Goal: Task Accomplishment & Management: Manage account settings

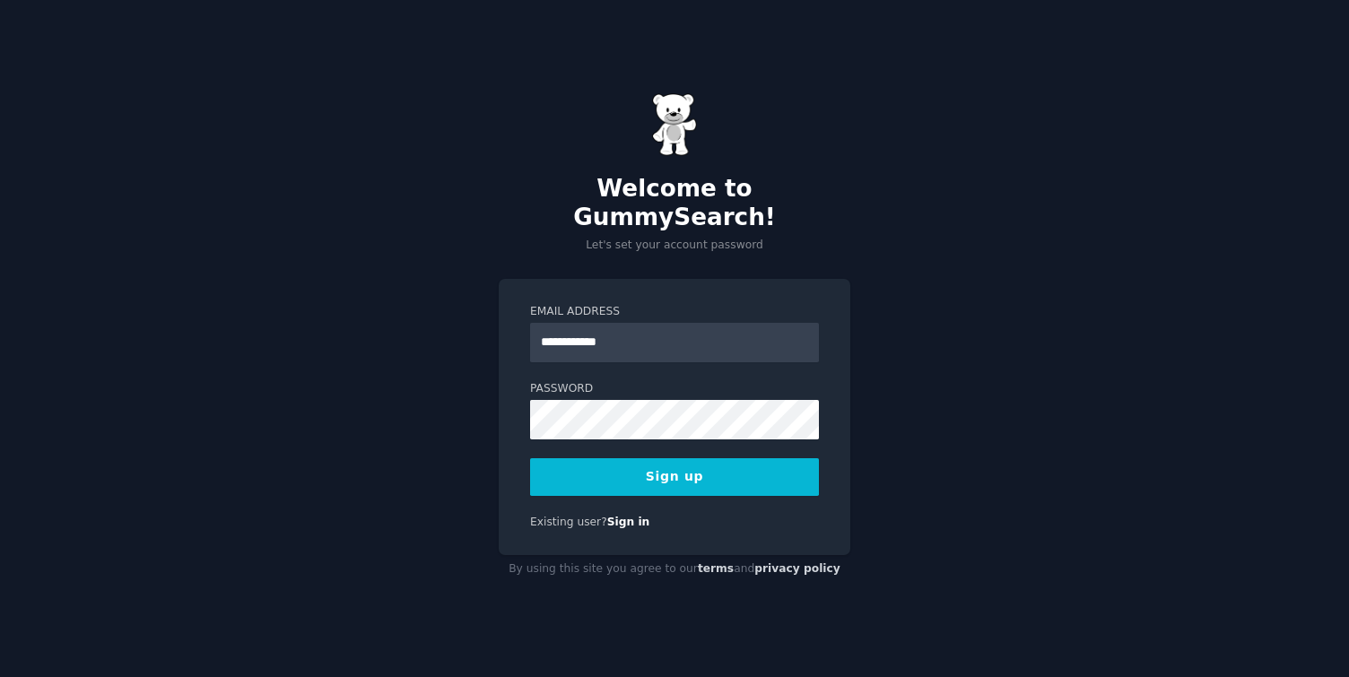
type input "**********"
click at [1089, 324] on div "**********" at bounding box center [674, 338] width 1349 height 677
click at [696, 462] on button "Sign up" at bounding box center [674, 477] width 289 height 38
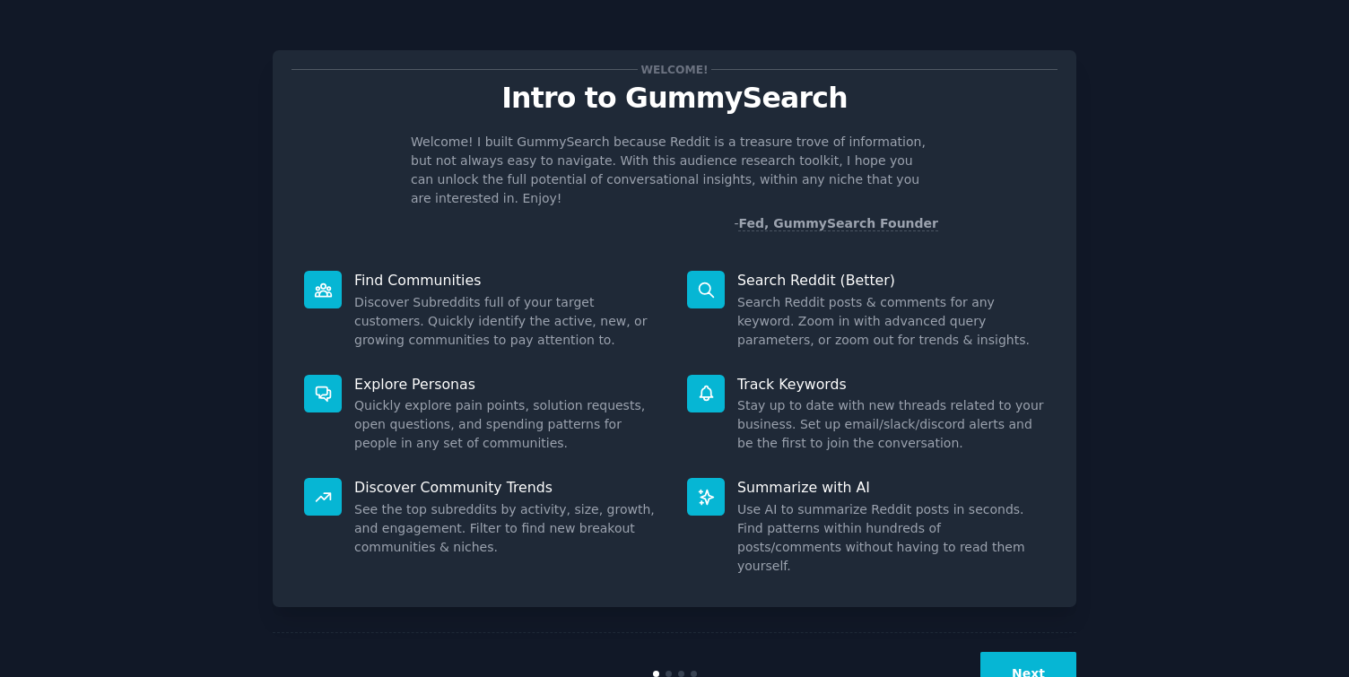
click at [1038, 652] on button "Next" at bounding box center [1028, 674] width 96 height 44
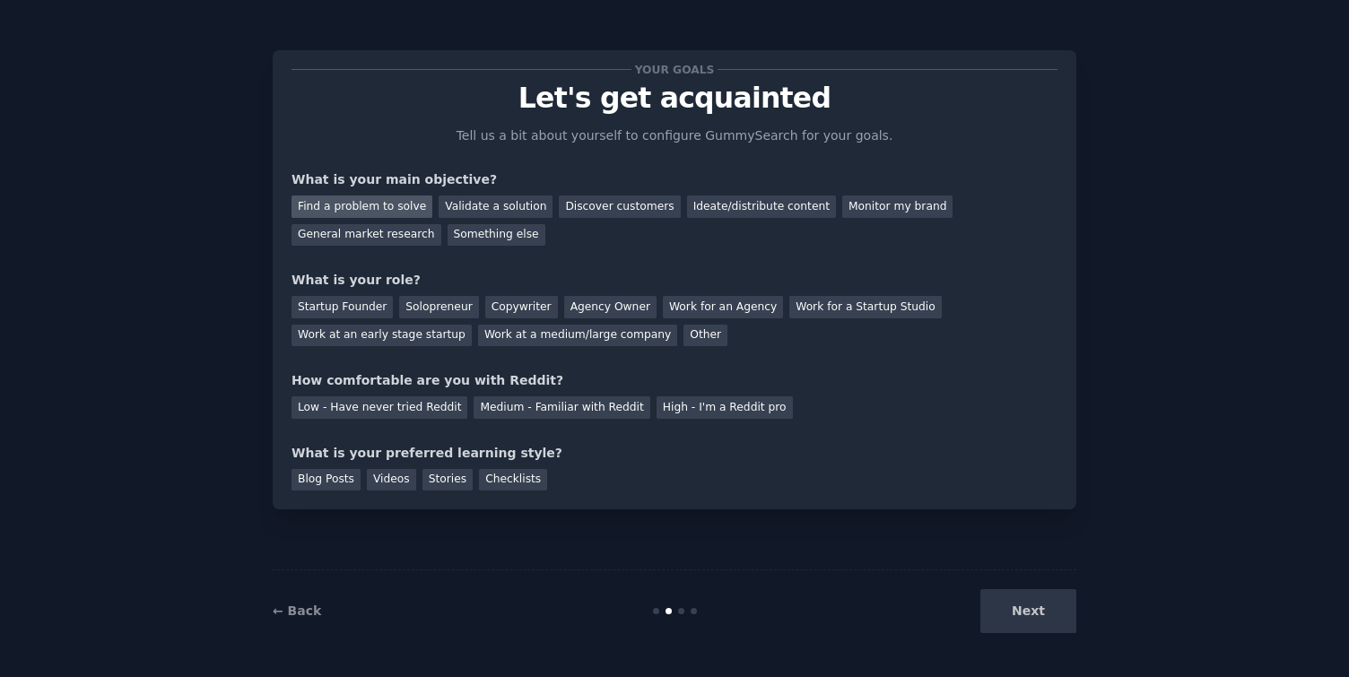
click at [399, 204] on div "Find a problem to solve" at bounding box center [361, 206] width 141 height 22
click at [571, 197] on div "Discover customers" at bounding box center [619, 206] width 121 height 22
click at [520, 306] on div "Copywriter" at bounding box center [521, 307] width 73 height 22
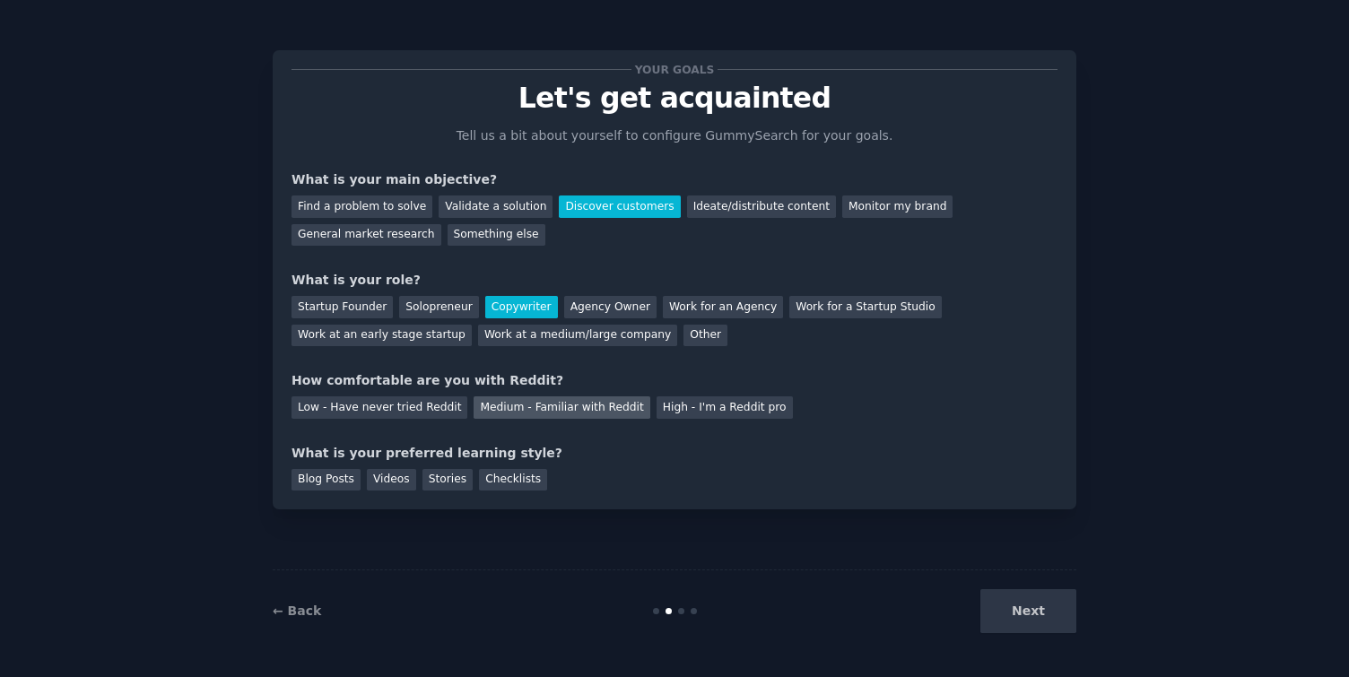
click at [560, 409] on div "Medium - Familiar with Reddit" at bounding box center [561, 407] width 176 height 22
click at [1036, 617] on div "Next" at bounding box center [942, 611] width 268 height 44
click at [1038, 581] on div "← Back Next" at bounding box center [674, 610] width 803 height 82
click at [322, 484] on div "Blog Posts" at bounding box center [325, 480] width 69 height 22
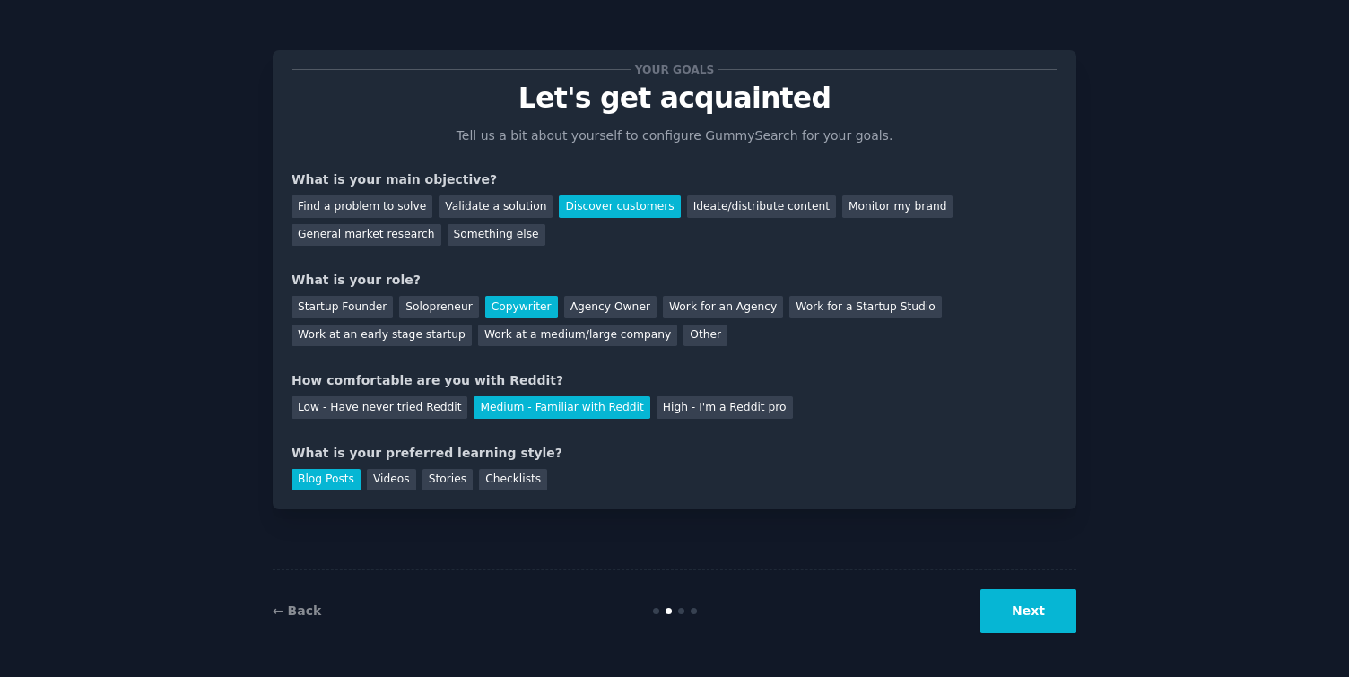
click at [1050, 624] on button "Next" at bounding box center [1028, 611] width 96 height 44
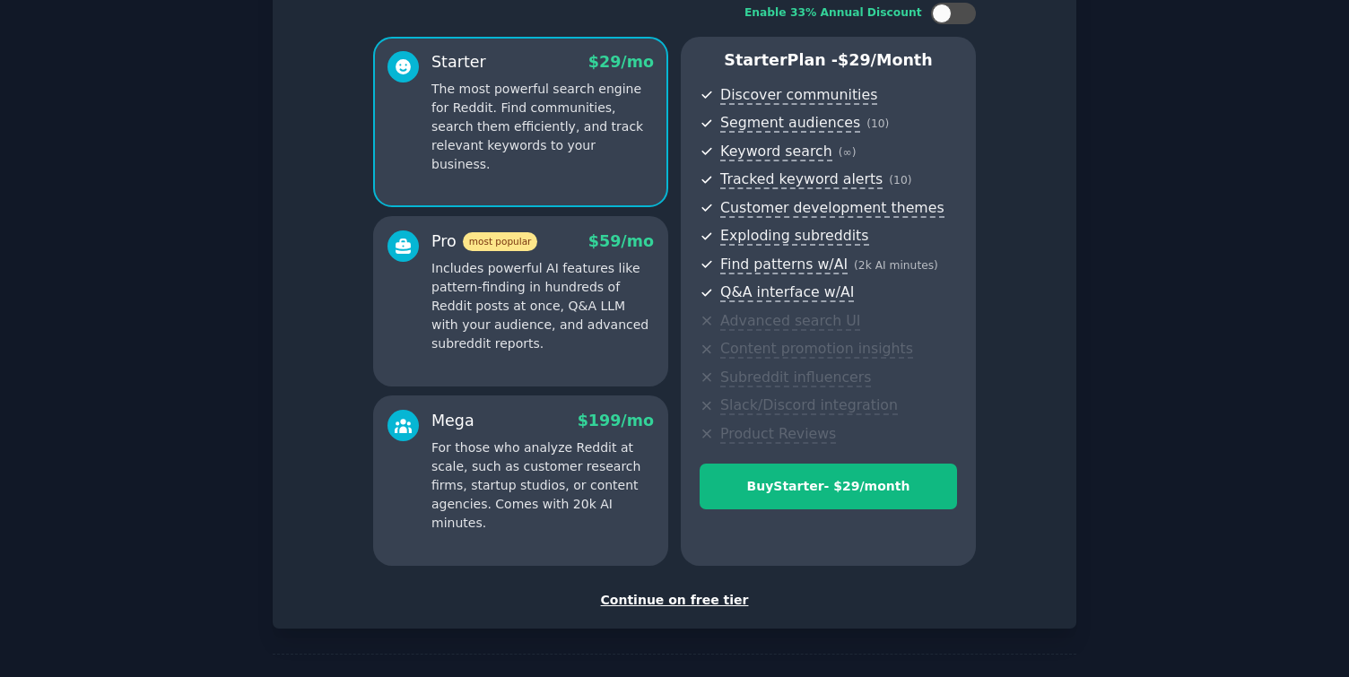
scroll to position [109, 0]
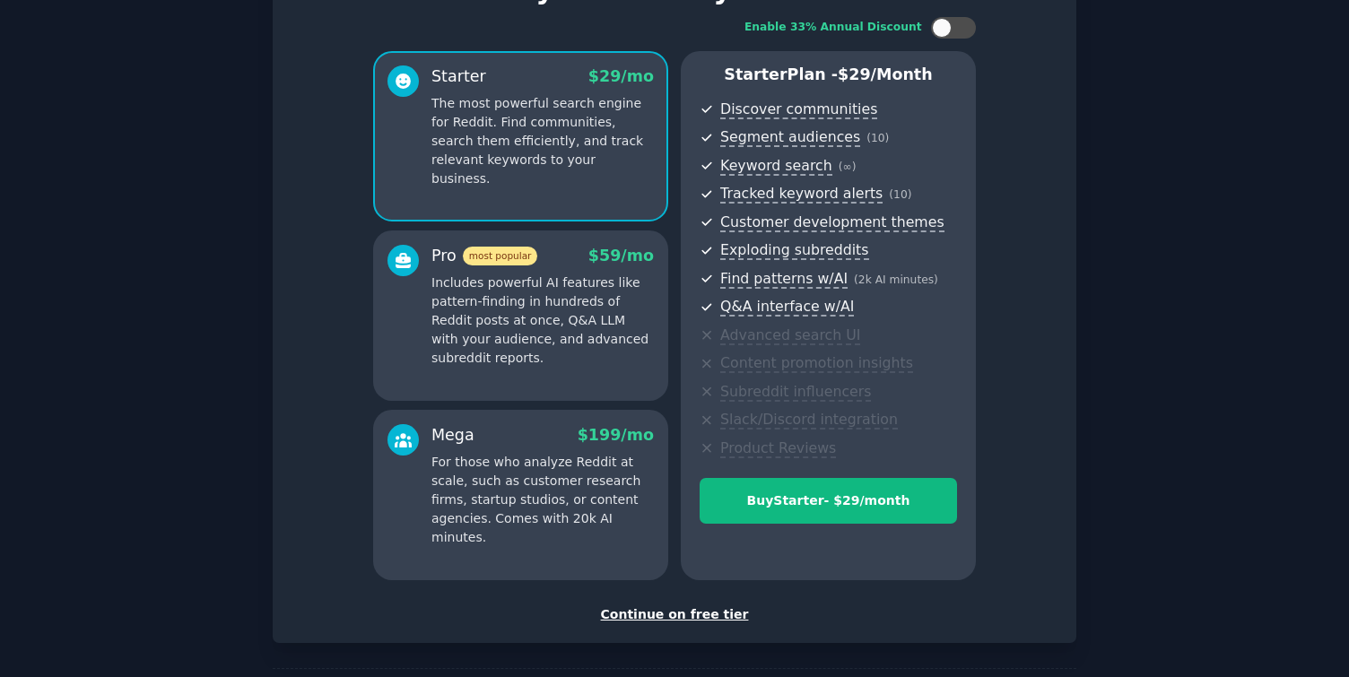
click at [679, 612] on div "Continue on free tier" at bounding box center [674, 614] width 766 height 19
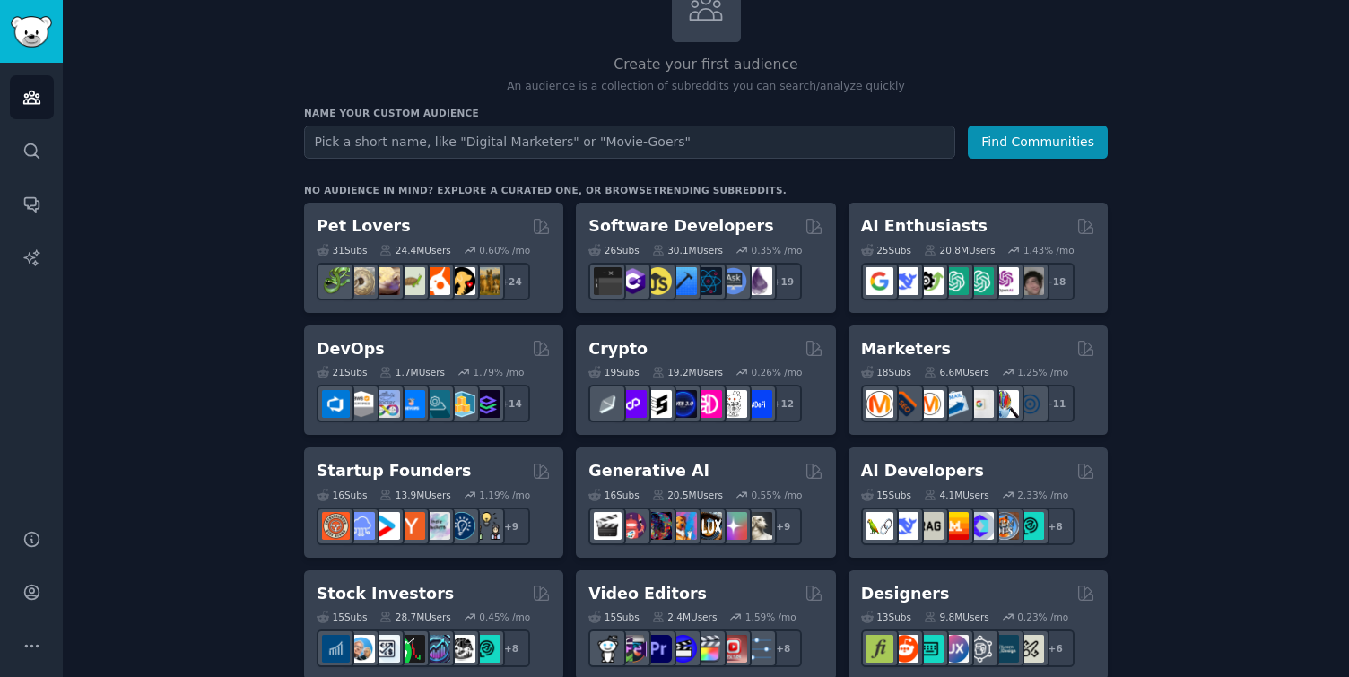
scroll to position [151, 0]
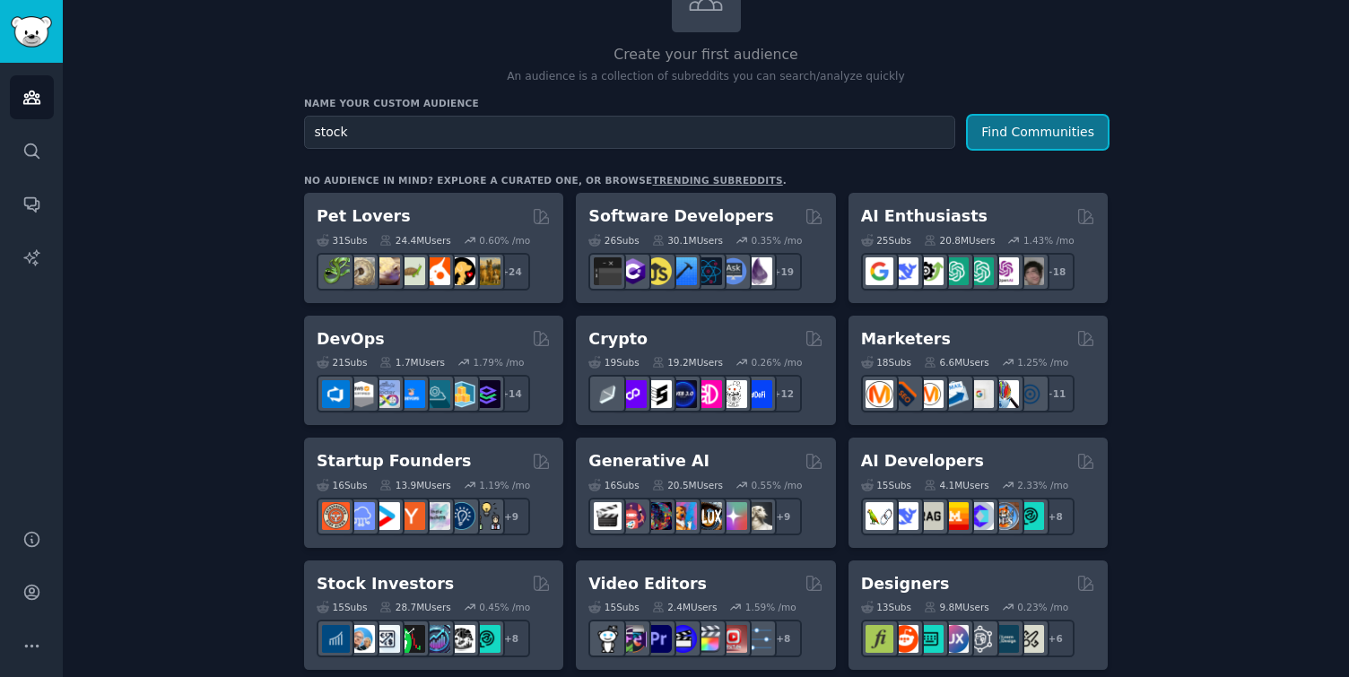
click at [1055, 141] on button "Find Communities" at bounding box center [1037, 132] width 140 height 33
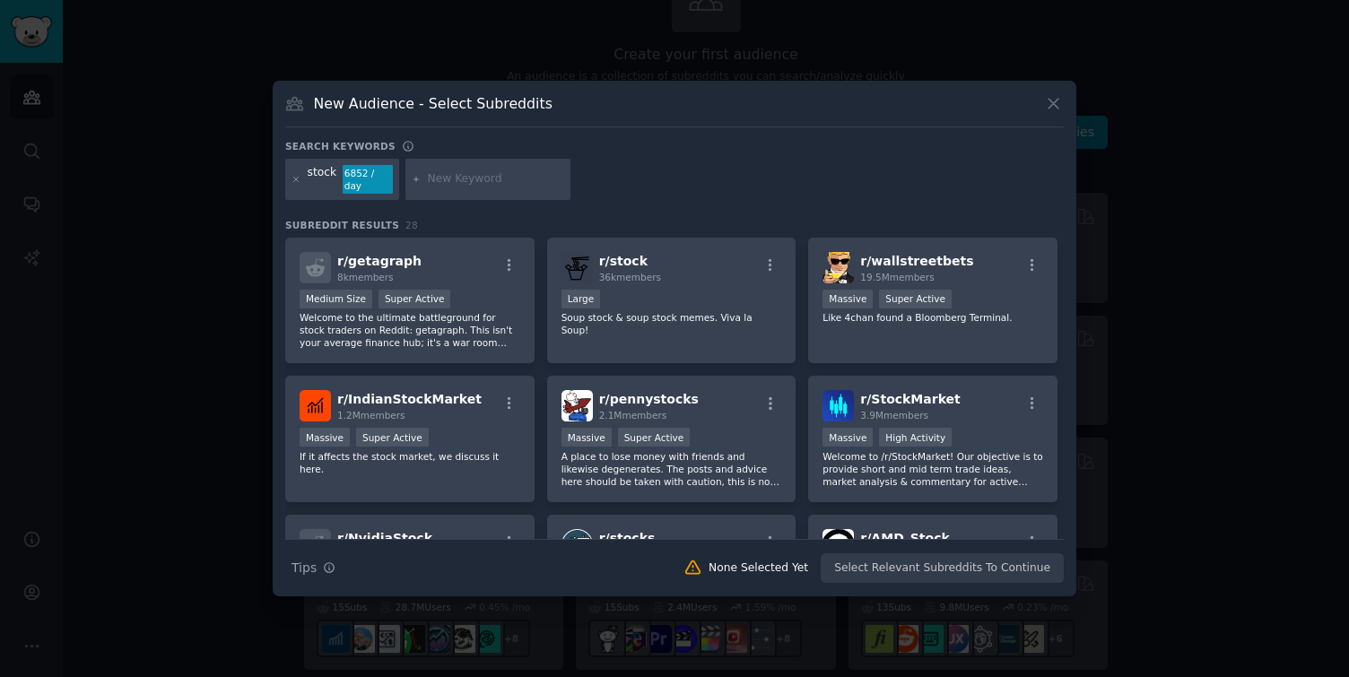
click at [1048, 112] on icon at bounding box center [1053, 103] width 19 height 19
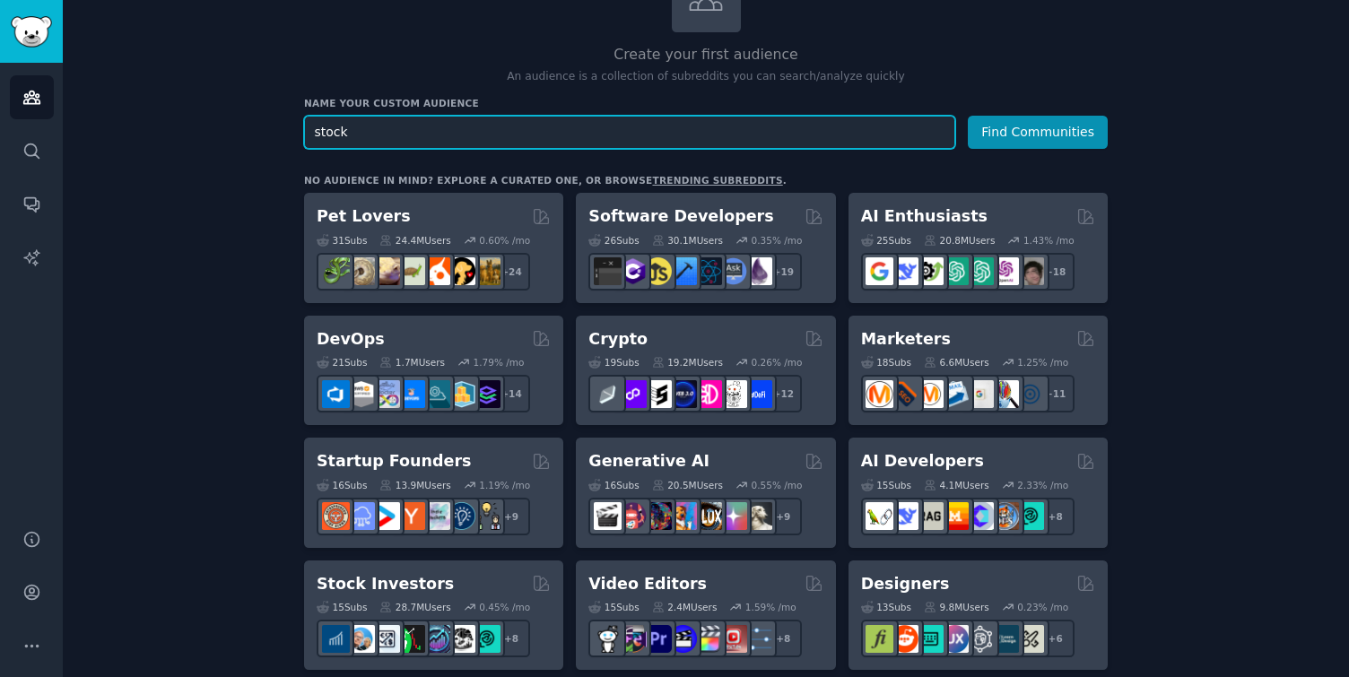
click at [650, 135] on input "stock" at bounding box center [629, 132] width 651 height 33
type input "stocks"
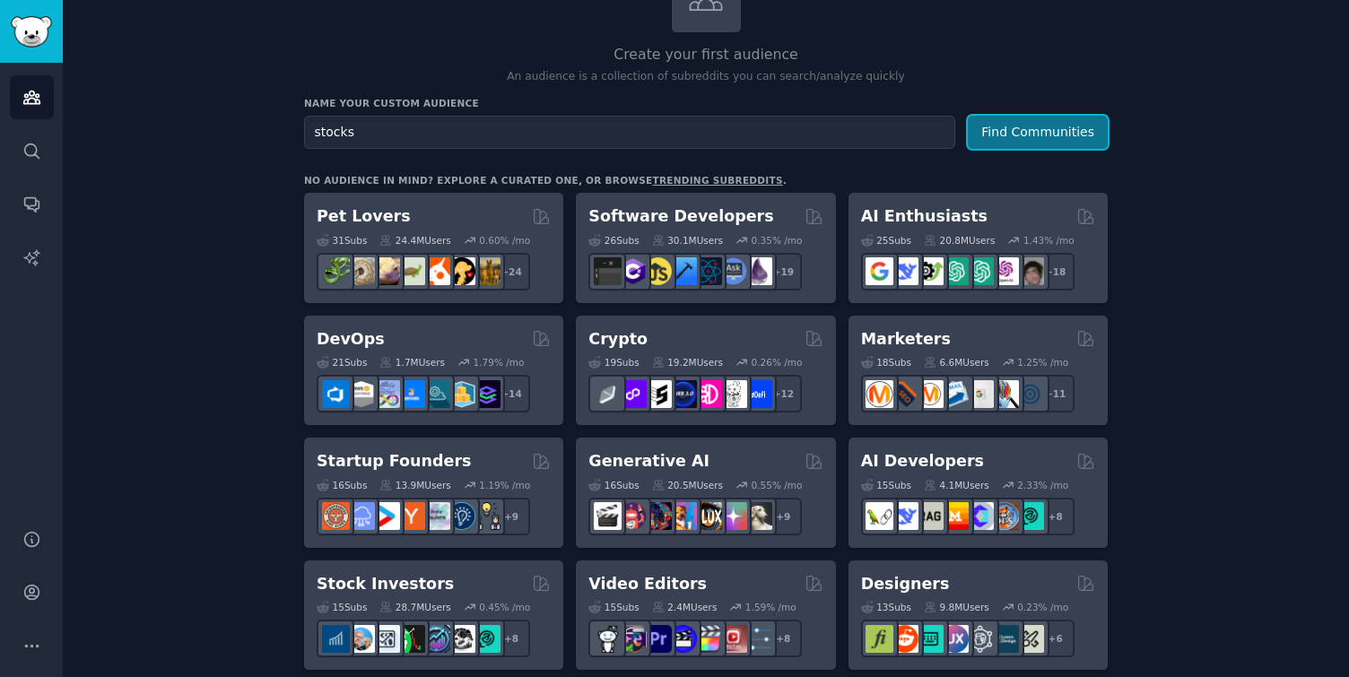
click at [1036, 143] on button "Find Communities" at bounding box center [1037, 132] width 140 height 33
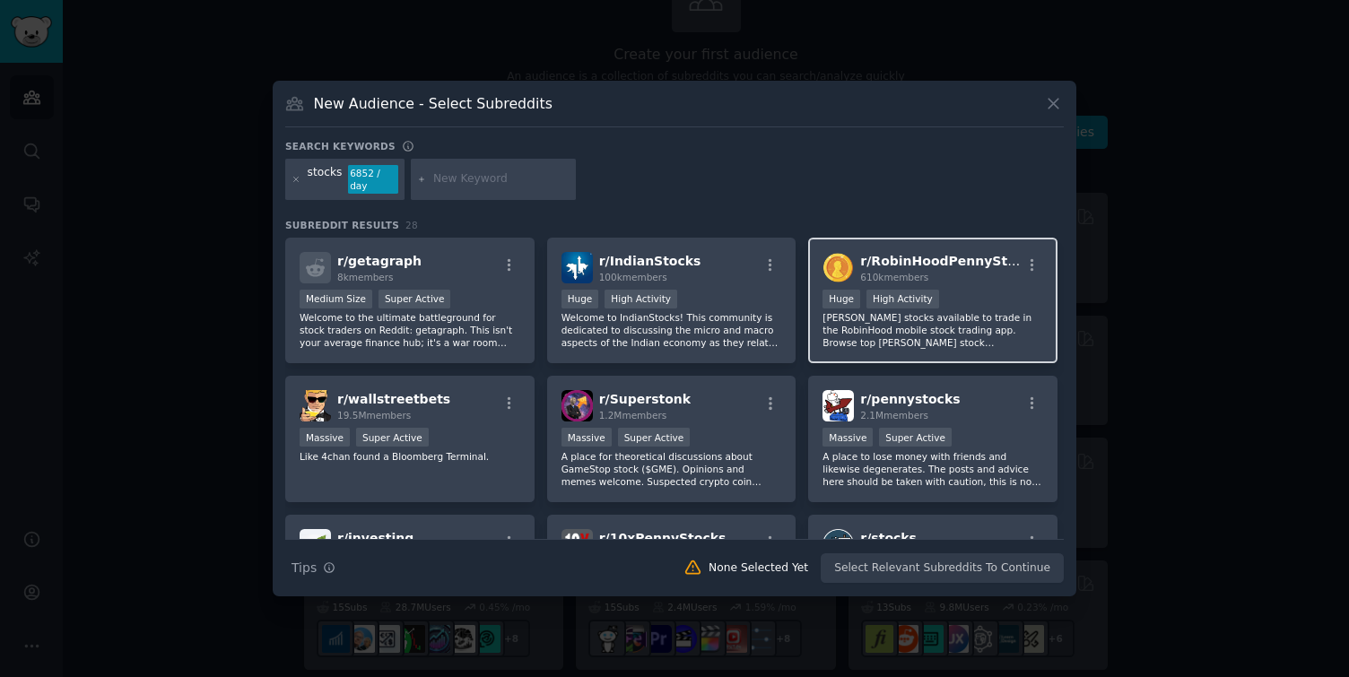
click at [948, 286] on div "r/ RobinHoodPennyStocks 610k members Huge High Activity [PERSON_NAME] stocks av…" at bounding box center [932, 301] width 249 height 126
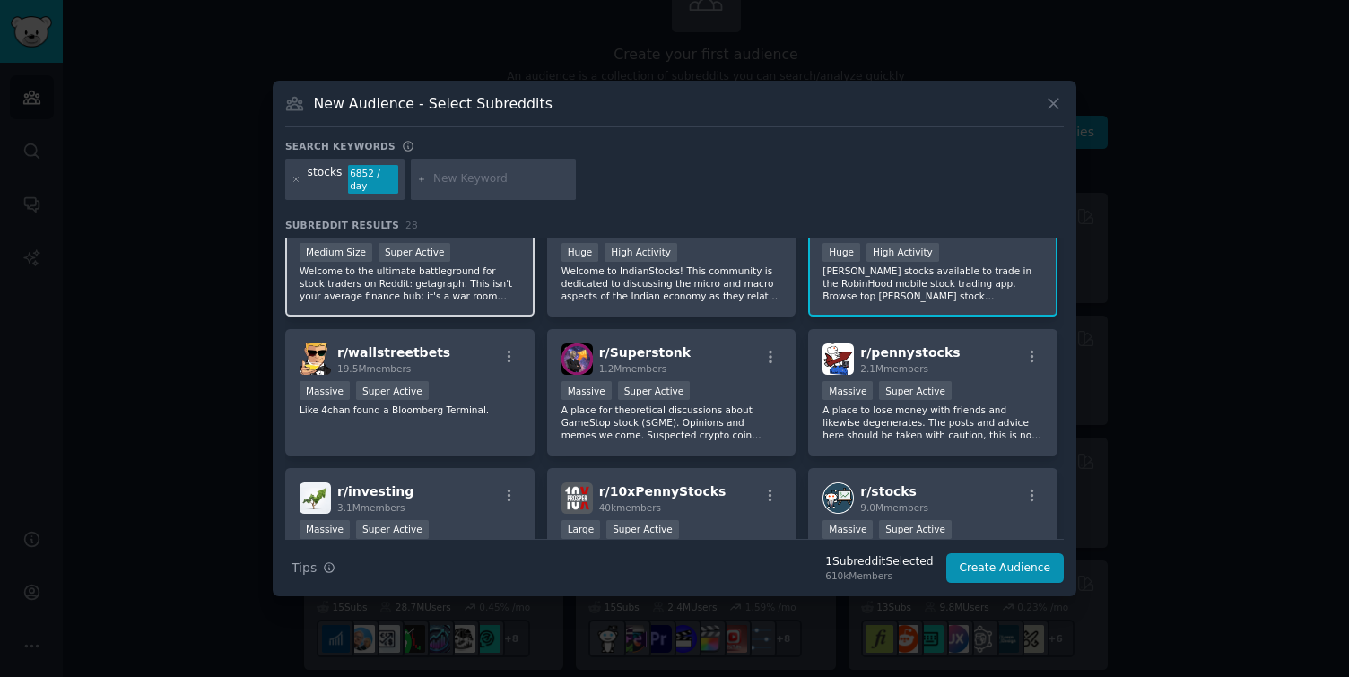
scroll to position [60, 0]
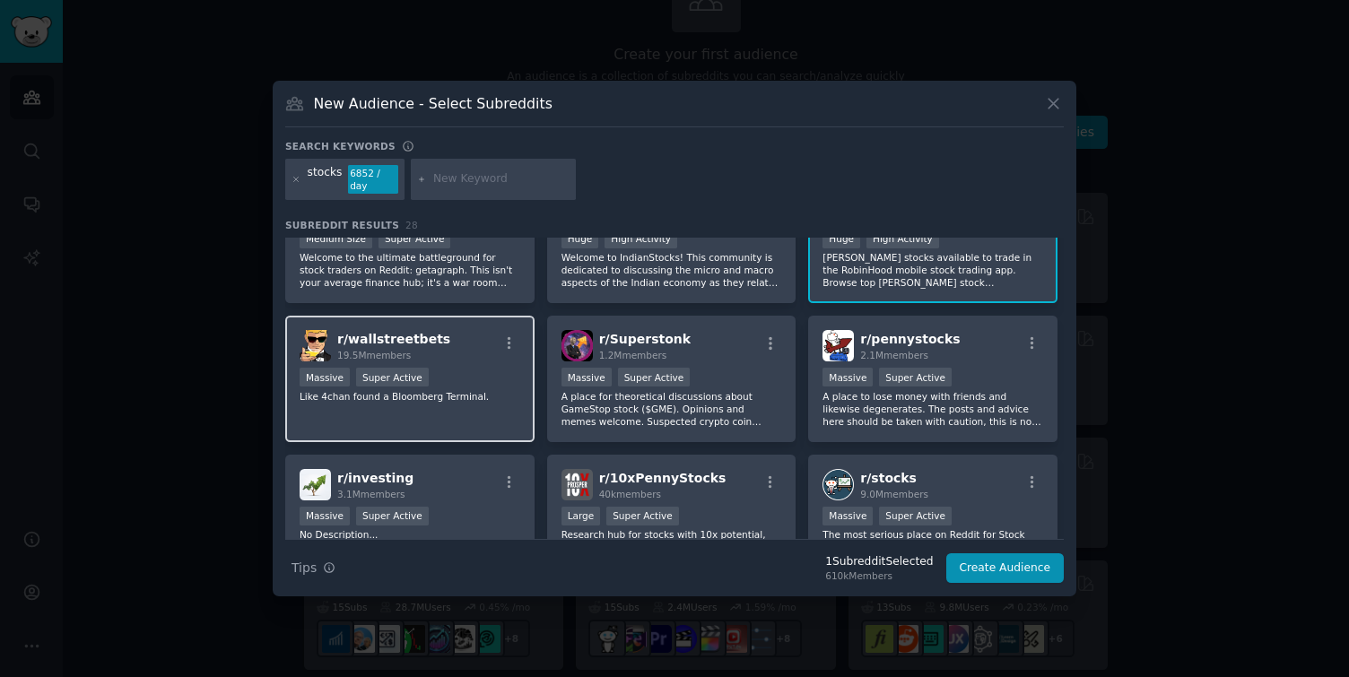
click at [482, 348] on div "r/ wallstreetbets 19.5M members" at bounding box center [409, 345] width 221 height 31
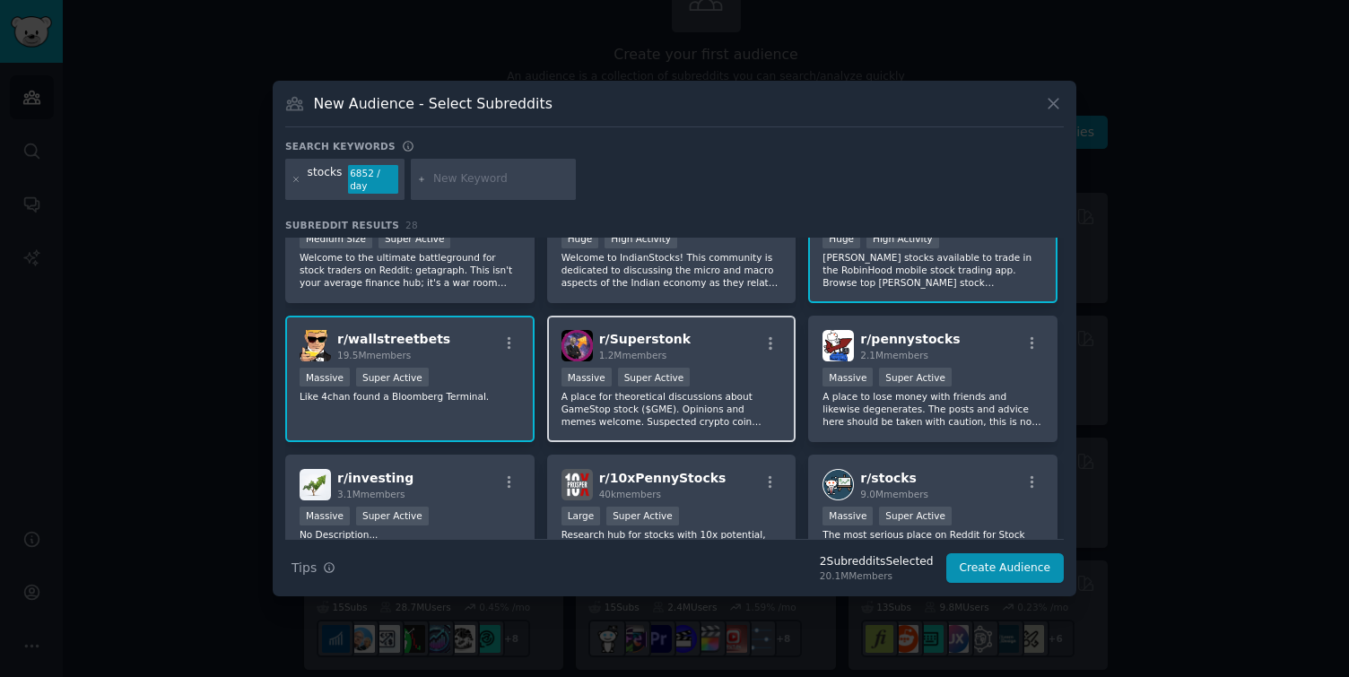
click at [718, 334] on div "r/ Superstonk 1.2M members" at bounding box center [671, 345] width 221 height 31
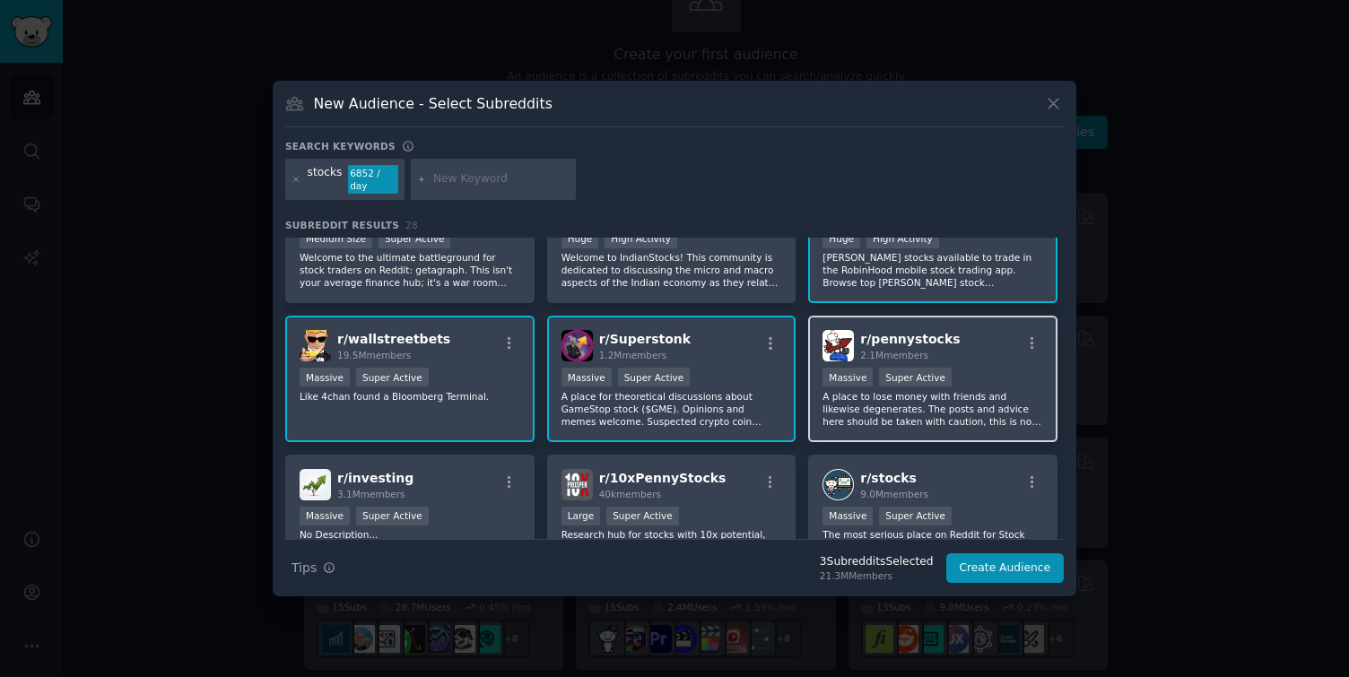
click at [983, 338] on div "r/ pennystocks 2.1M members" at bounding box center [932, 345] width 221 height 31
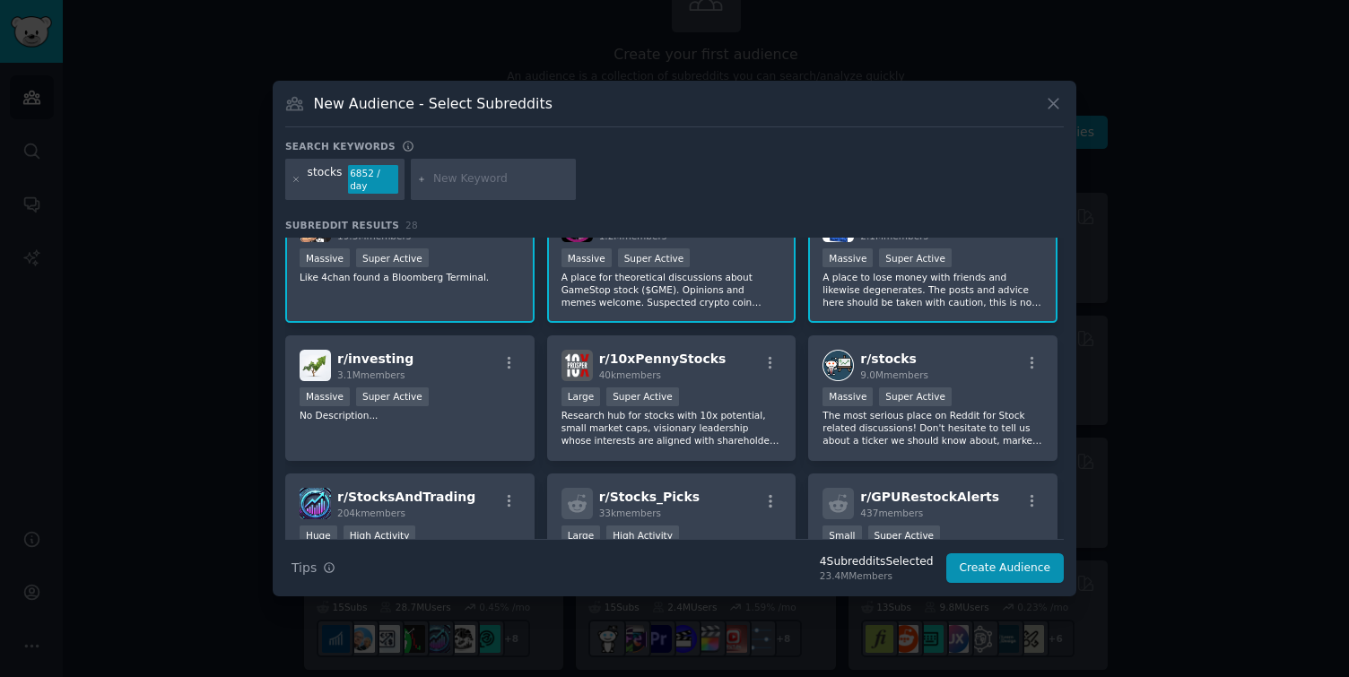
scroll to position [185, 0]
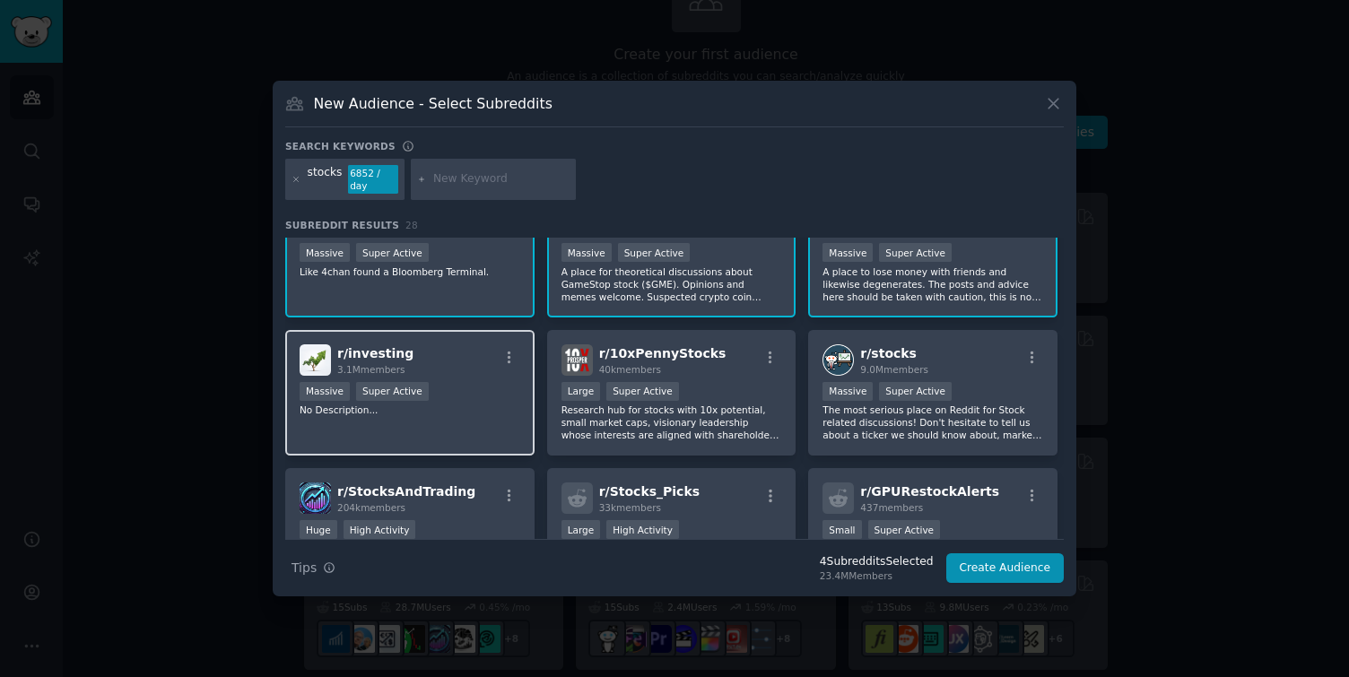
click at [454, 351] on div "r/ investing 3.1M members" at bounding box center [409, 359] width 221 height 31
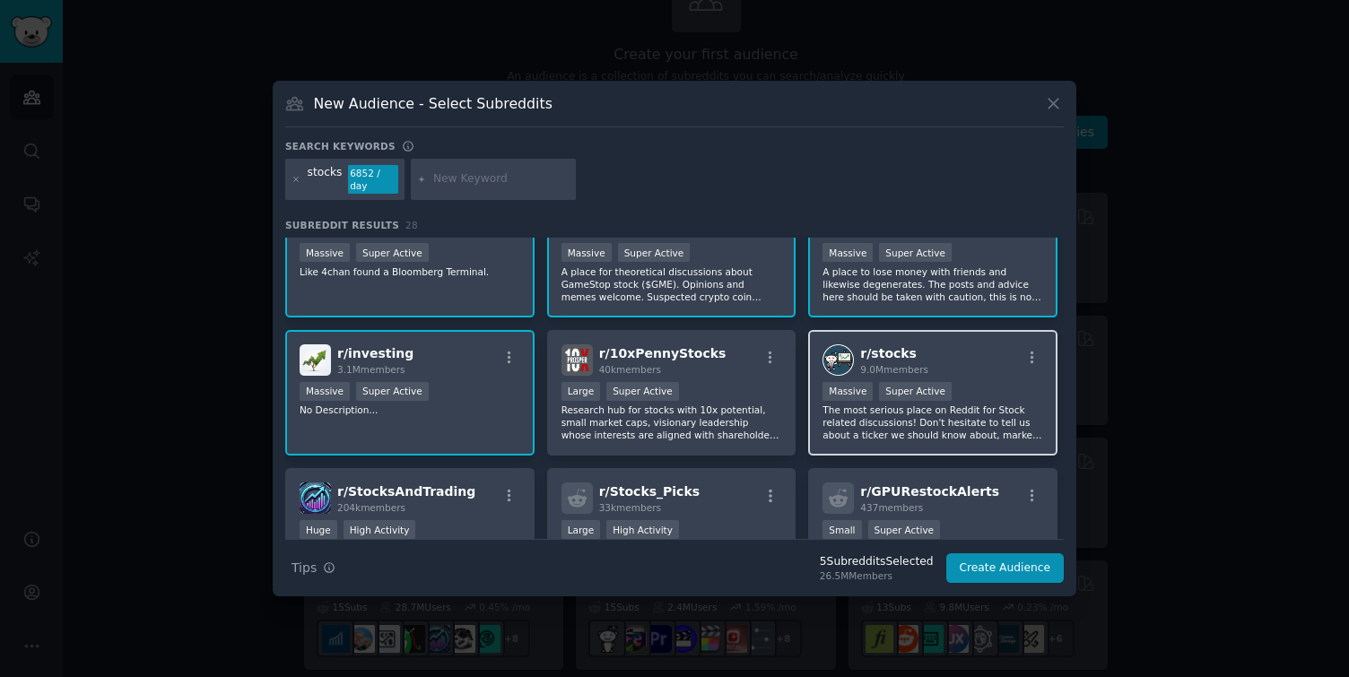
click at [958, 369] on div "r/ stocks 9.0M members" at bounding box center [932, 359] width 221 height 31
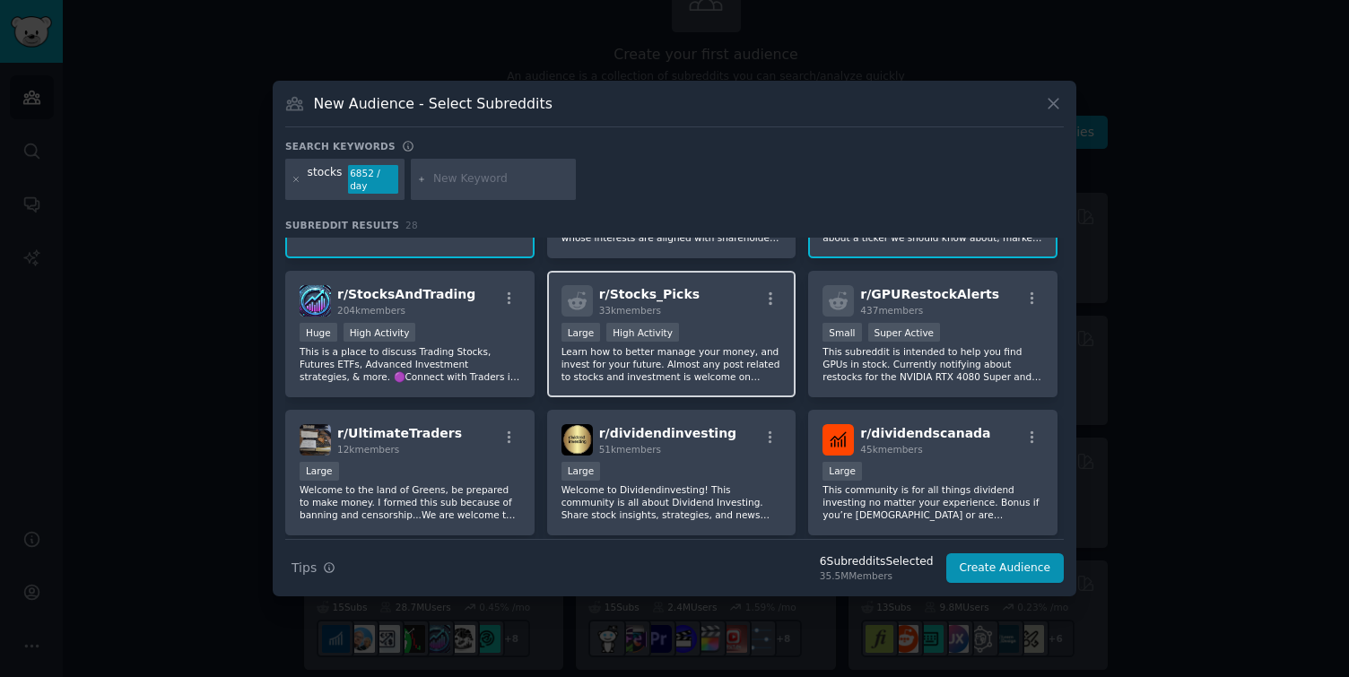
scroll to position [395, 0]
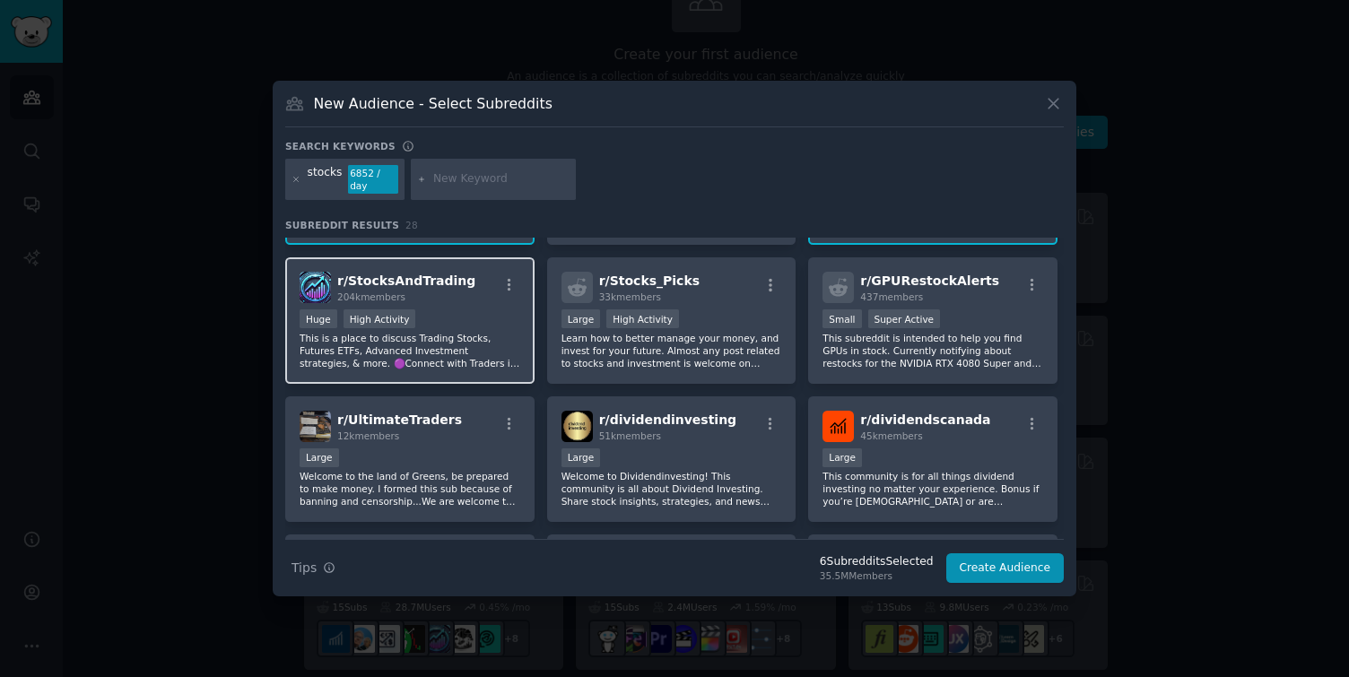
click at [490, 316] on div "Huge High Activity" at bounding box center [409, 320] width 221 height 22
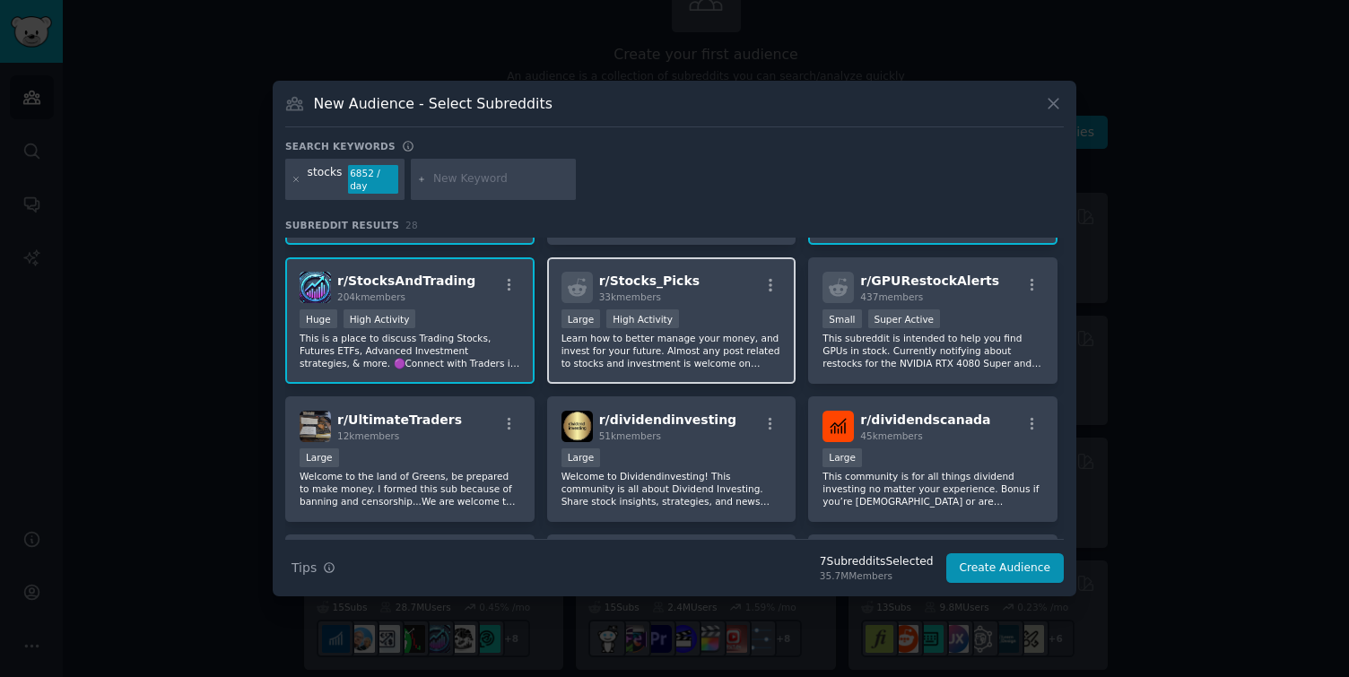
click at [713, 299] on div "r/ Stocks_Picks 33k members" at bounding box center [671, 287] width 221 height 31
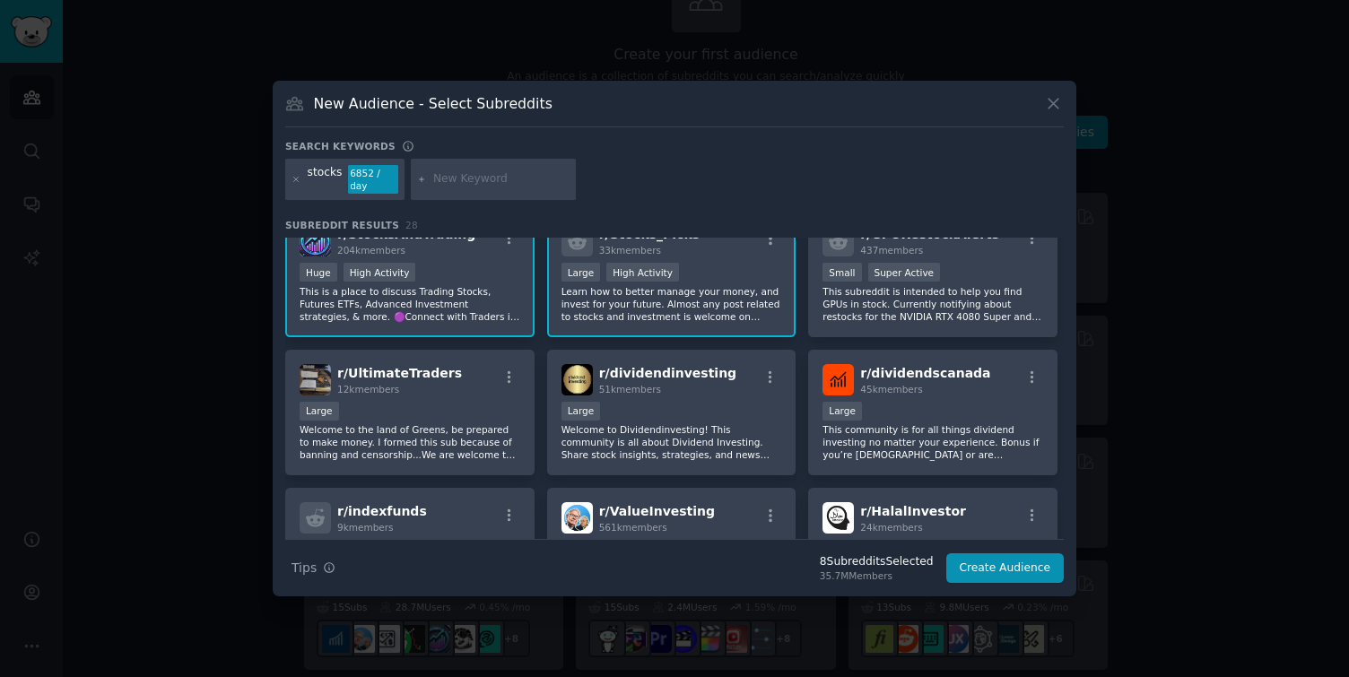
scroll to position [460, 0]
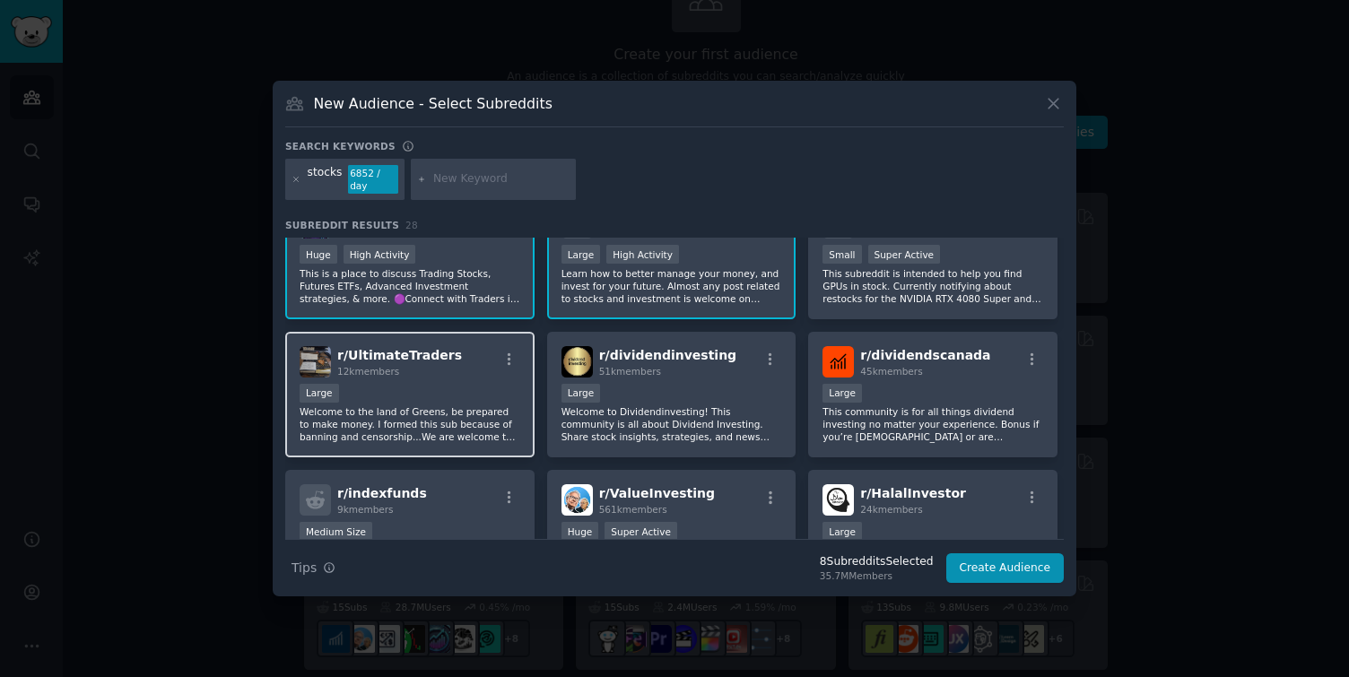
click at [476, 366] on div "r/ UltimateTraders 12k members" at bounding box center [409, 361] width 221 height 31
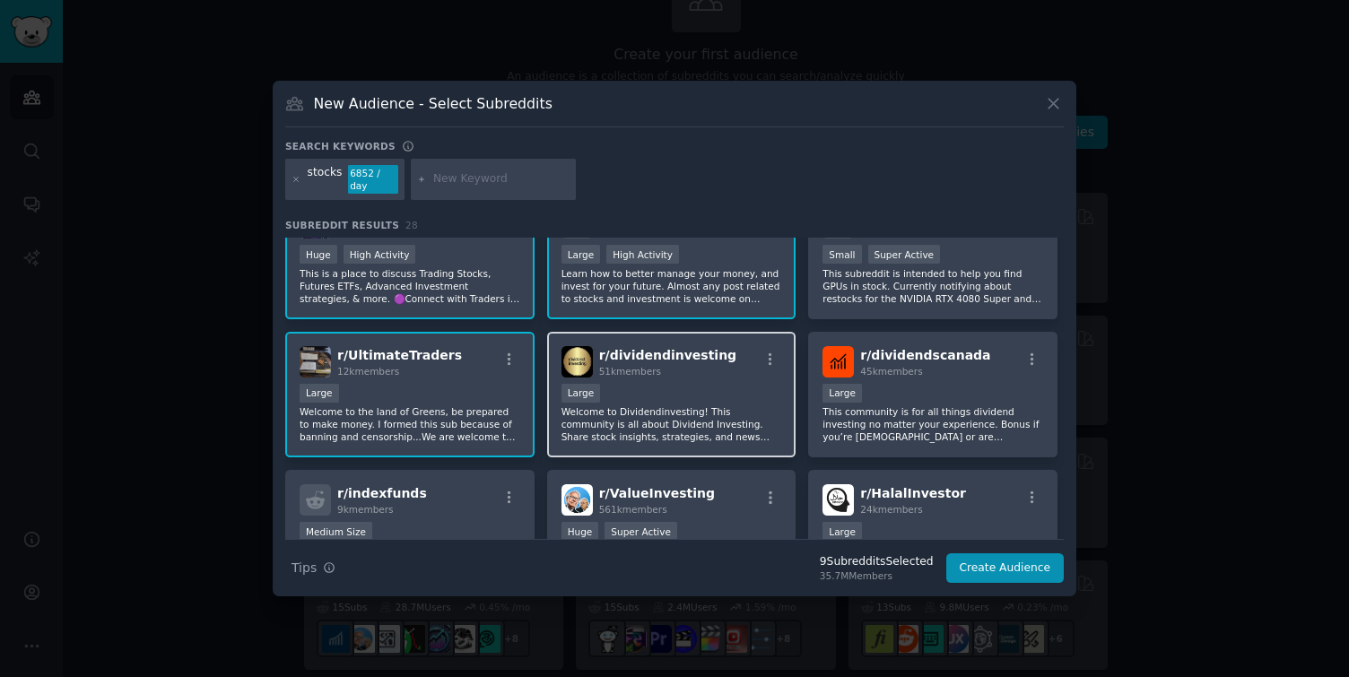
click at [695, 386] on div "Large" at bounding box center [671, 395] width 221 height 22
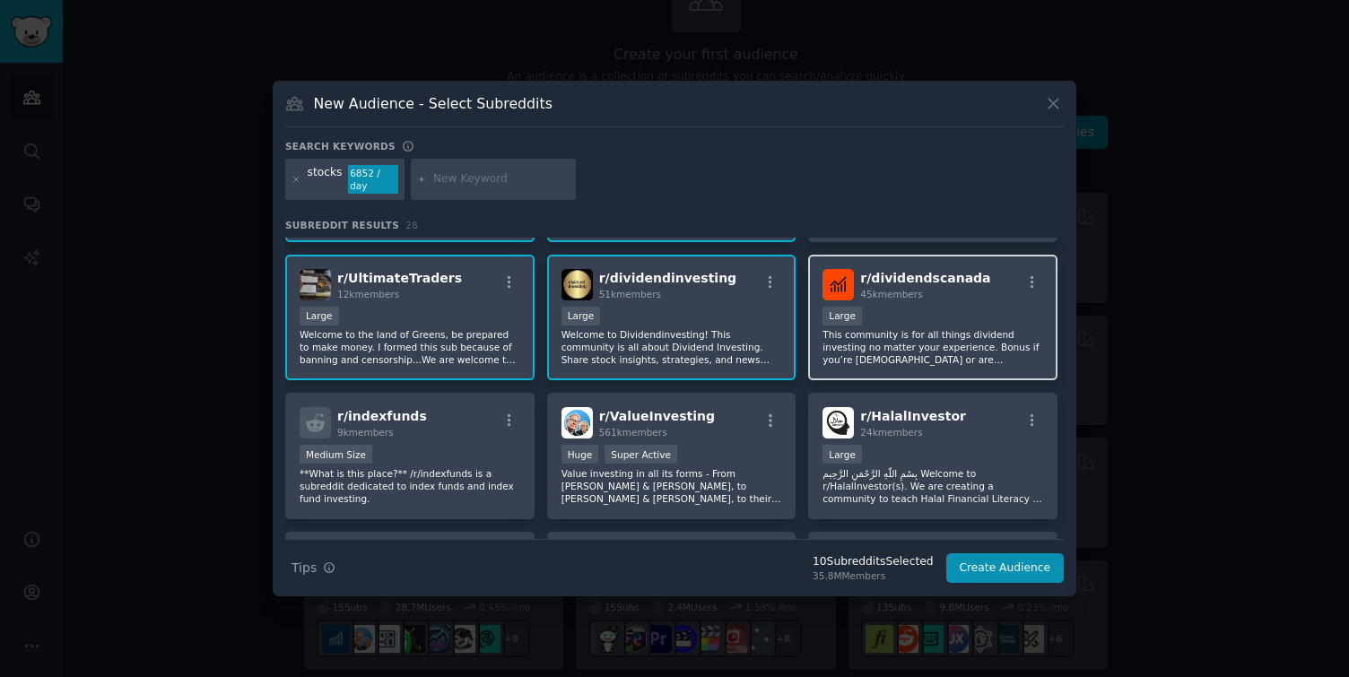
scroll to position [596, 0]
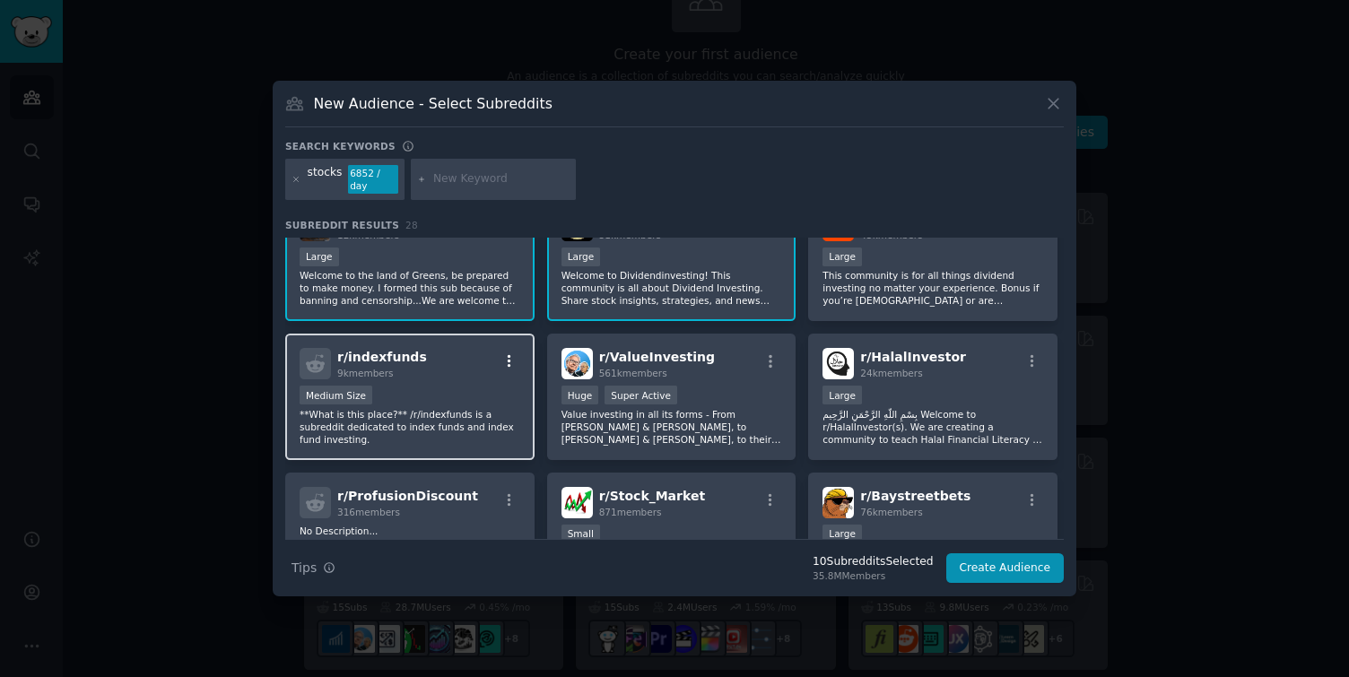
click at [501, 358] on icon "button" at bounding box center [509, 361] width 16 height 16
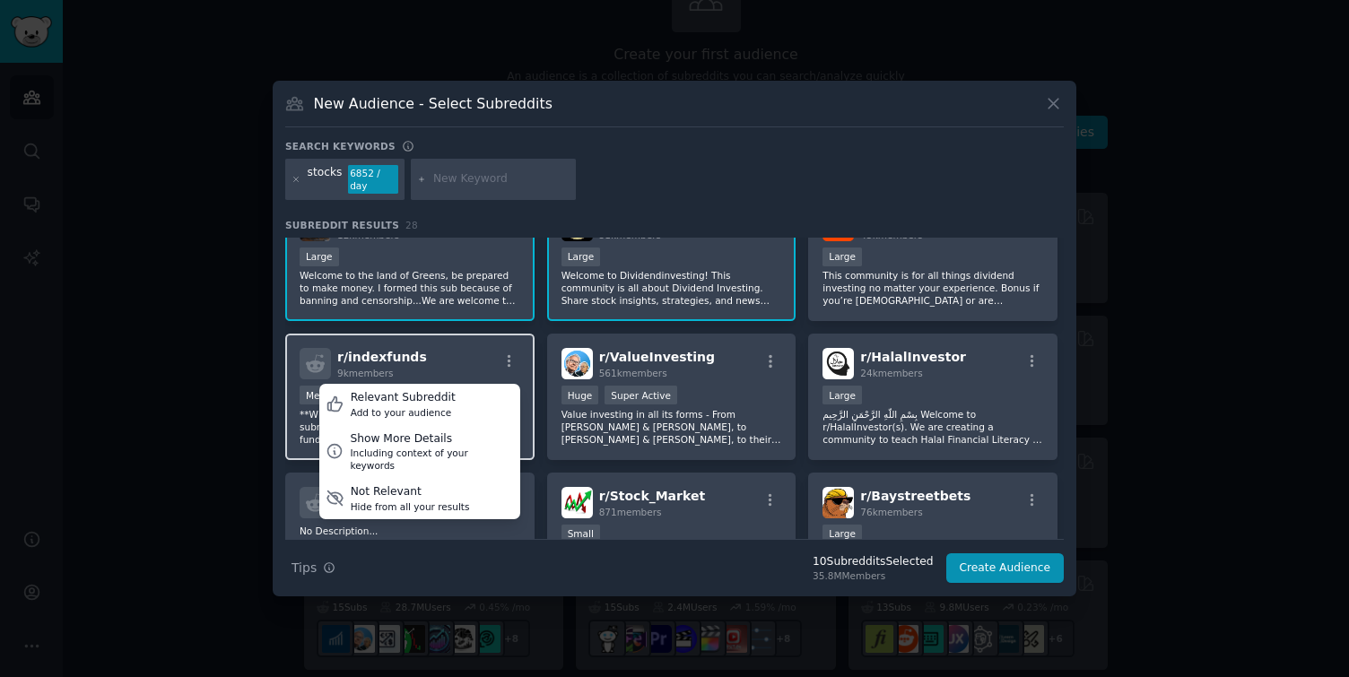
click at [471, 358] on div "r/ indexfunds 9k members Relevant Subreddit Add to your audience Show More Deta…" at bounding box center [409, 363] width 221 height 31
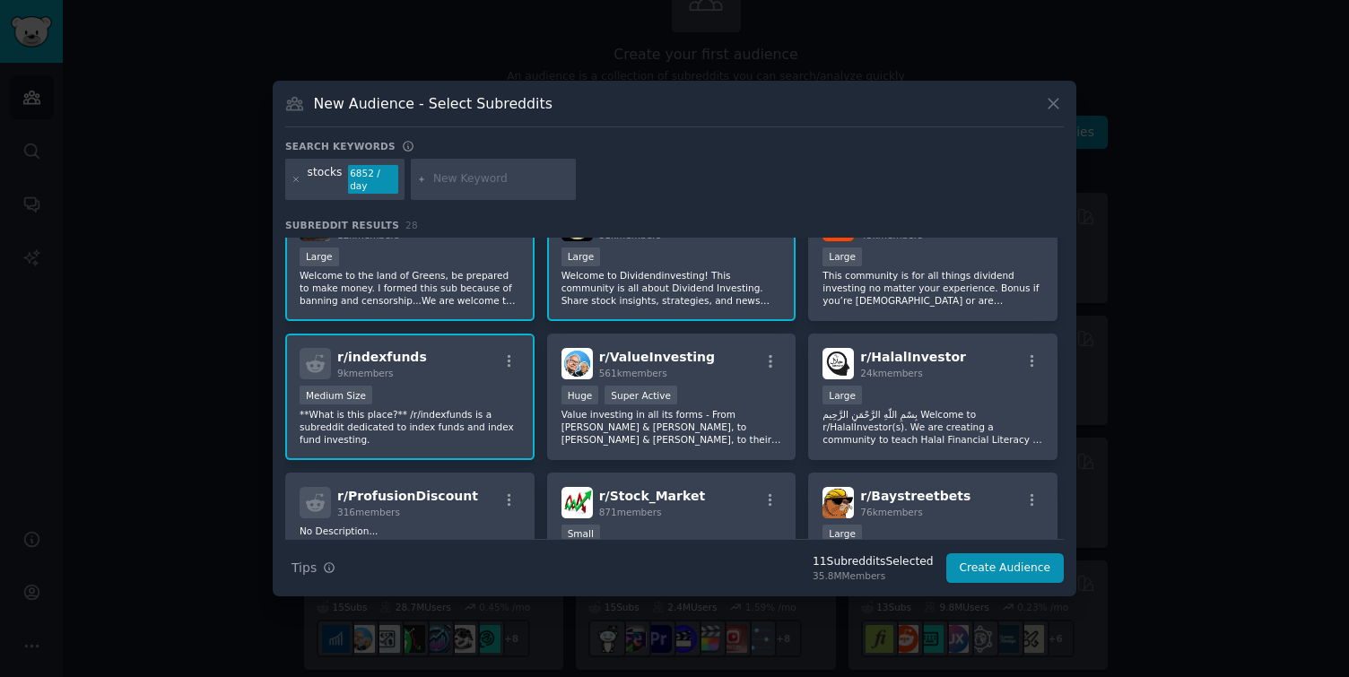
click at [457, 363] on div "r/ indexfunds 9k members" at bounding box center [409, 363] width 221 height 31
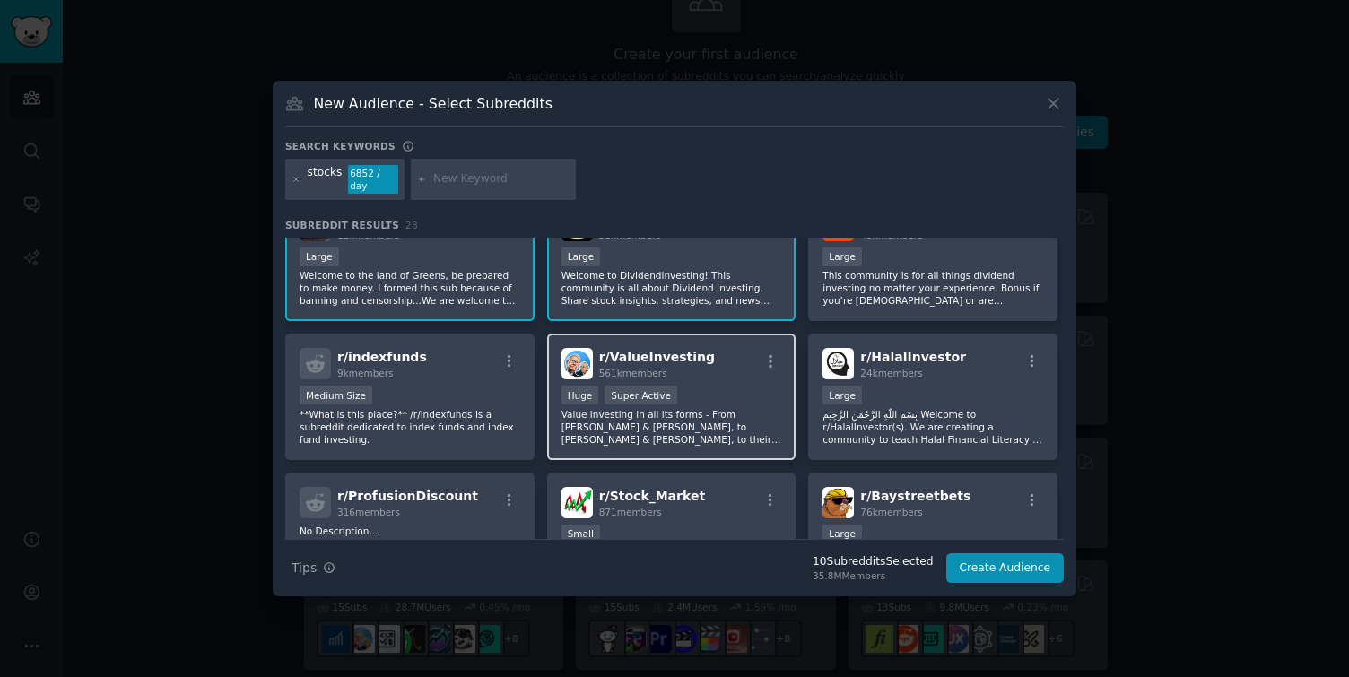
click at [737, 384] on div "r/ ValueInvesting 561k members Huge Super Active Value investing in all its for…" at bounding box center [671, 397] width 249 height 126
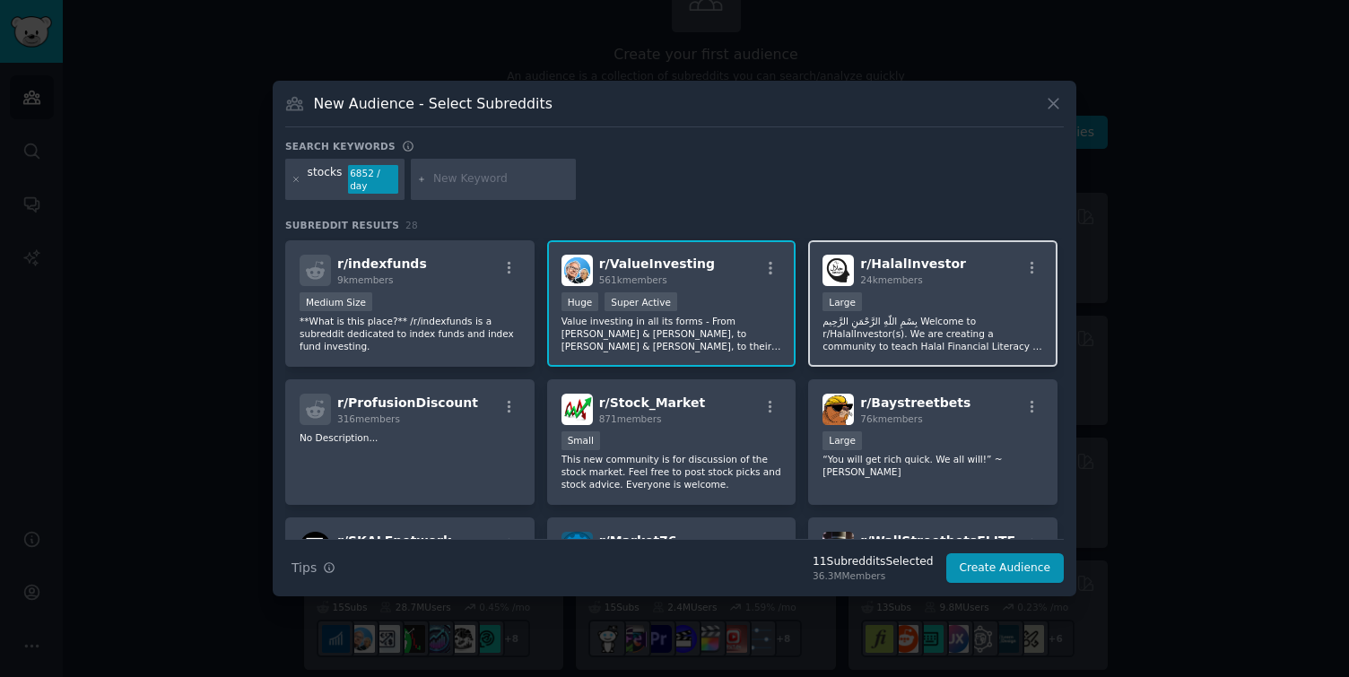
scroll to position [833, 0]
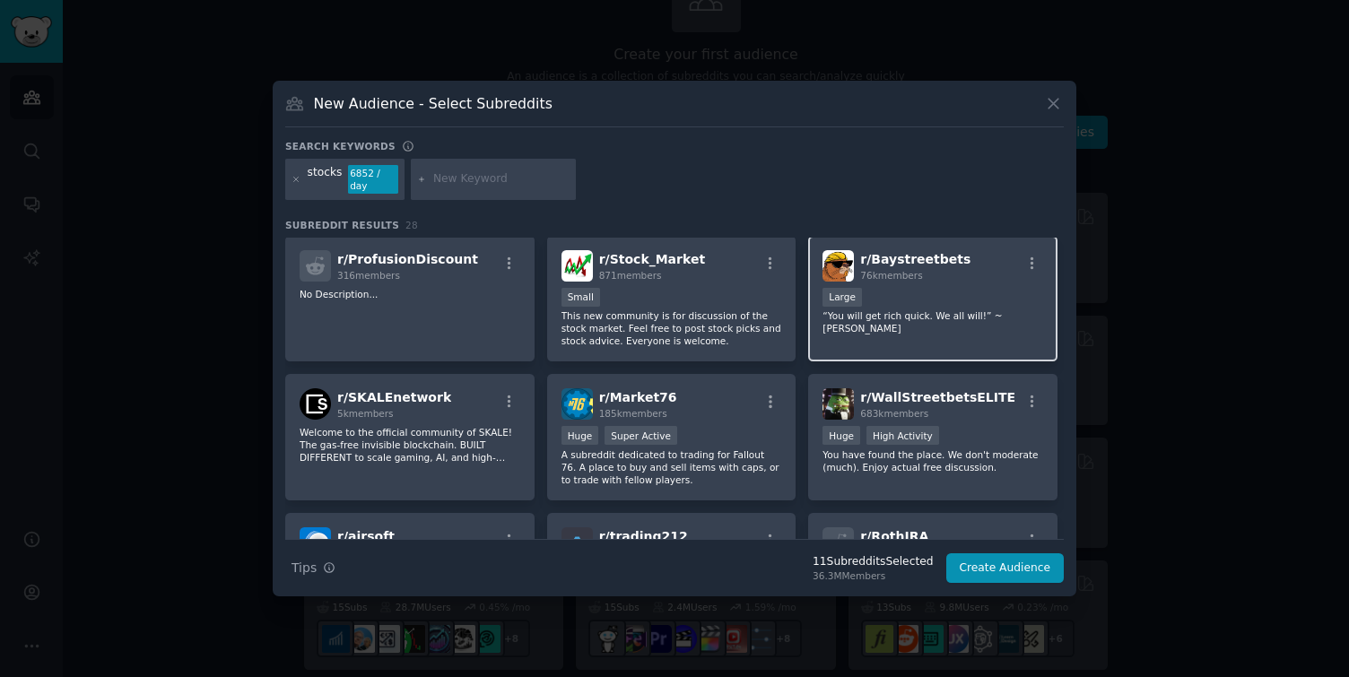
click at [965, 302] on div "10,000 - 100,000 members Large" at bounding box center [932, 299] width 221 height 22
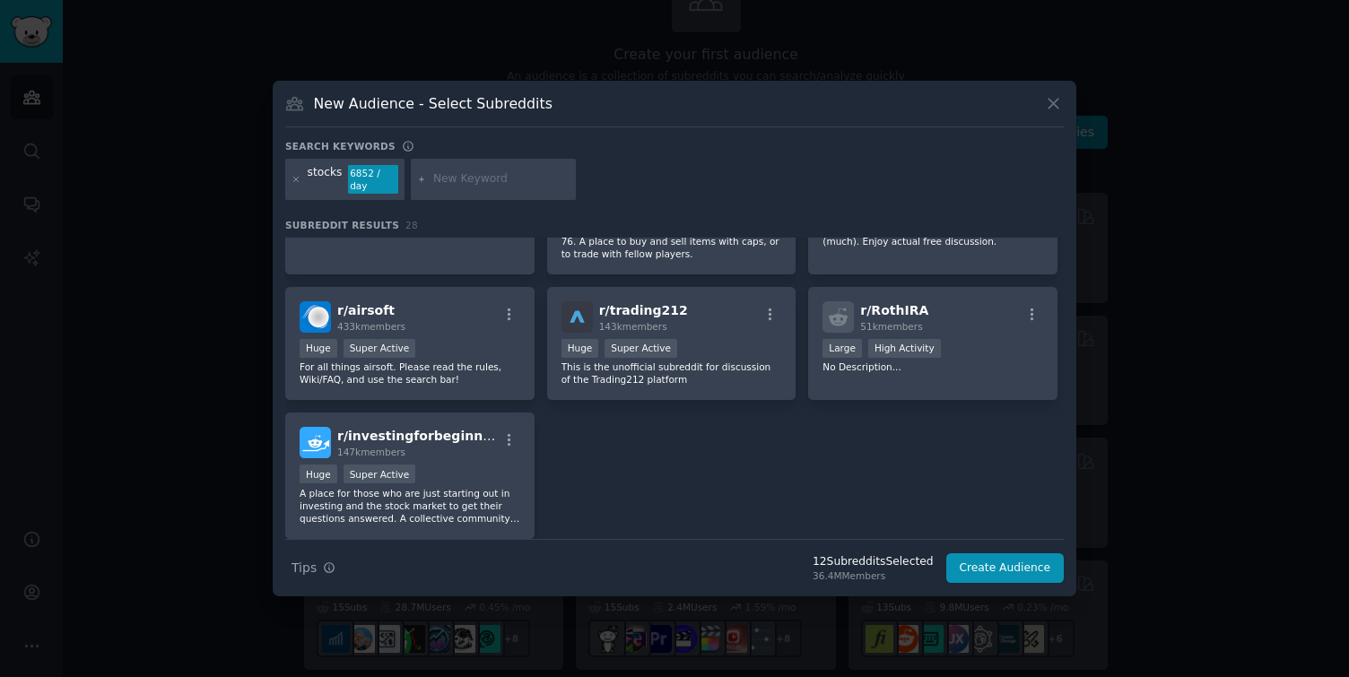
scroll to position [1060, 0]
click at [965, 302] on div "r/ [PERSON_NAME] 51k members" at bounding box center [932, 315] width 221 height 31
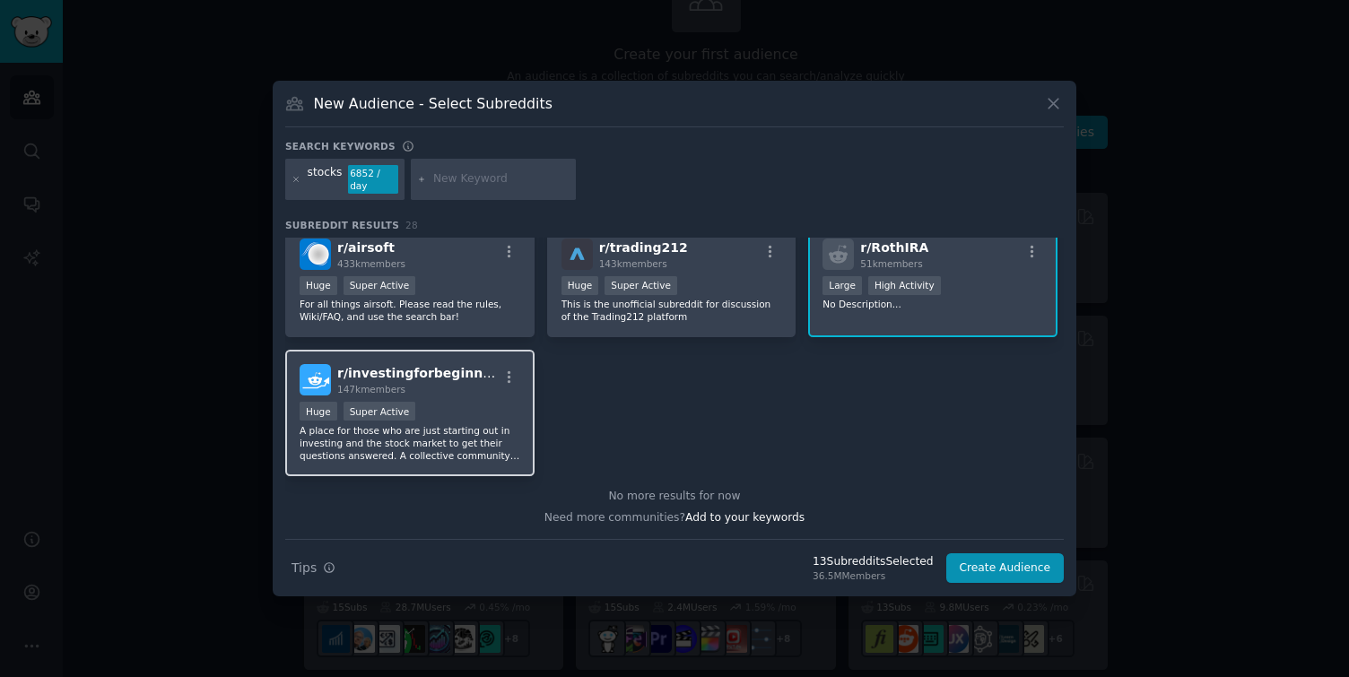
click at [466, 379] on span "r/ investingforbeginners" at bounding box center [421, 373] width 168 height 14
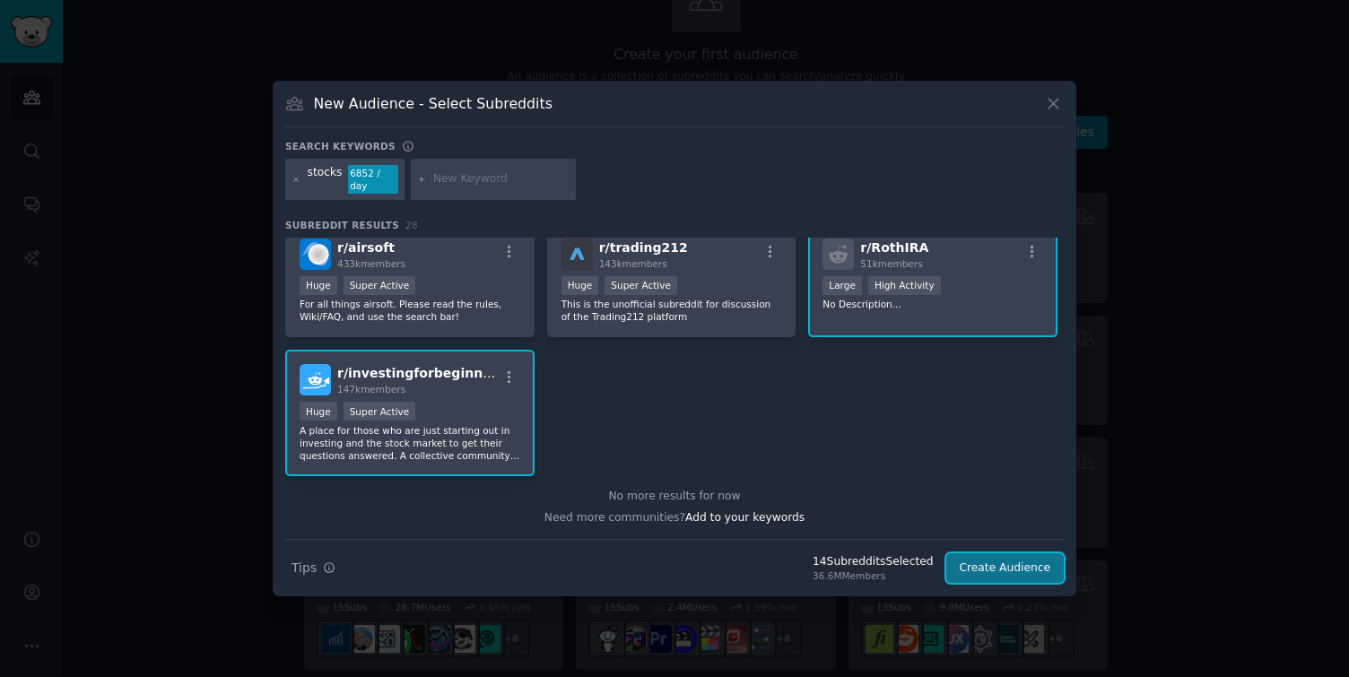
click at [1010, 572] on button "Create Audience" at bounding box center [1005, 568] width 118 height 30
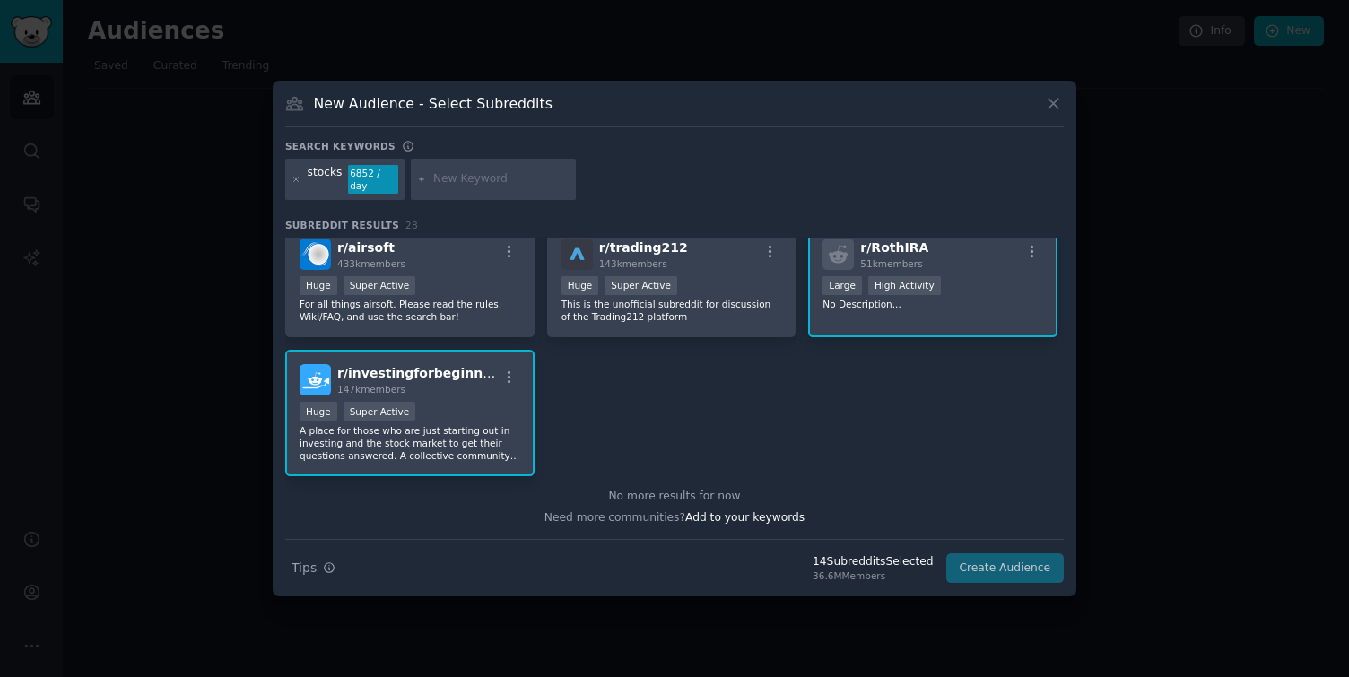
scroll to position [0, 0]
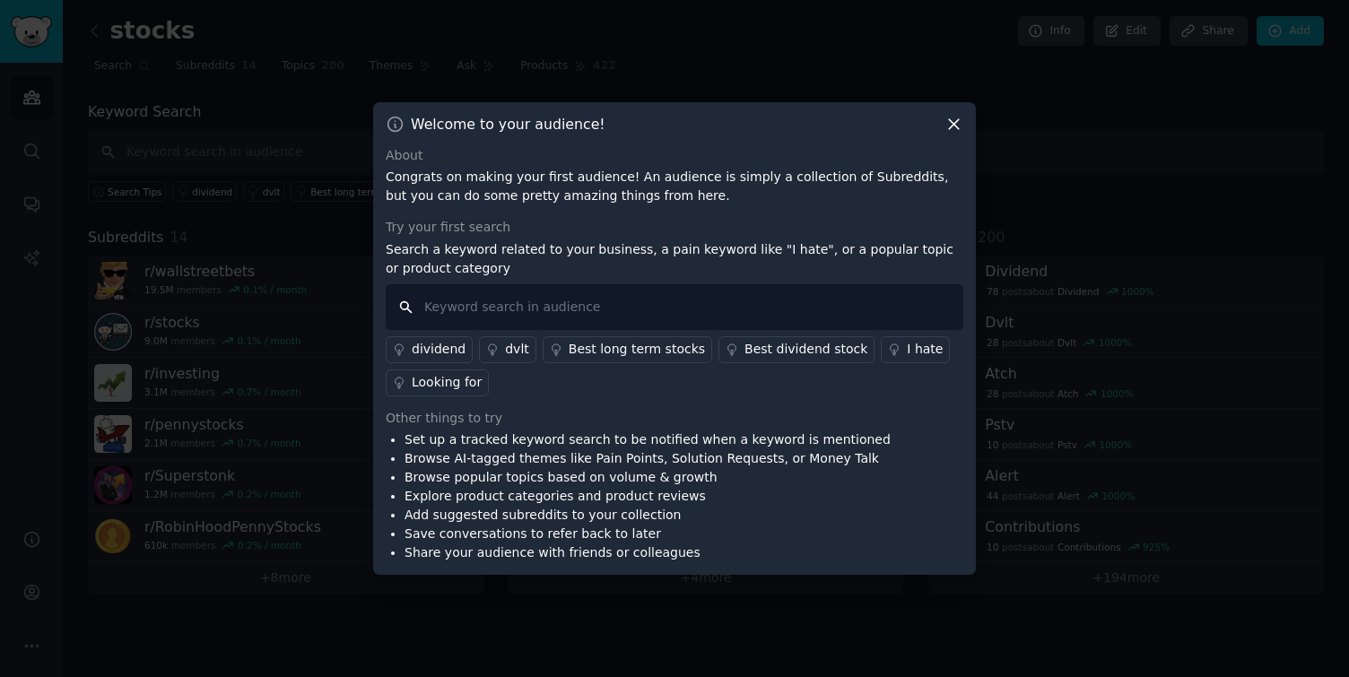
click at [573, 322] on input "text" at bounding box center [674, 307] width 577 height 46
click at [551, 306] on input "options" at bounding box center [674, 307] width 577 height 46
type input "options"
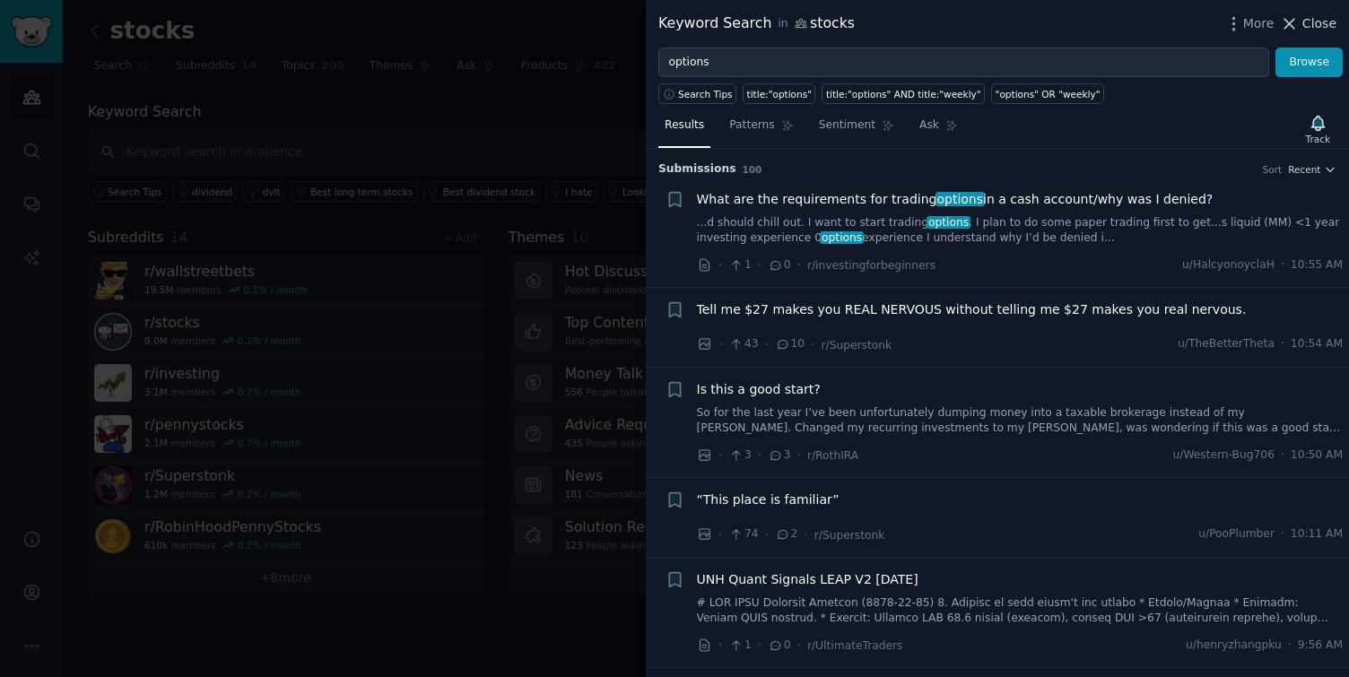
click at [1323, 22] on span "Close" at bounding box center [1319, 23] width 34 height 19
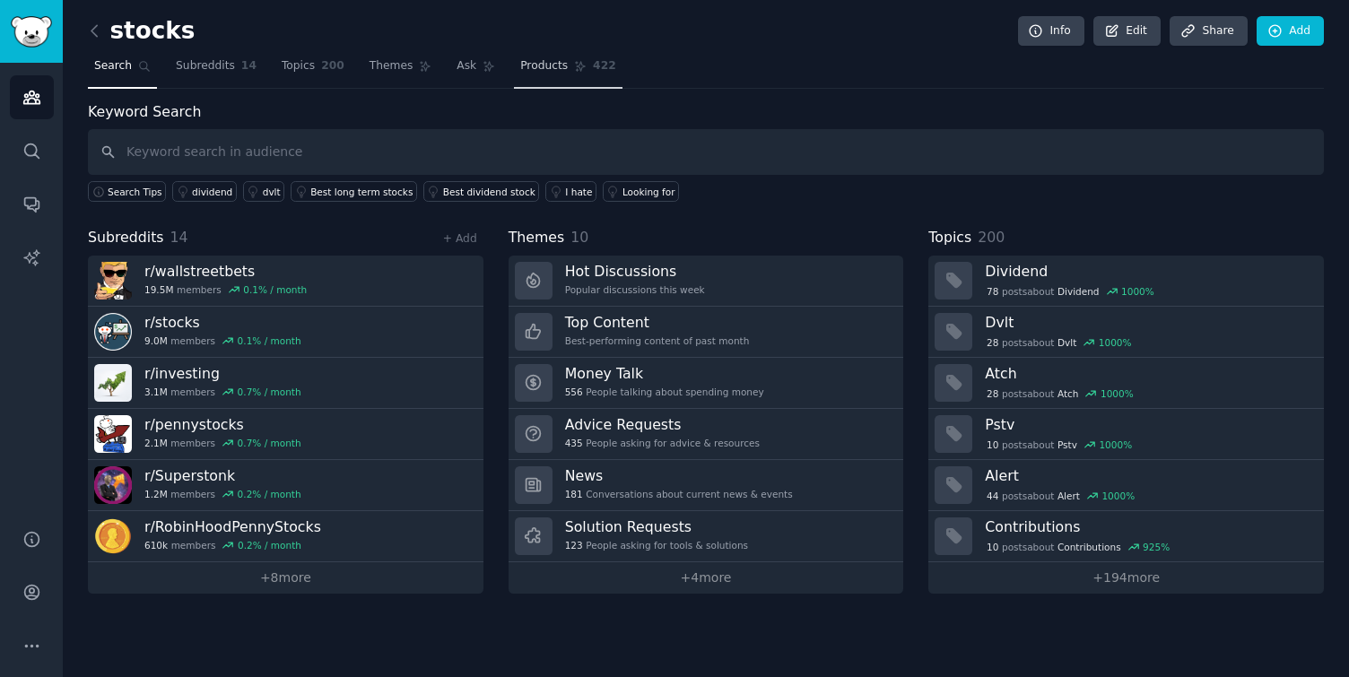
click at [543, 65] on span "Products" at bounding box center [544, 66] width 48 height 16
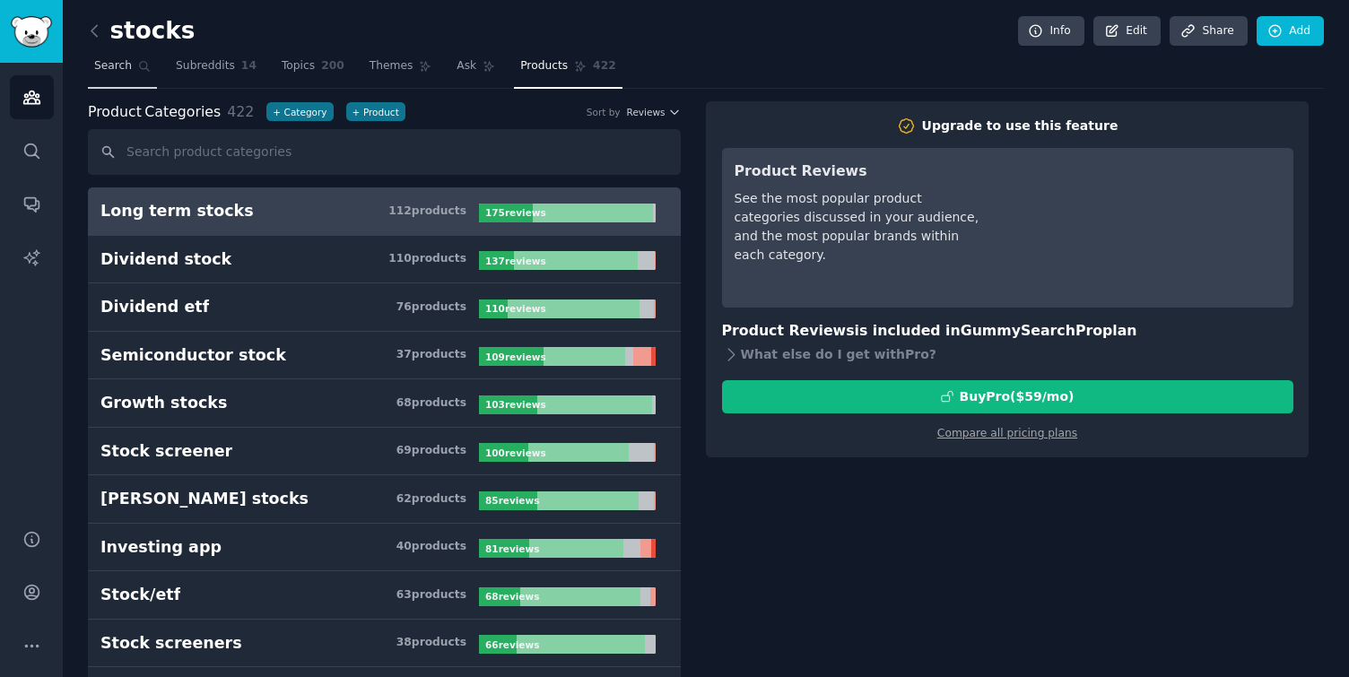
click at [103, 72] on span "Search" at bounding box center [113, 66] width 38 height 16
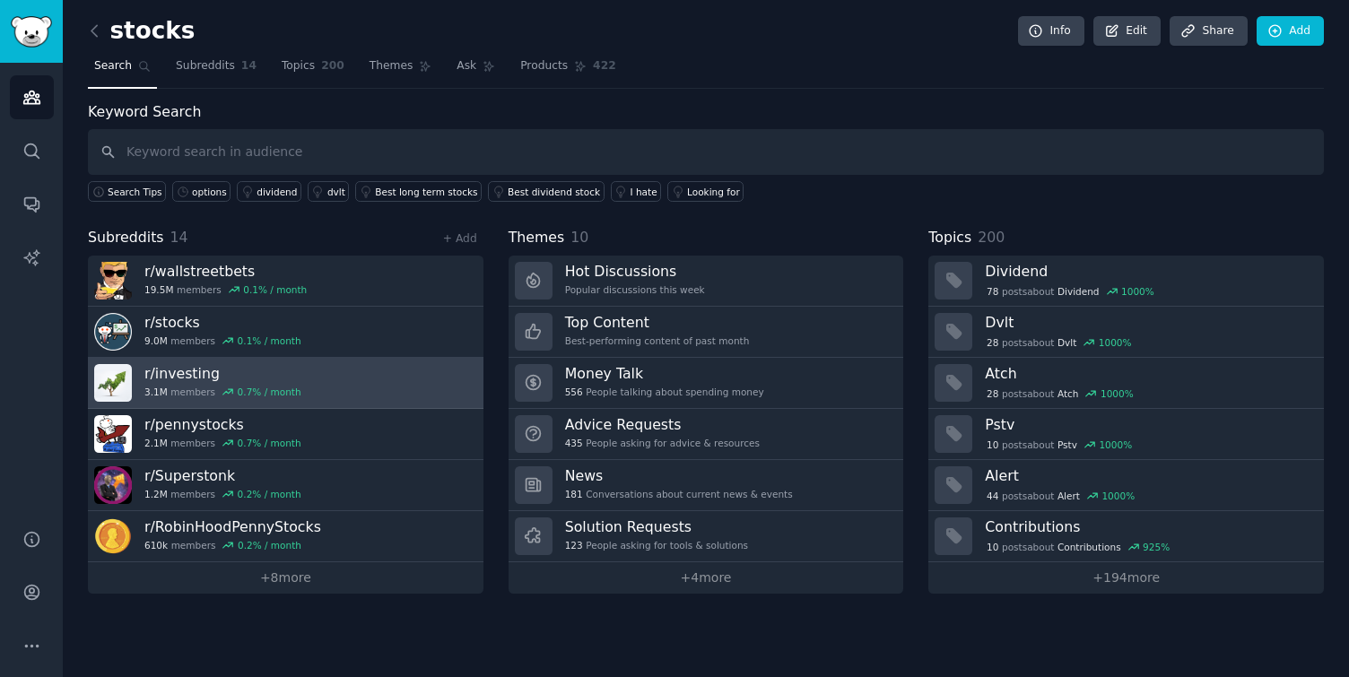
click at [231, 386] on span "0.7 % / month" at bounding box center [260, 392] width 79 height 13
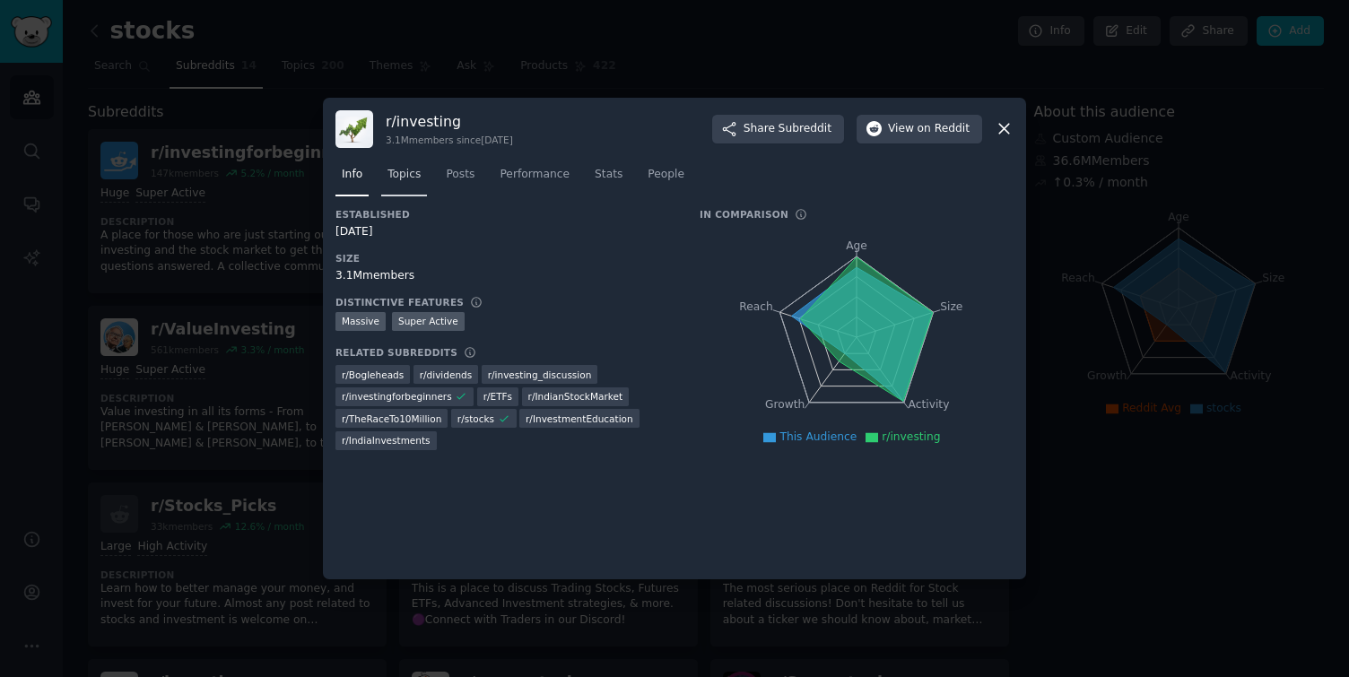
click at [413, 182] on link "Topics" at bounding box center [404, 179] width 46 height 37
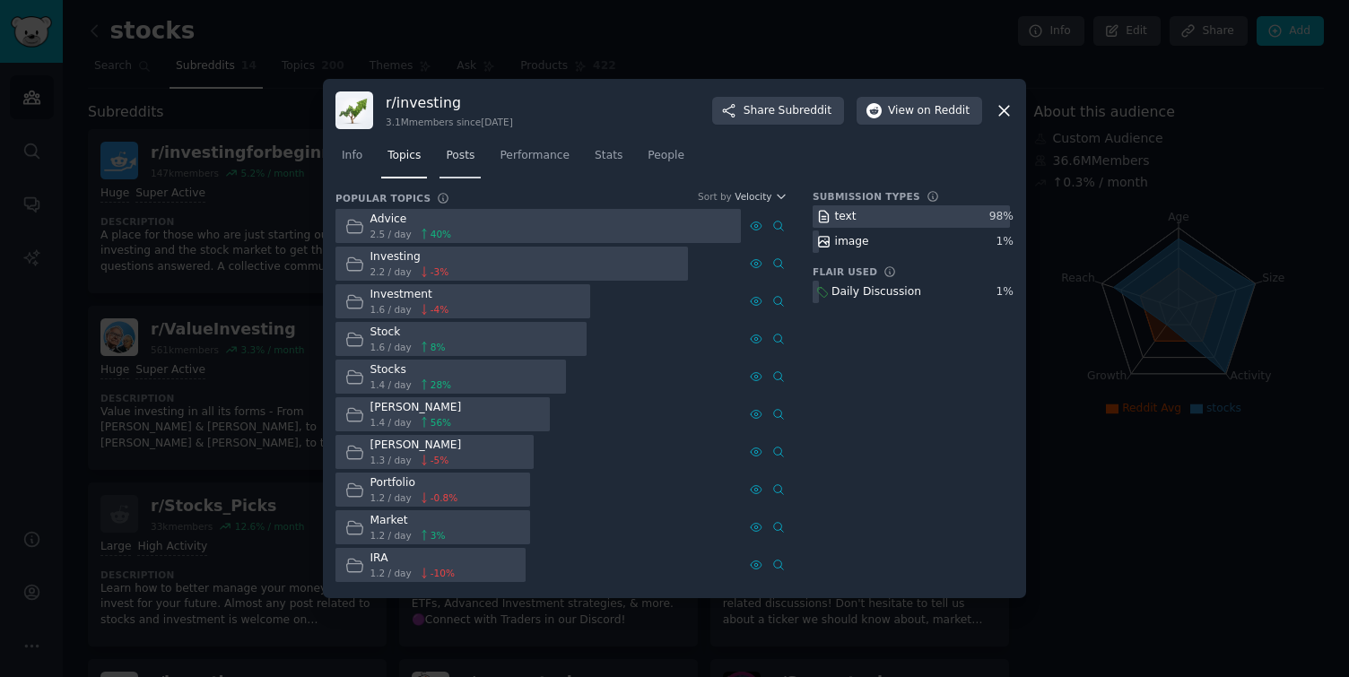
click at [457, 151] on span "Posts" at bounding box center [460, 156] width 29 height 16
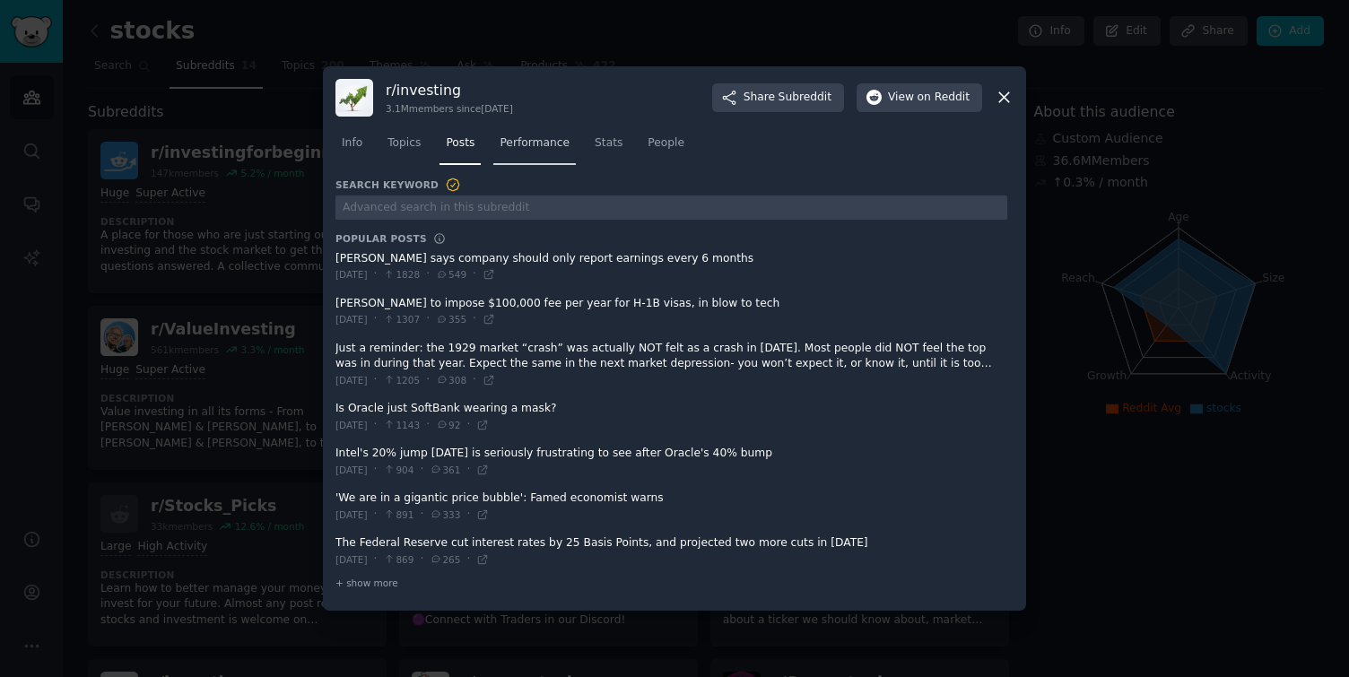
click at [516, 152] on link "Performance" at bounding box center [534, 147] width 82 height 37
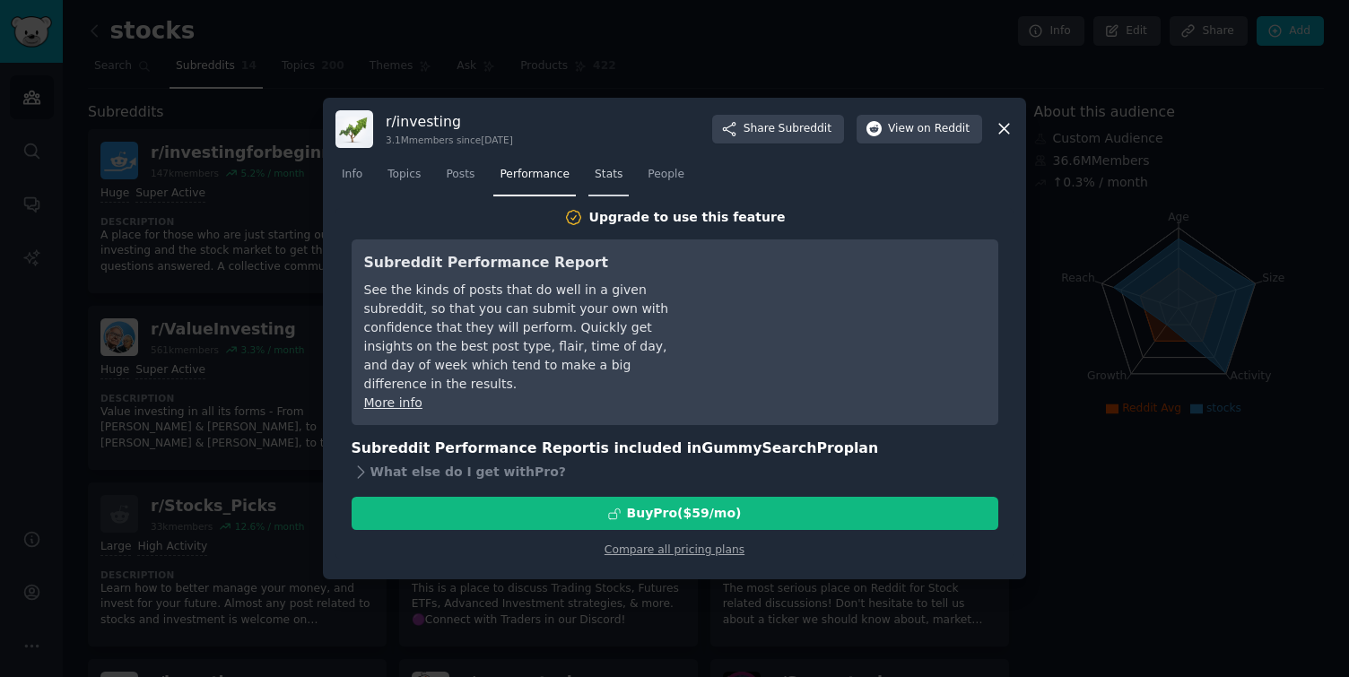
click at [603, 168] on span "Stats" at bounding box center [608, 175] width 28 height 16
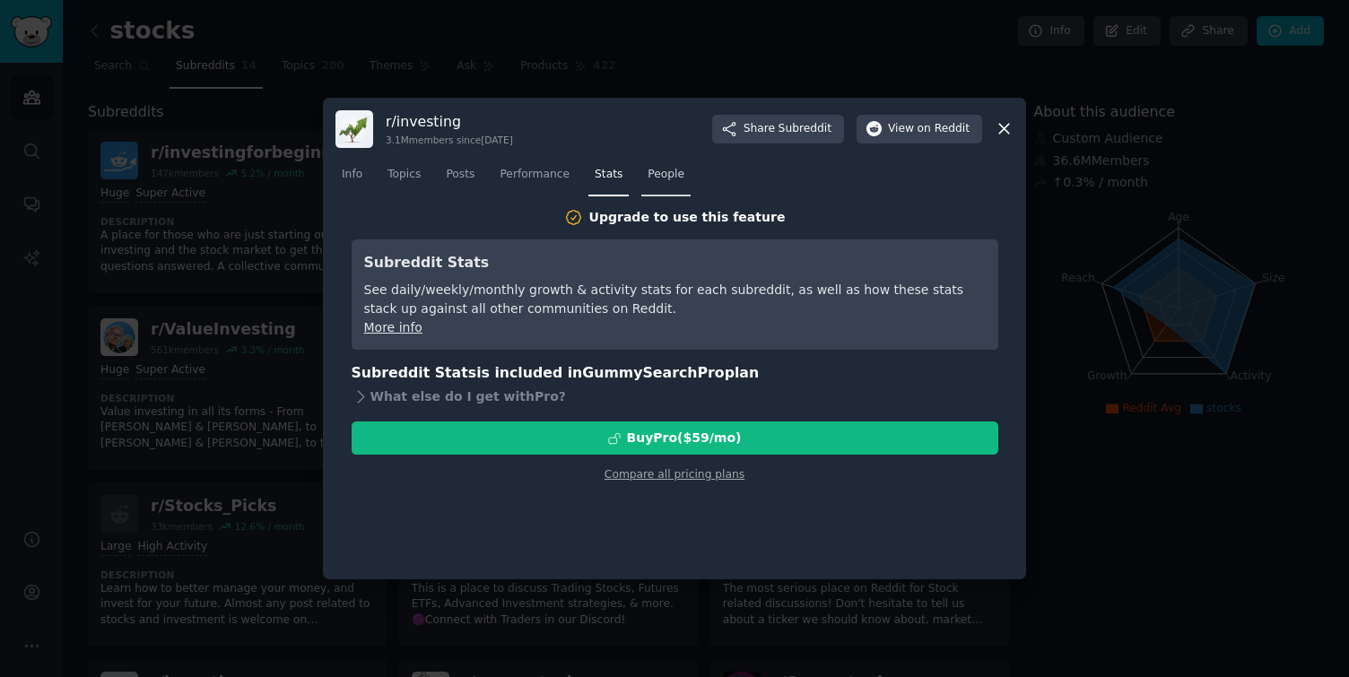
click at [662, 177] on span "People" at bounding box center [665, 175] width 37 height 16
click at [554, 184] on link "Performance" at bounding box center [534, 179] width 82 height 37
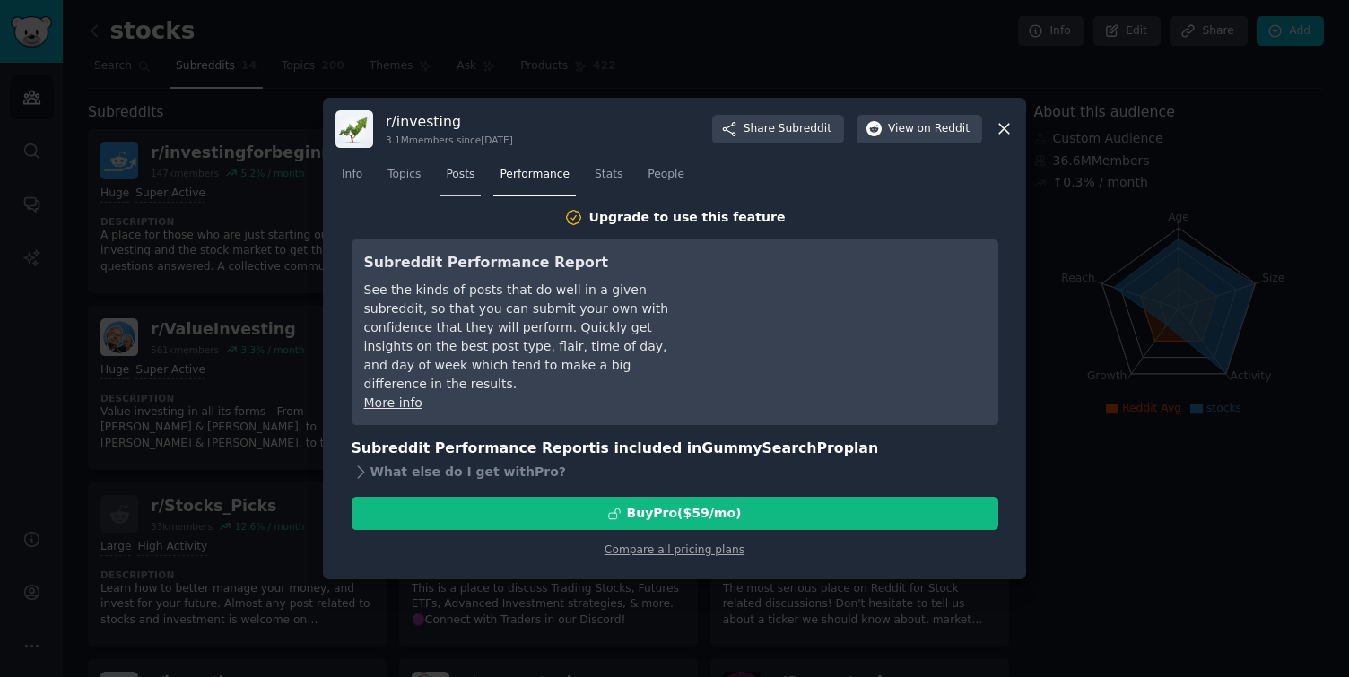
click at [461, 182] on span "Posts" at bounding box center [460, 175] width 29 height 16
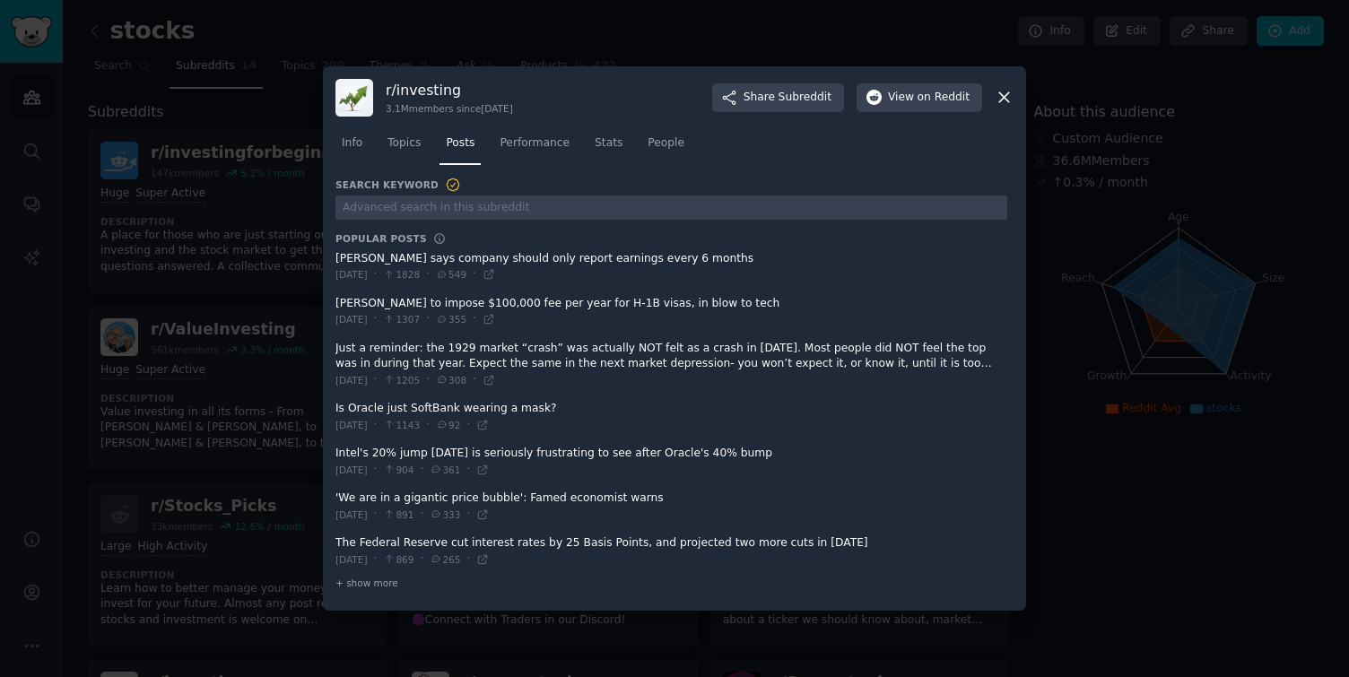
click at [1082, 260] on div at bounding box center [674, 338] width 1349 height 677
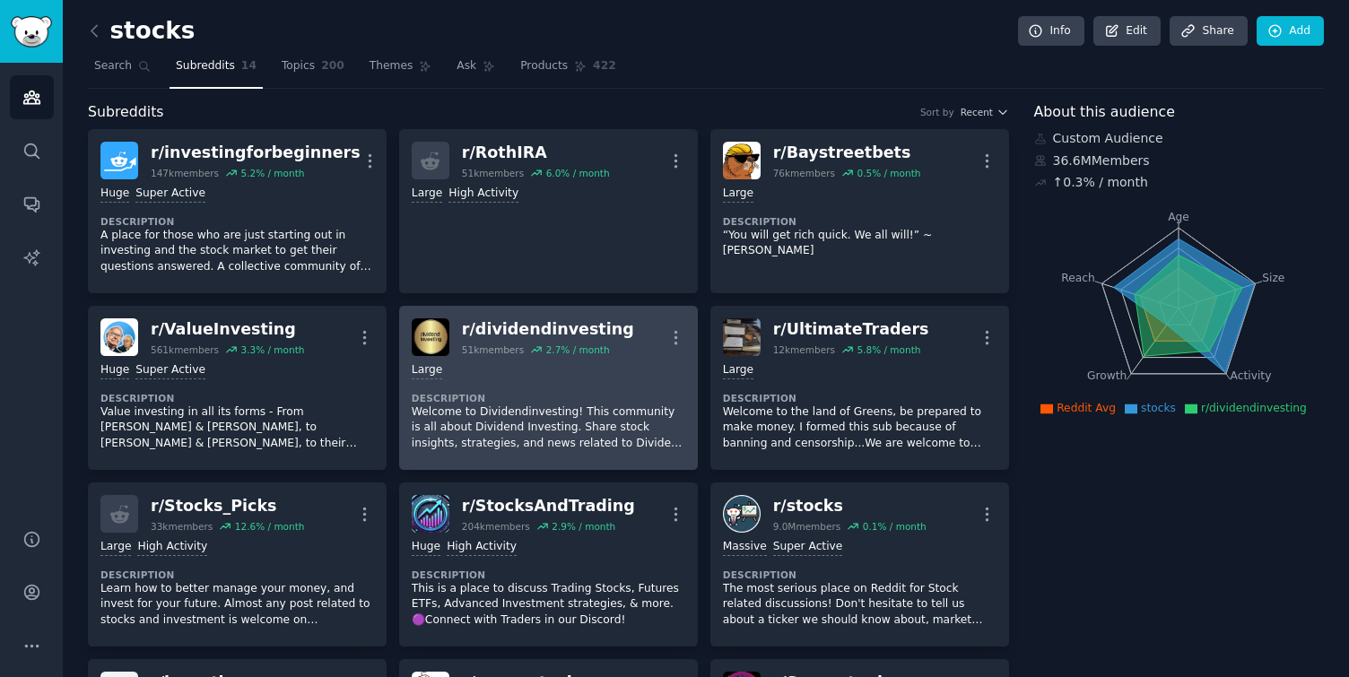
click at [619, 371] on div "Large" at bounding box center [548, 370] width 273 height 17
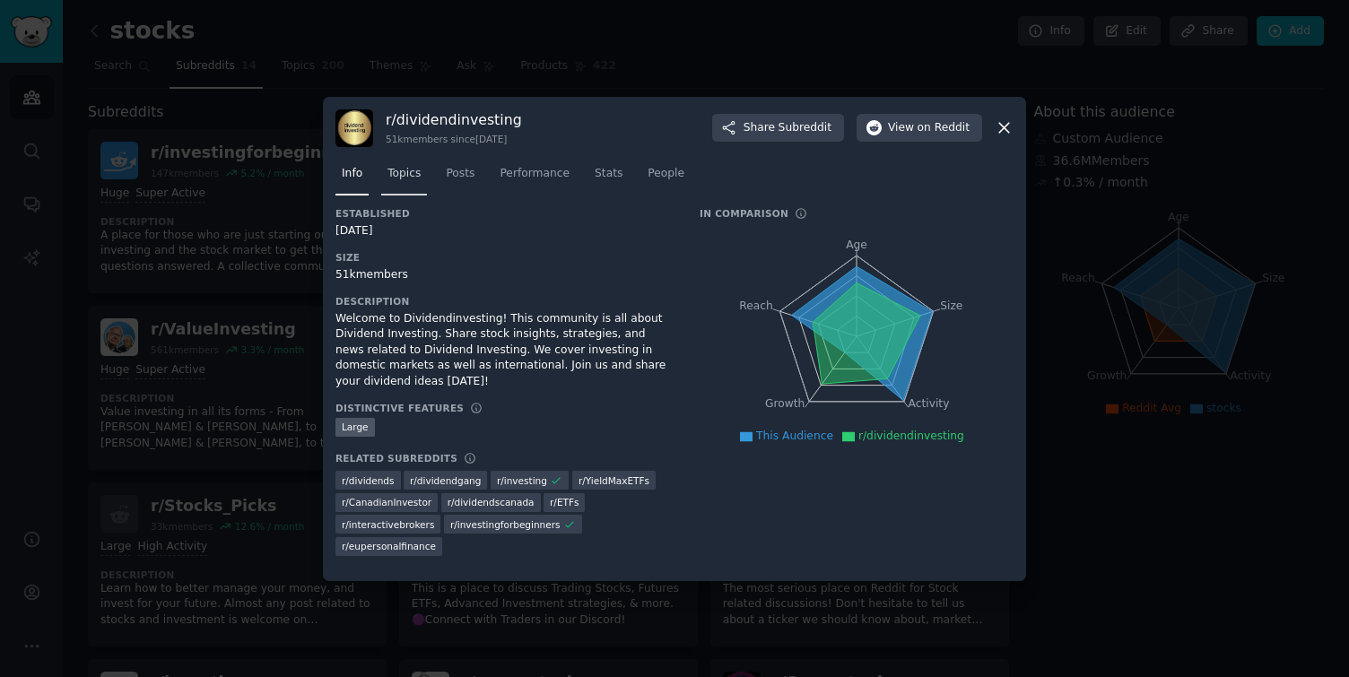
click at [422, 178] on link "Topics" at bounding box center [404, 178] width 46 height 37
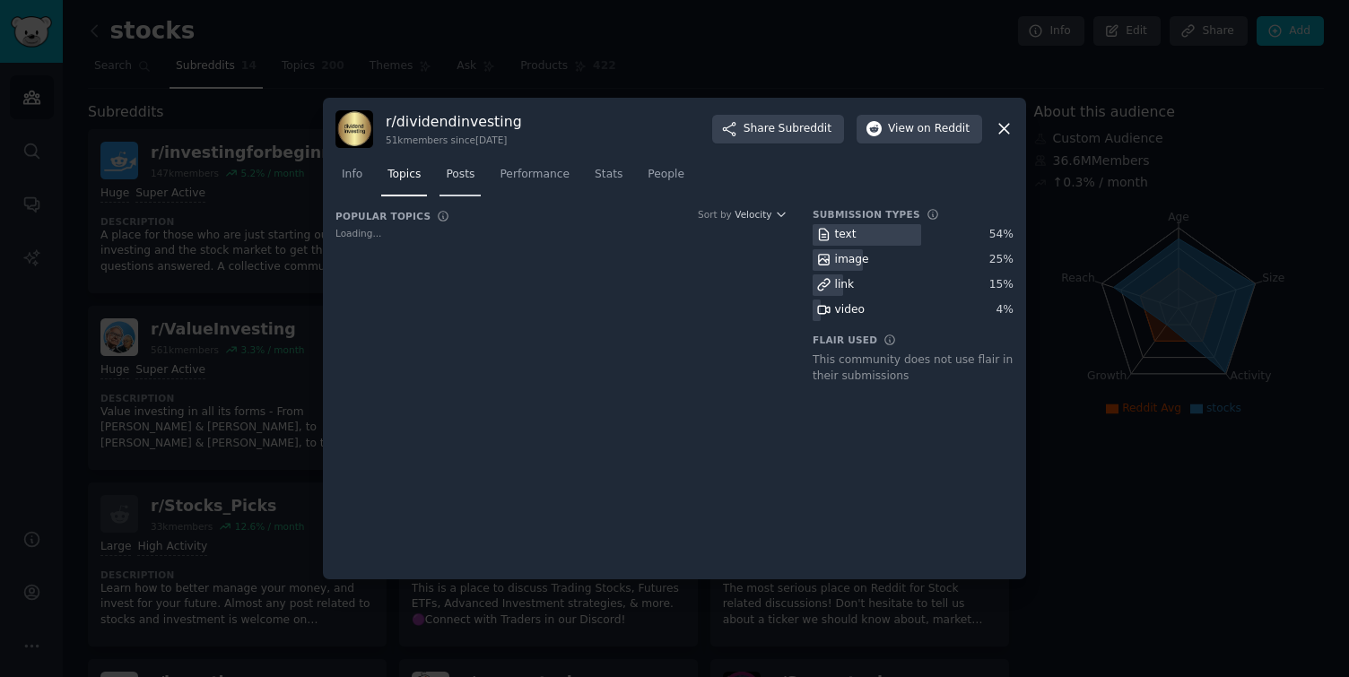
click at [458, 180] on div "Info Topics Posts Performance Stats People" at bounding box center [674, 178] width 678 height 61
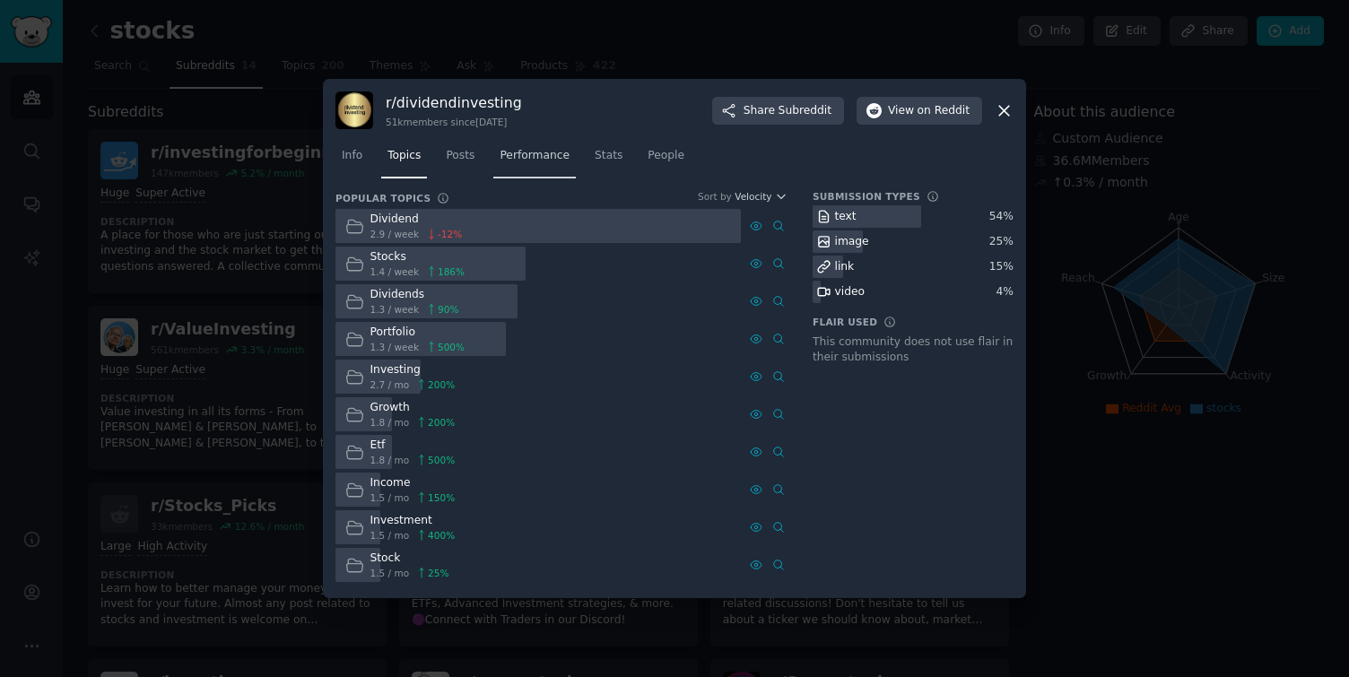
click at [517, 157] on span "Performance" at bounding box center [534, 156] width 70 height 16
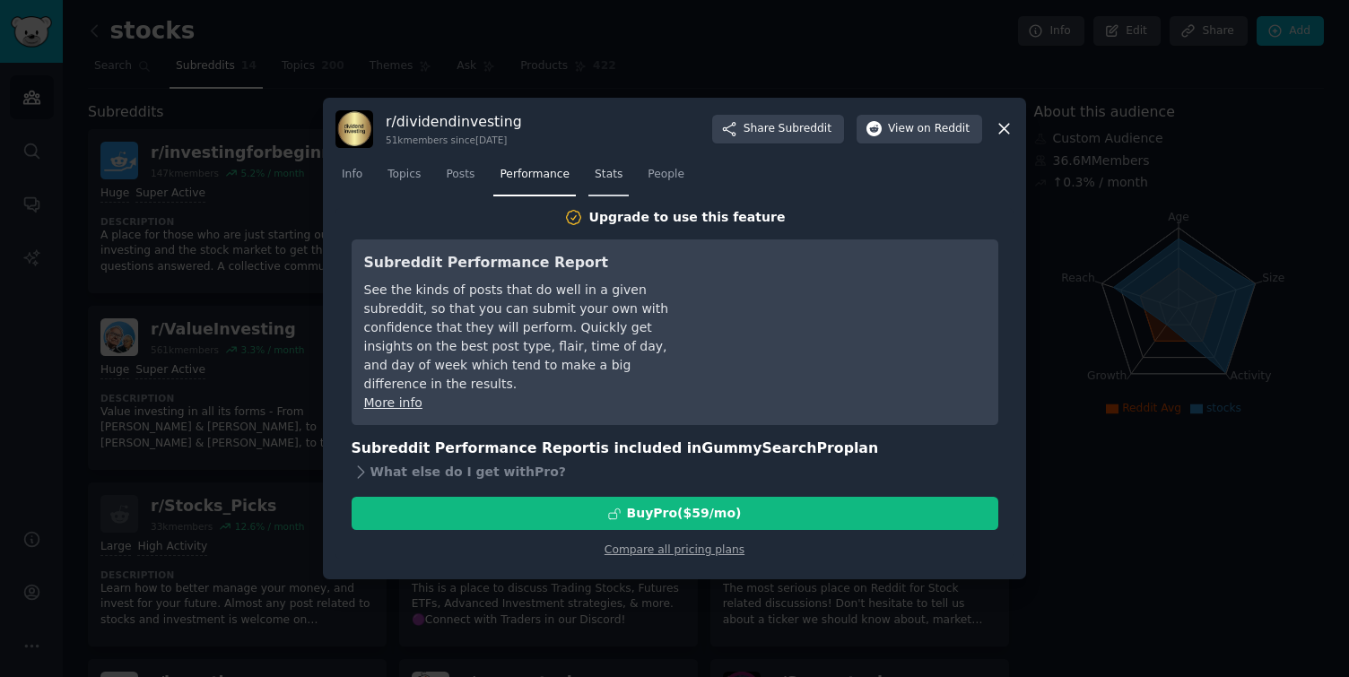
click at [606, 171] on span "Stats" at bounding box center [608, 175] width 28 height 16
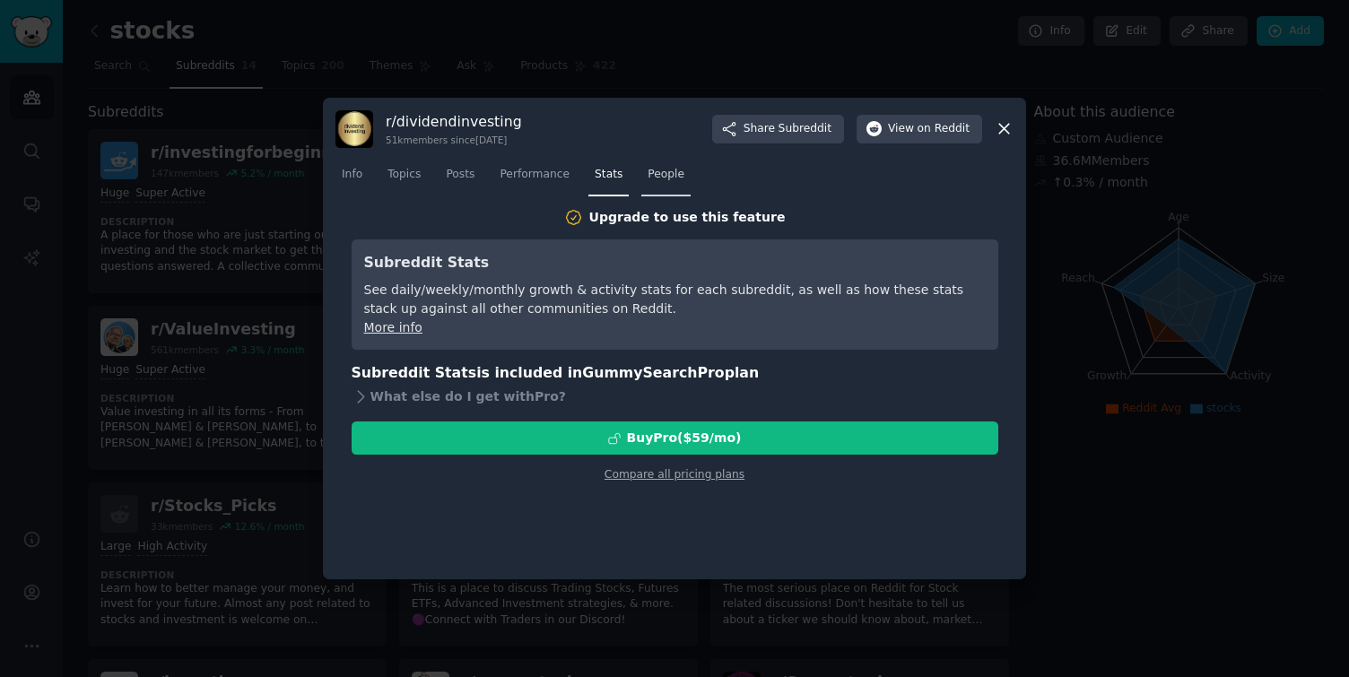
click at [653, 173] on span "People" at bounding box center [665, 175] width 37 height 16
click at [513, 184] on link "Performance" at bounding box center [534, 179] width 82 height 37
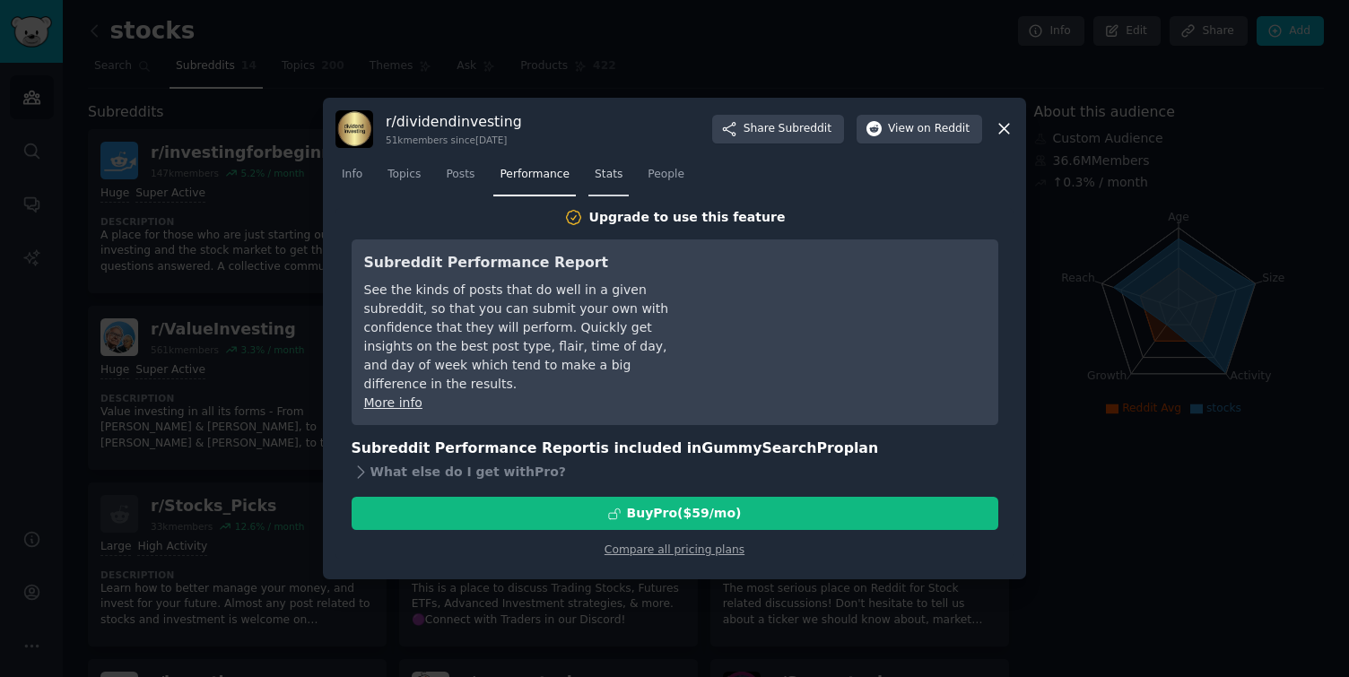
click at [594, 169] on span "Stats" at bounding box center [608, 175] width 28 height 16
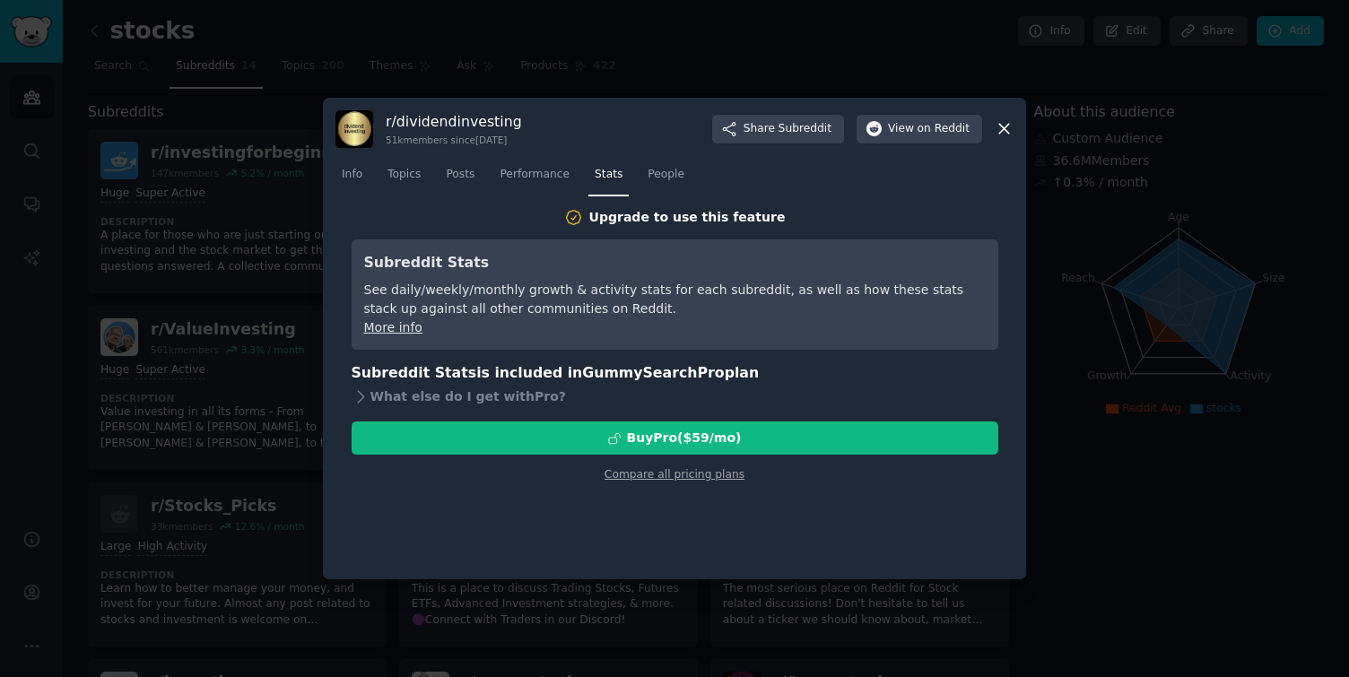
click at [1000, 125] on icon at bounding box center [1004, 130] width 10 height 10
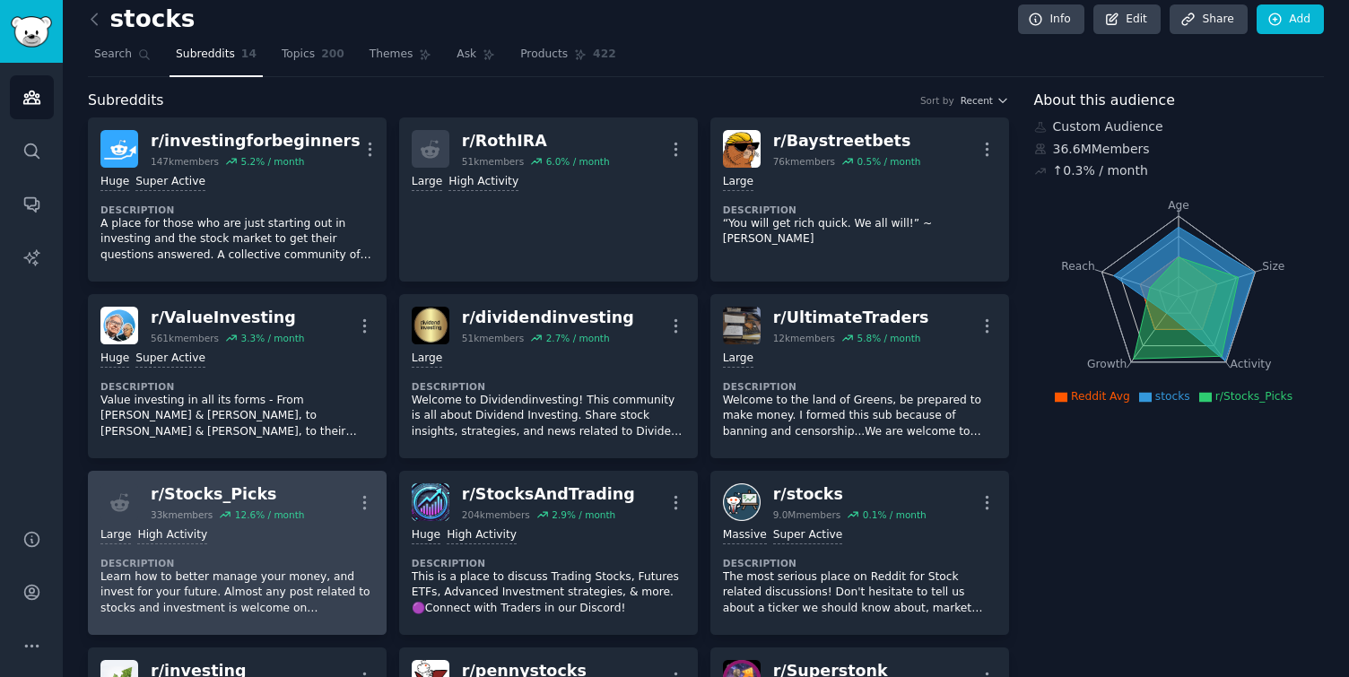
scroll to position [17, 0]
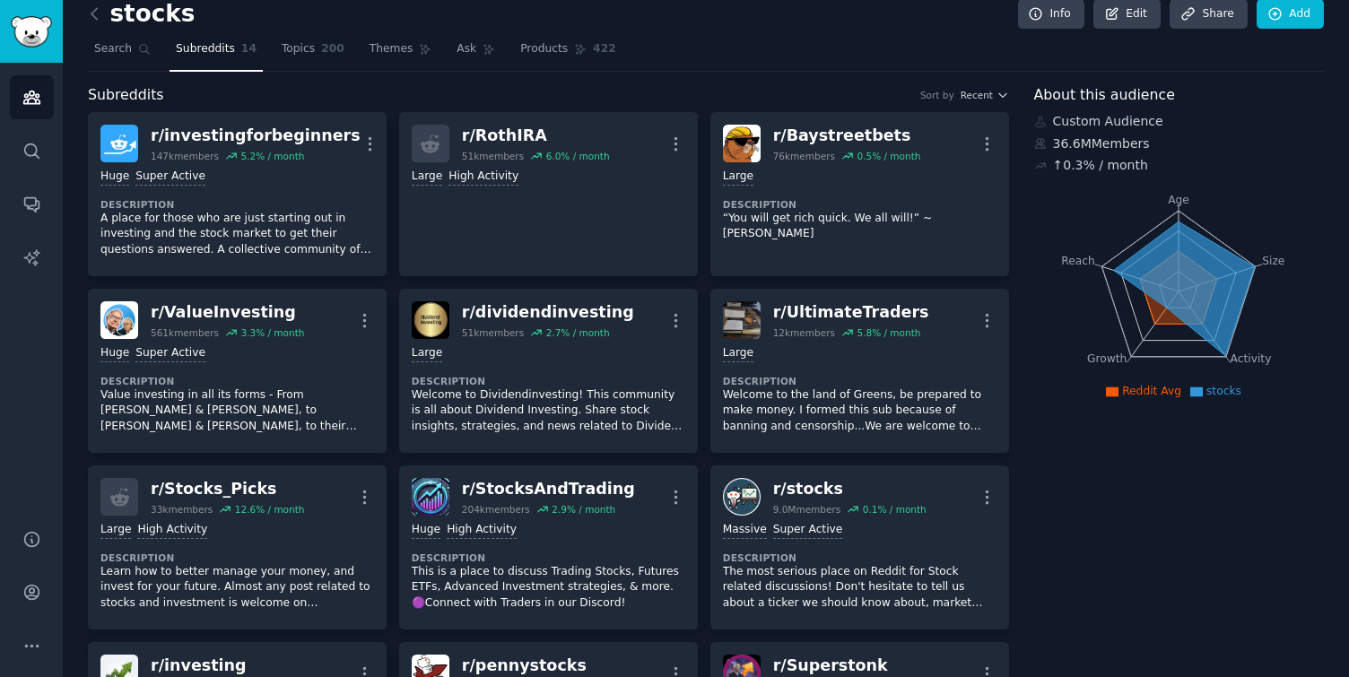
click at [966, 99] on span "Recent" at bounding box center [976, 95] width 32 height 13
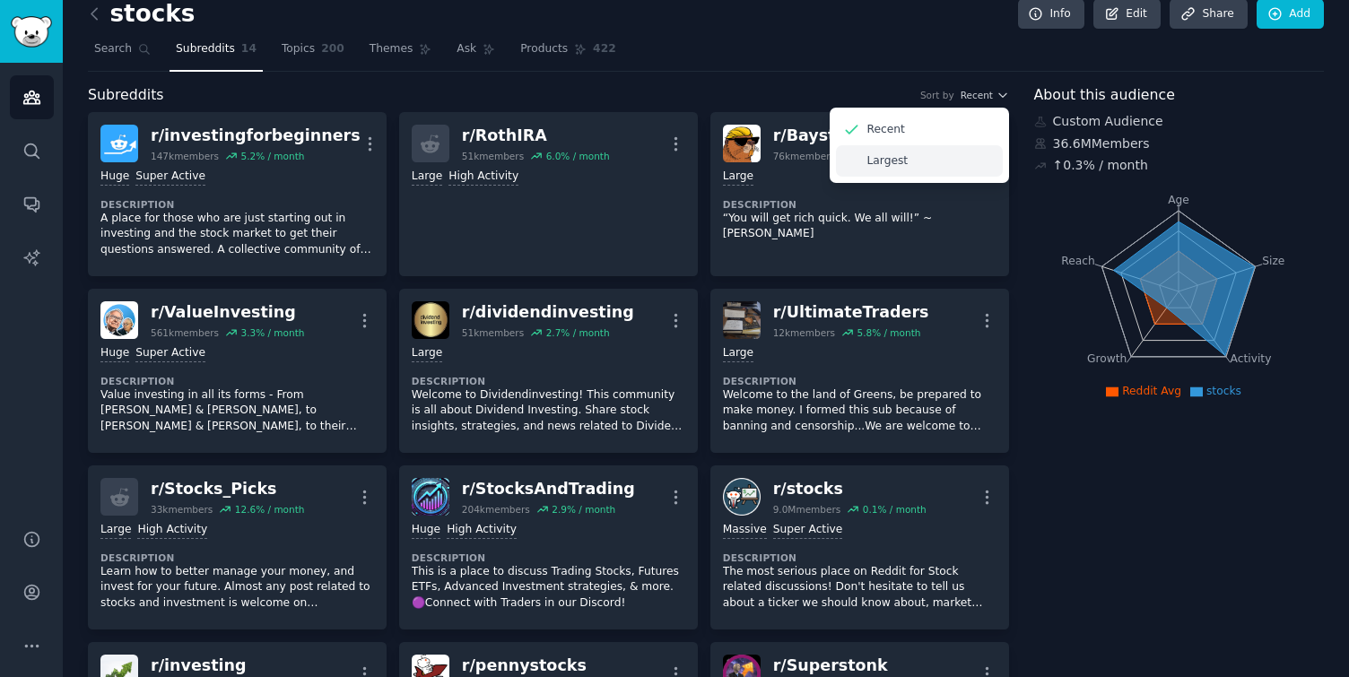
click at [917, 155] on div "Largest" at bounding box center [919, 160] width 167 height 31
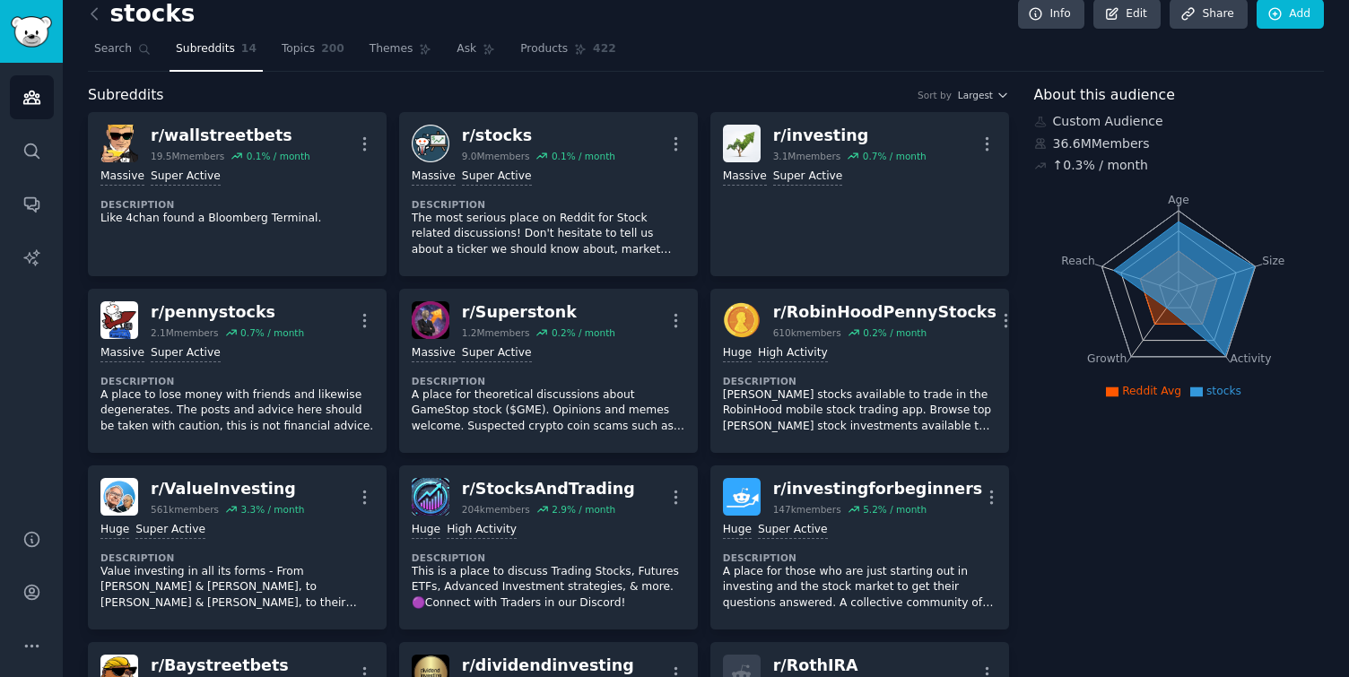
click at [975, 85] on div "Subreddits Sort by Largest" at bounding box center [548, 95] width 921 height 22
click at [975, 91] on span "Largest" at bounding box center [975, 95] width 35 height 13
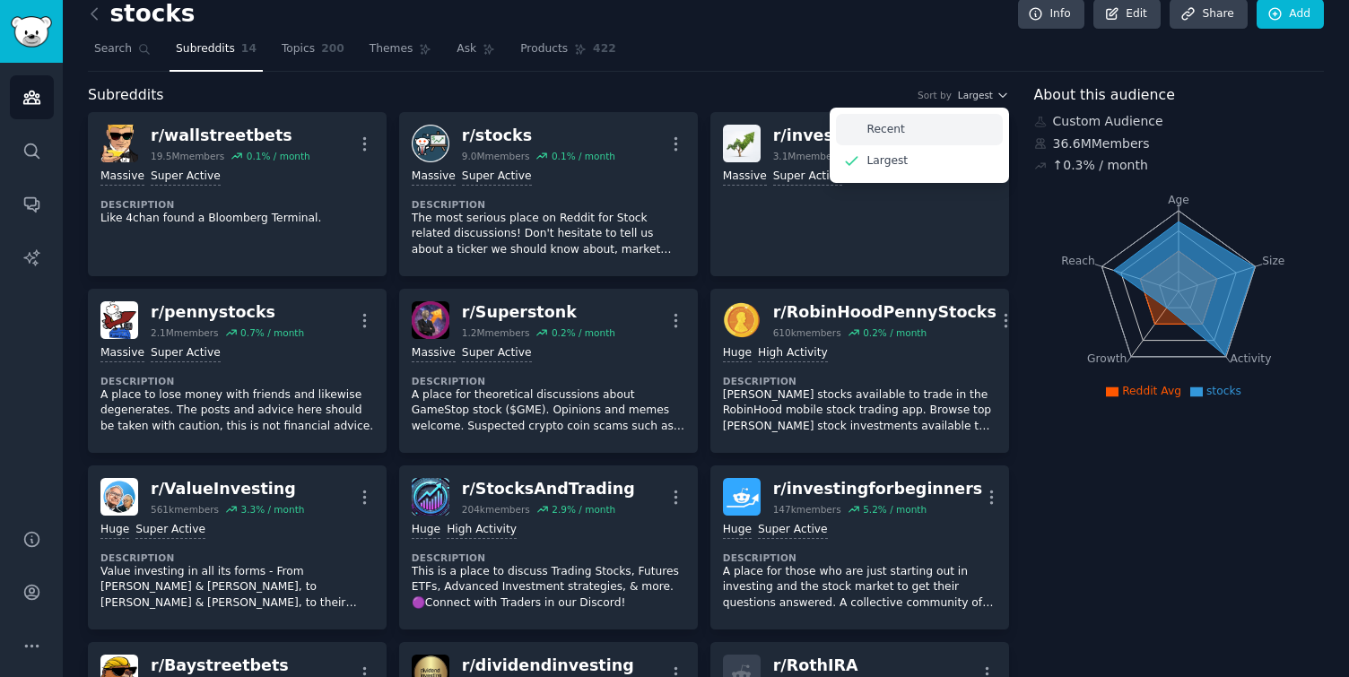
click at [947, 130] on div "Recent" at bounding box center [919, 129] width 167 height 31
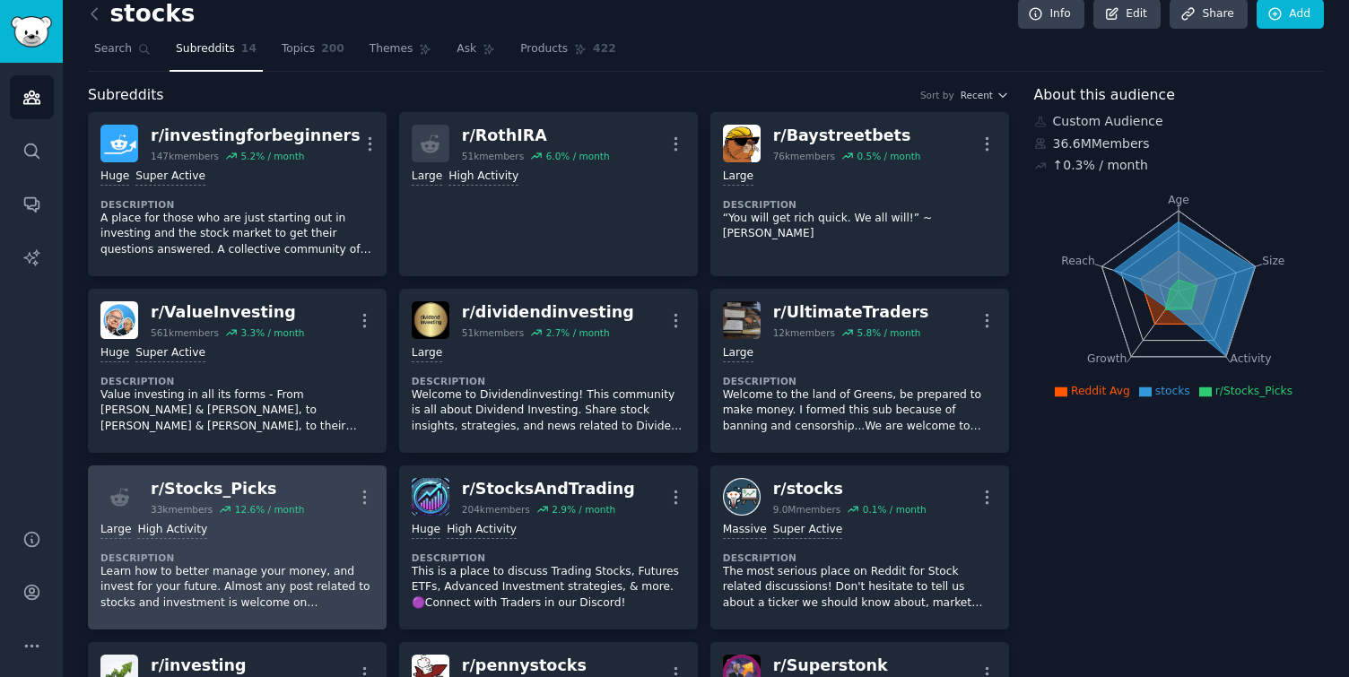
click at [265, 485] on div "r/ Stocks_Picks" at bounding box center [227, 489] width 153 height 22
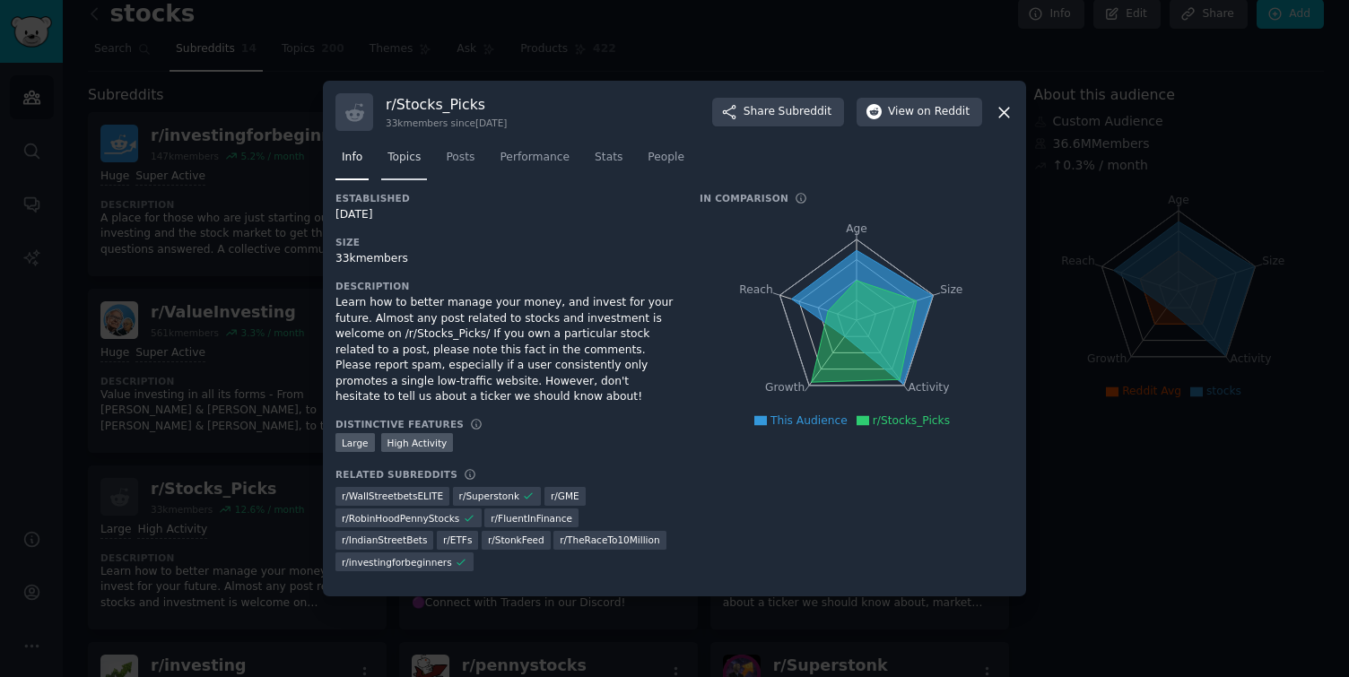
click at [413, 162] on span "Topics" at bounding box center [403, 158] width 33 height 16
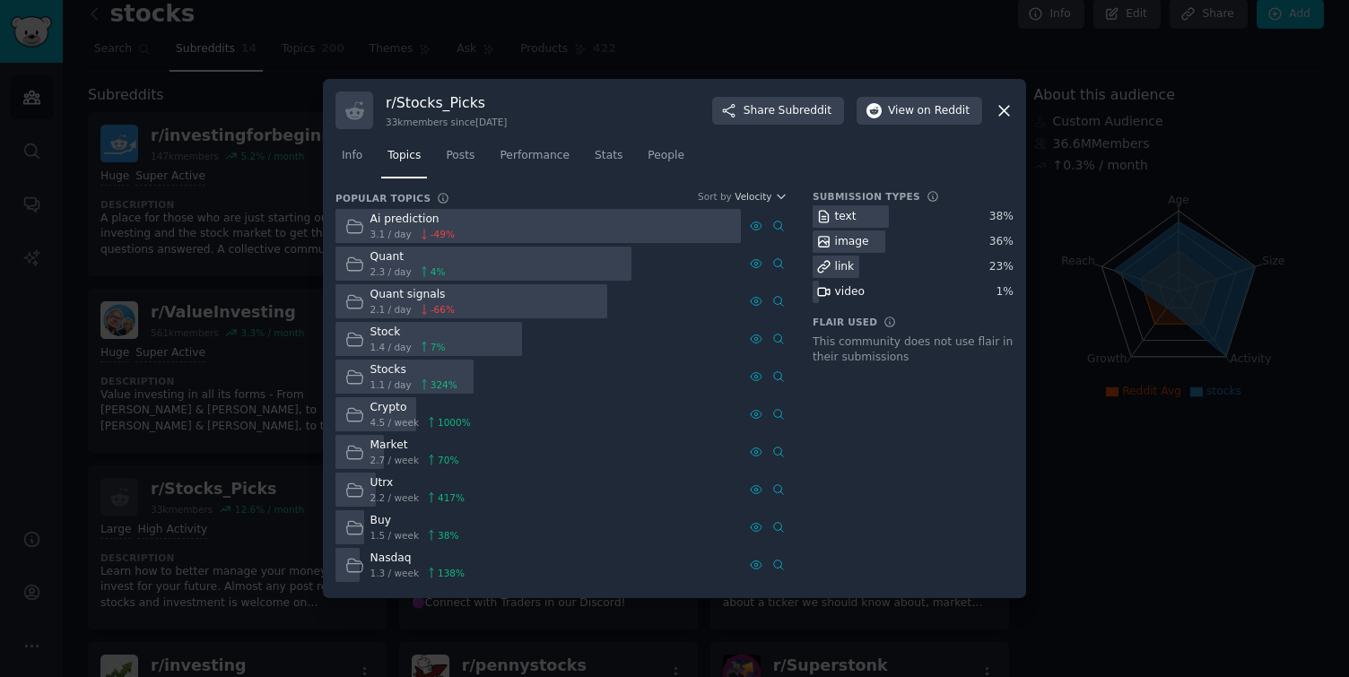
click at [382, 257] on div "Quant" at bounding box center [407, 257] width 75 height 16
click at [467, 157] on span "Posts" at bounding box center [460, 156] width 29 height 16
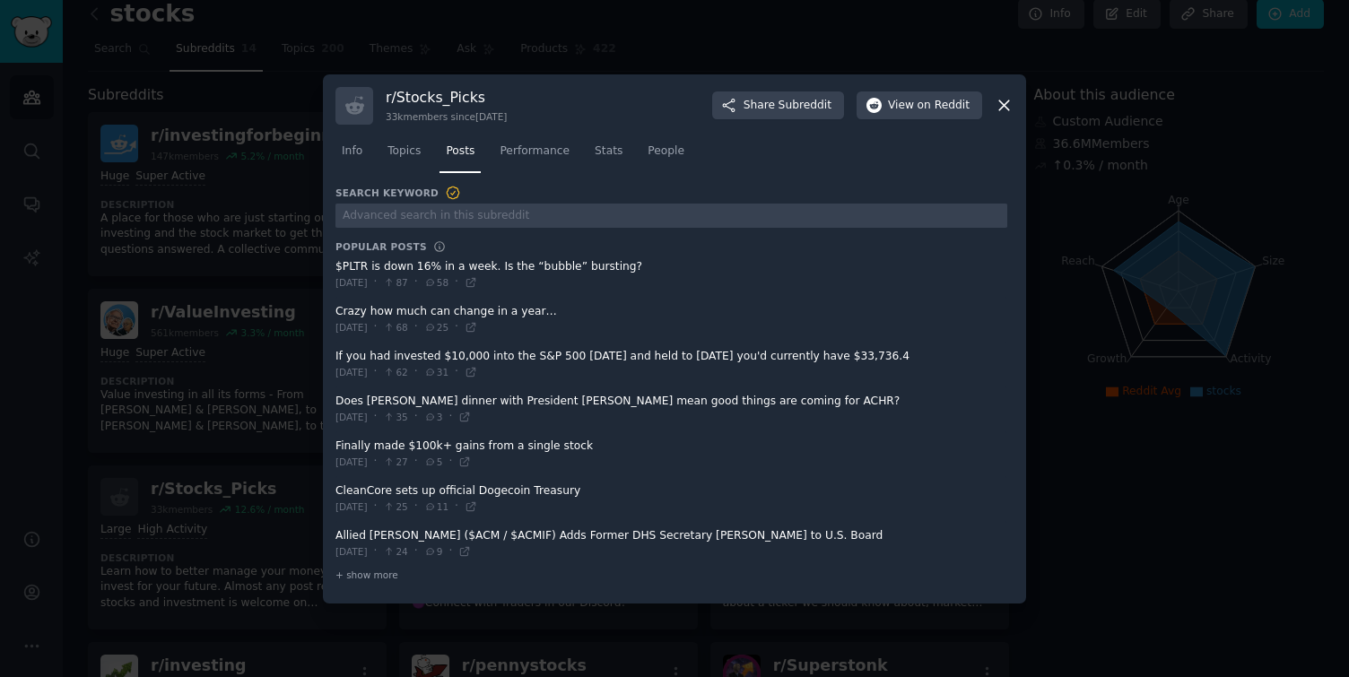
click at [518, 353] on span at bounding box center [671, 365] width 672 height 44
click at [519, 155] on span "Performance" at bounding box center [534, 151] width 70 height 16
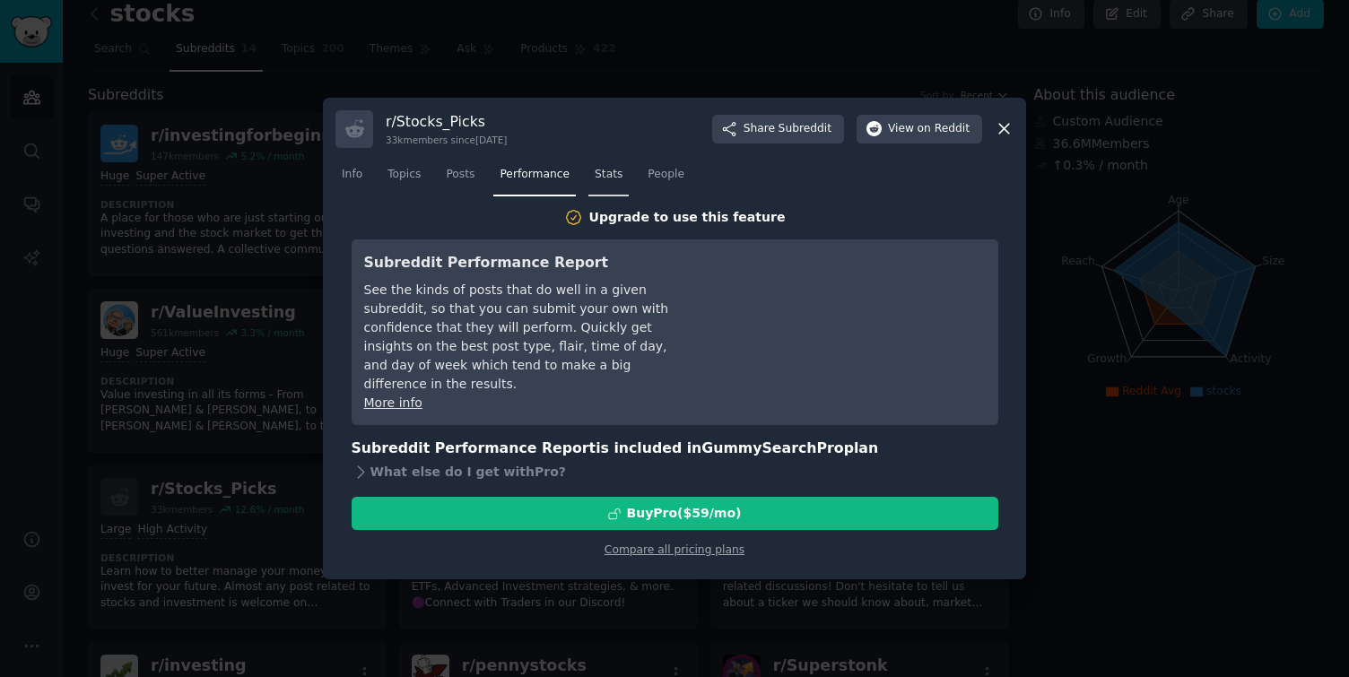
click at [588, 171] on link "Stats" at bounding box center [608, 179] width 40 height 37
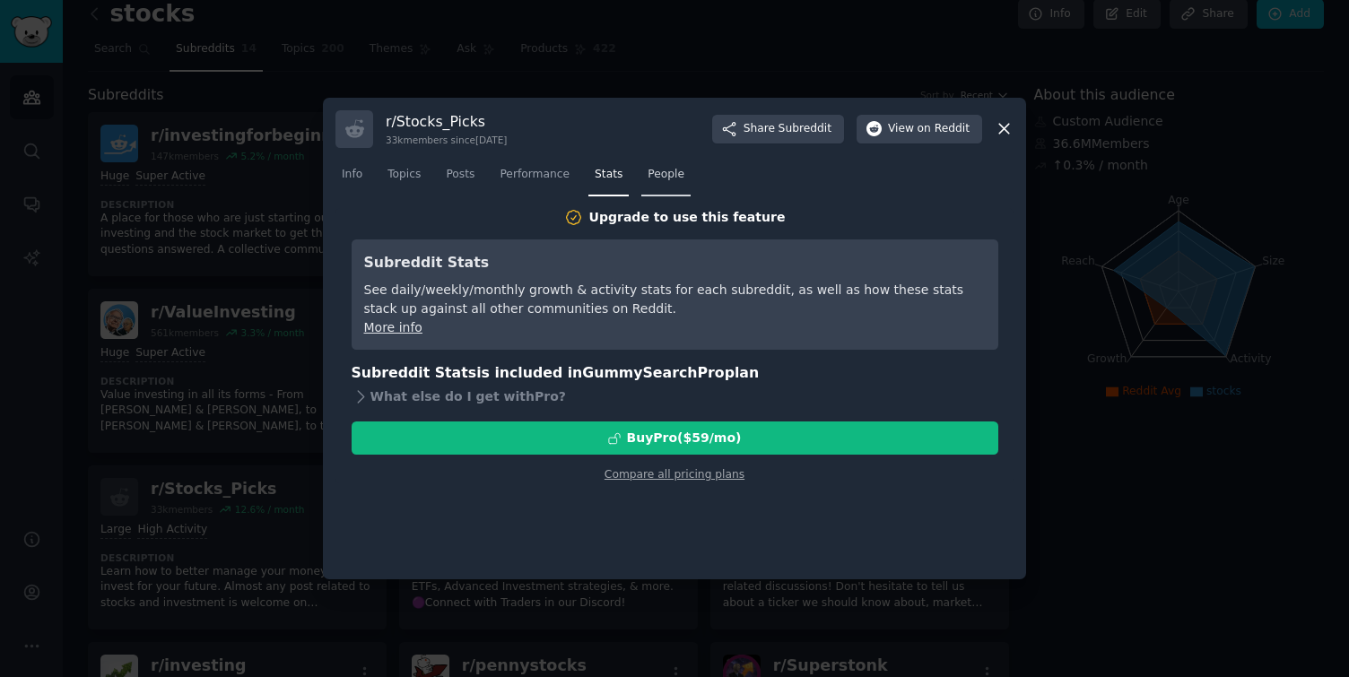
click at [655, 188] on link "People" at bounding box center [665, 179] width 49 height 37
click at [359, 171] on span "Info" at bounding box center [352, 175] width 21 height 16
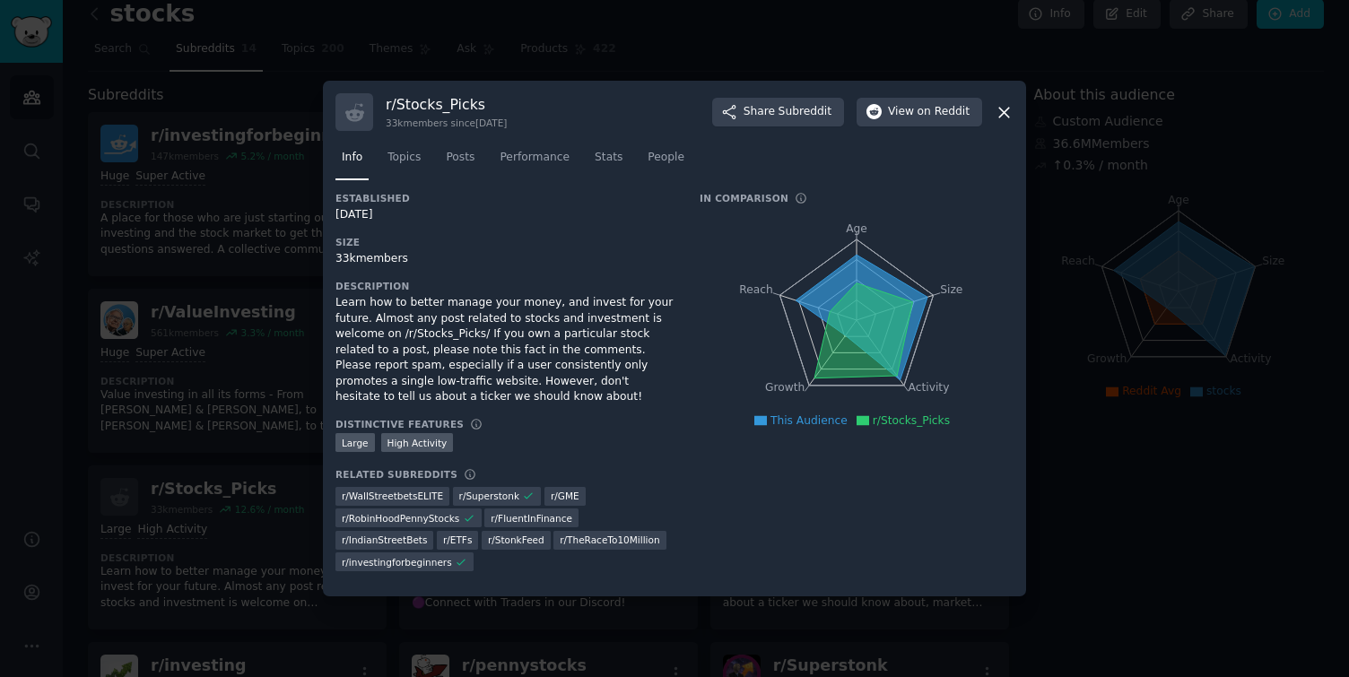
click at [1001, 112] on icon at bounding box center [1003, 112] width 19 height 19
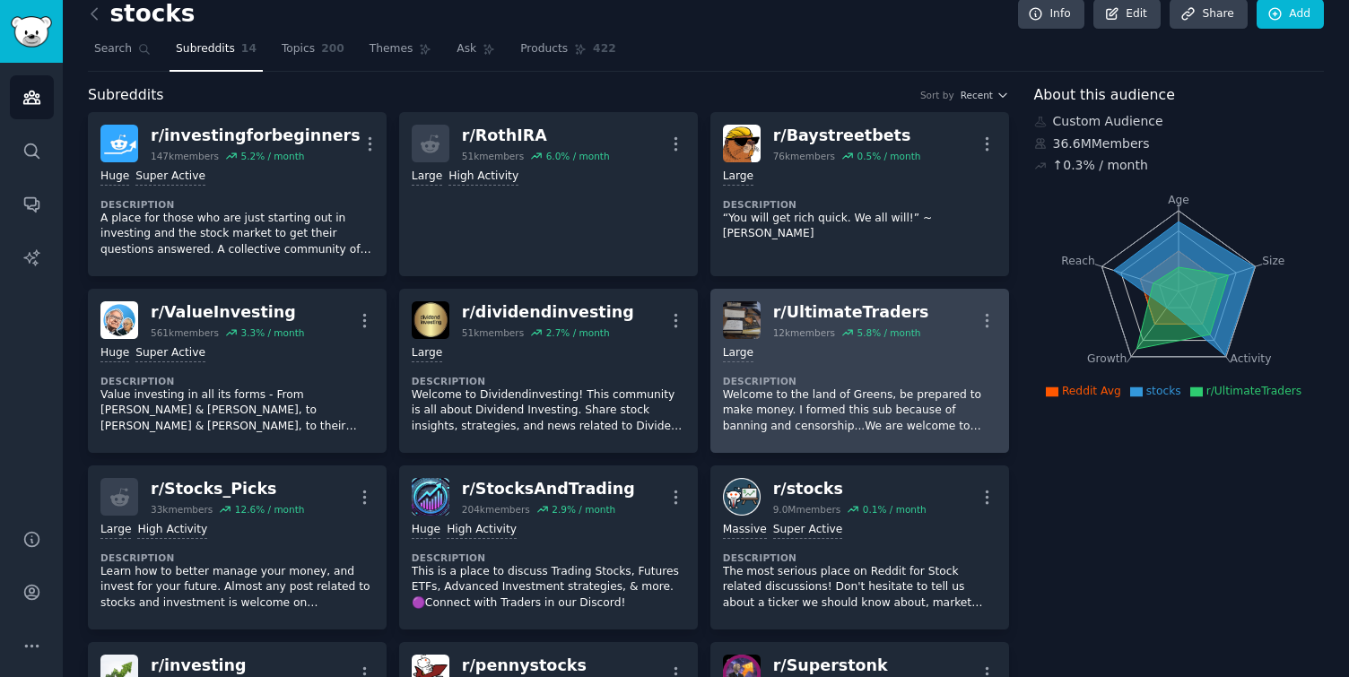
click at [904, 373] on div "10,000 - 100,000 members Large Description Welcome to the land of Greens, be pr…" at bounding box center [859, 389] width 273 height 101
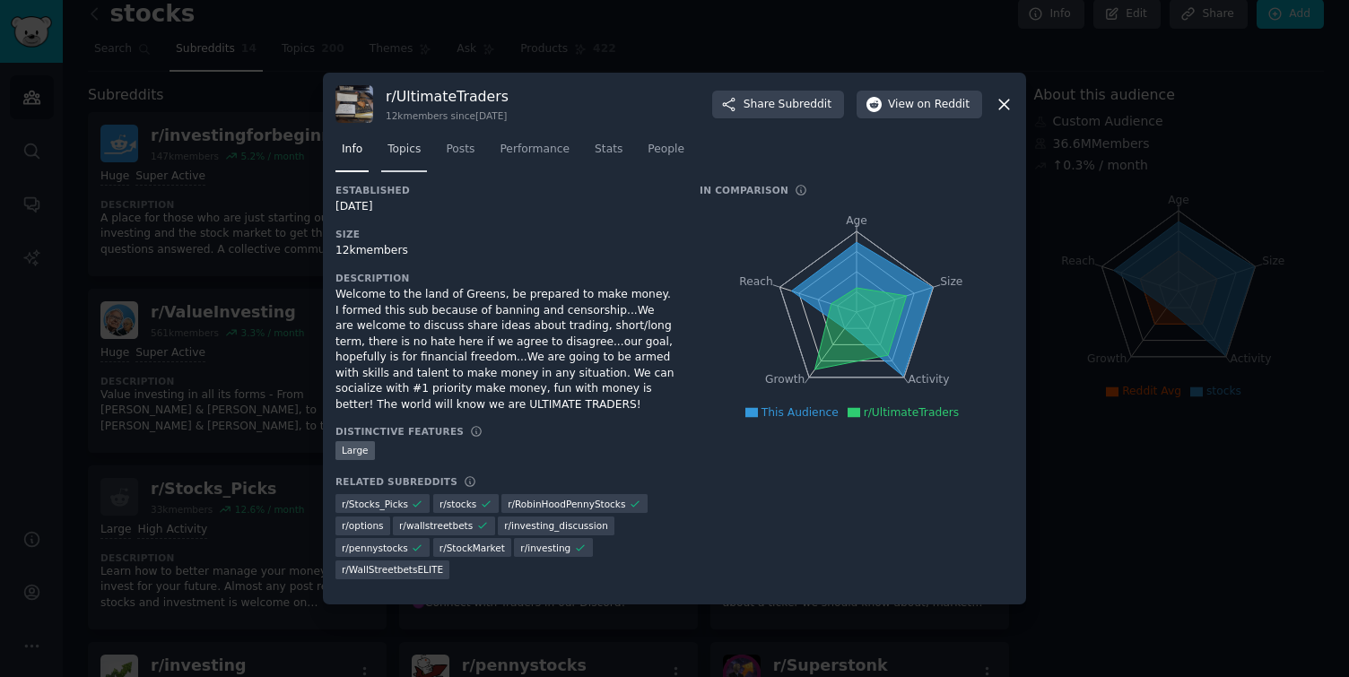
click at [392, 163] on link "Topics" at bounding box center [404, 153] width 46 height 37
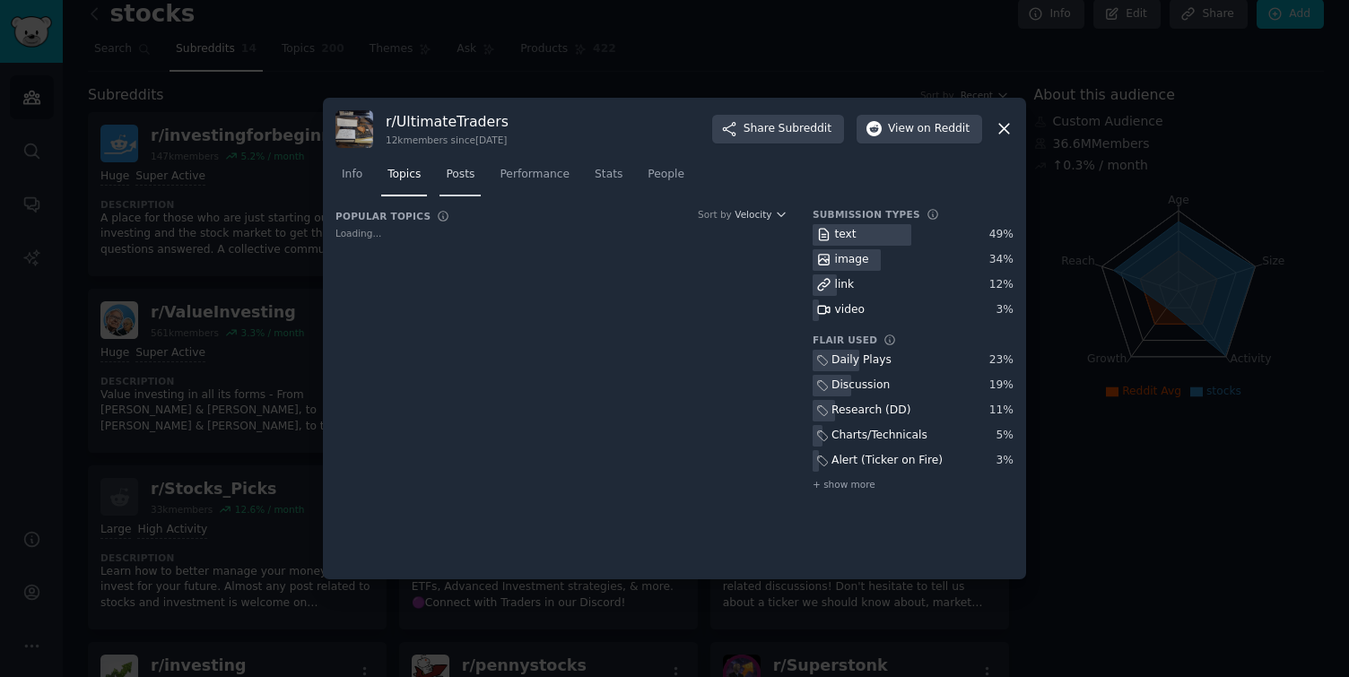
click at [464, 184] on link "Posts" at bounding box center [459, 179] width 41 height 37
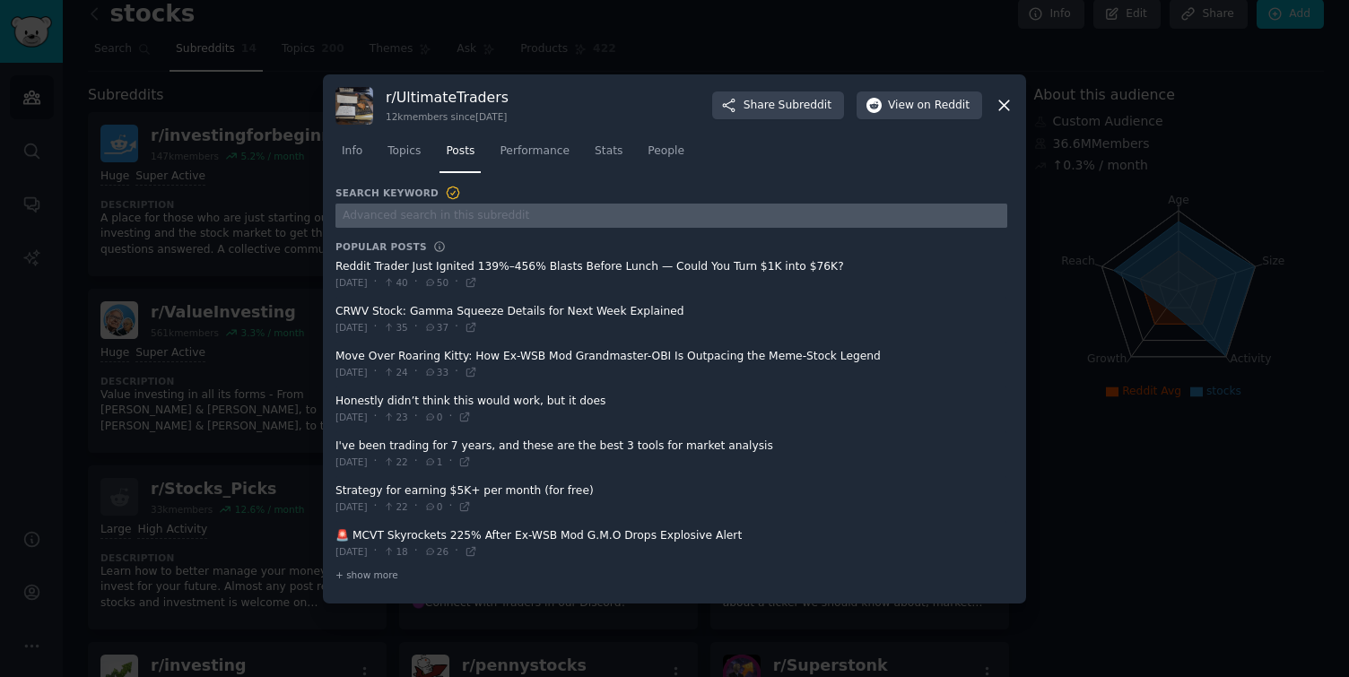
click at [506, 209] on input "text" at bounding box center [671, 216] width 672 height 24
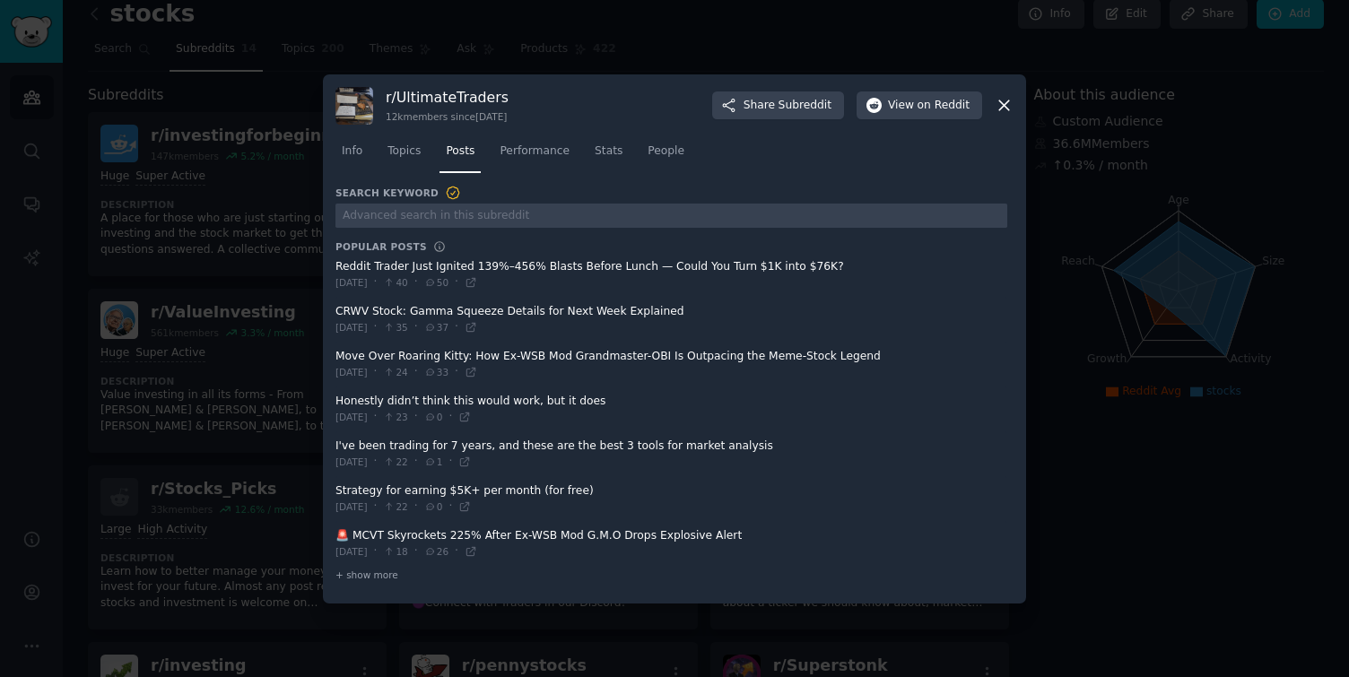
click at [417, 404] on span at bounding box center [671, 409] width 672 height 44
click at [243, 336] on div at bounding box center [674, 338] width 1349 height 677
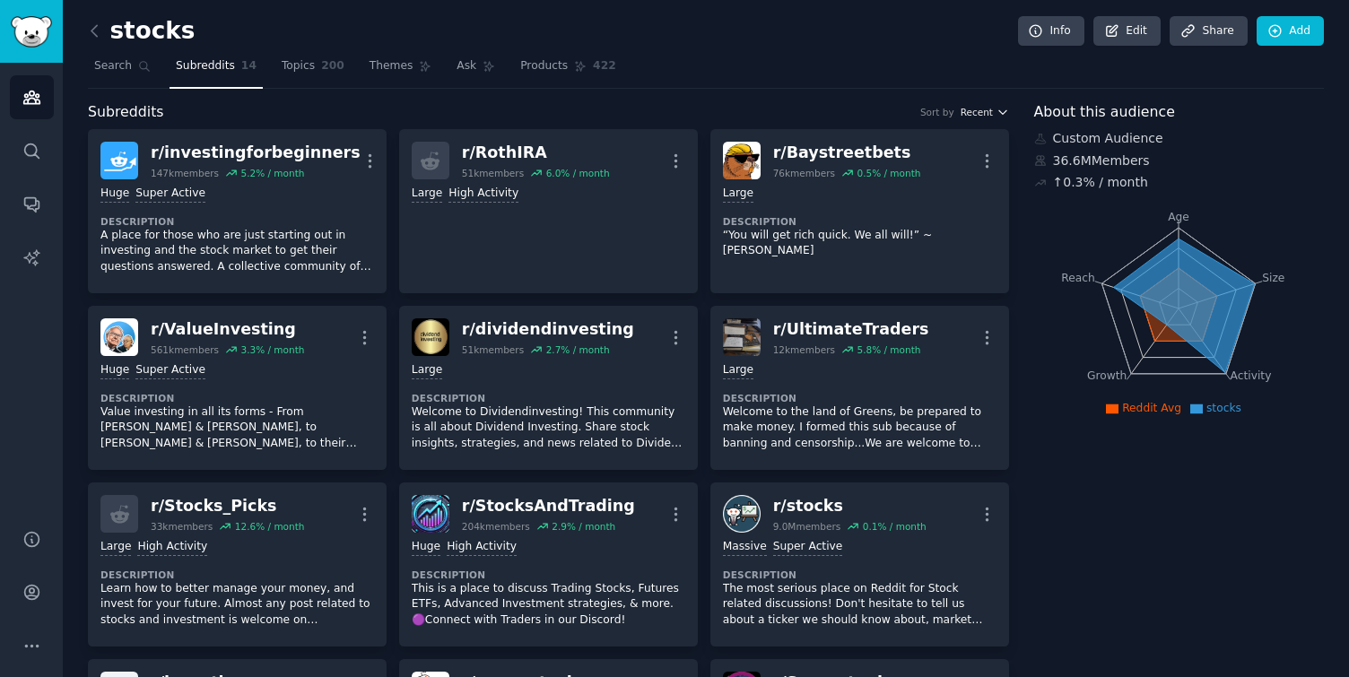
click at [991, 108] on button "Recent" at bounding box center [984, 112] width 48 height 13
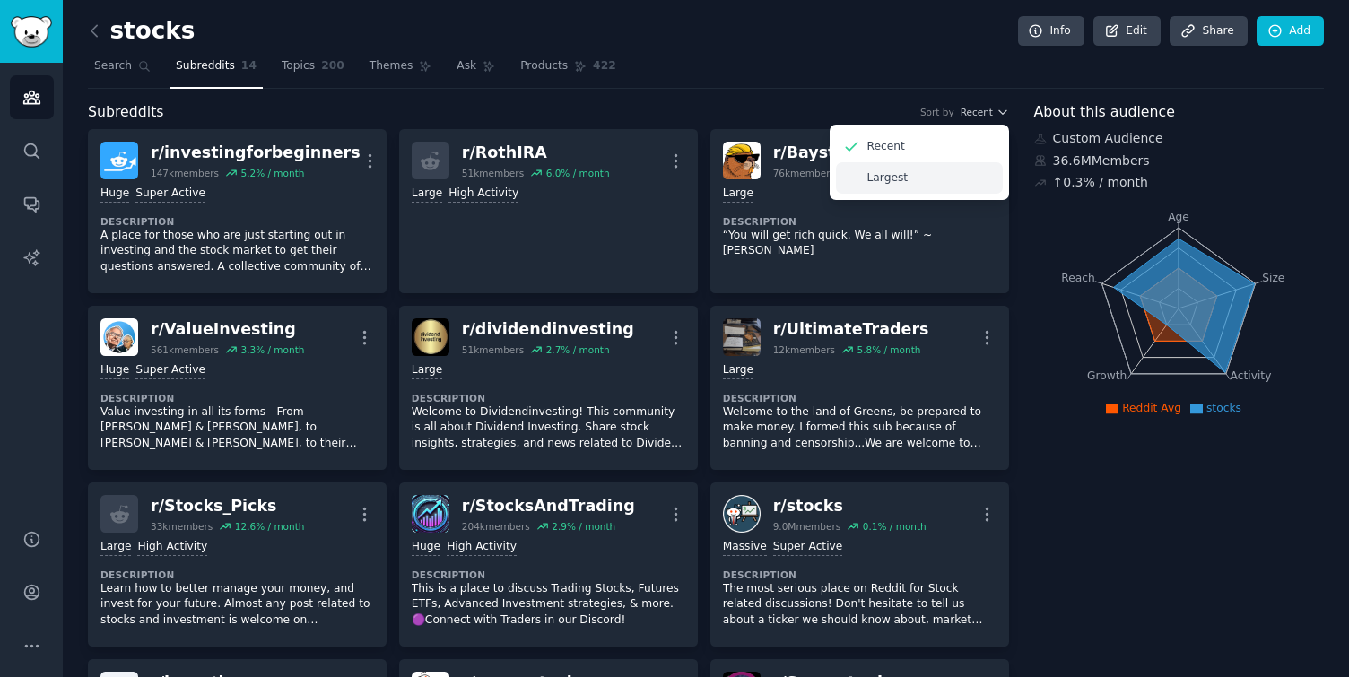
click at [918, 175] on div "Largest" at bounding box center [919, 177] width 167 height 31
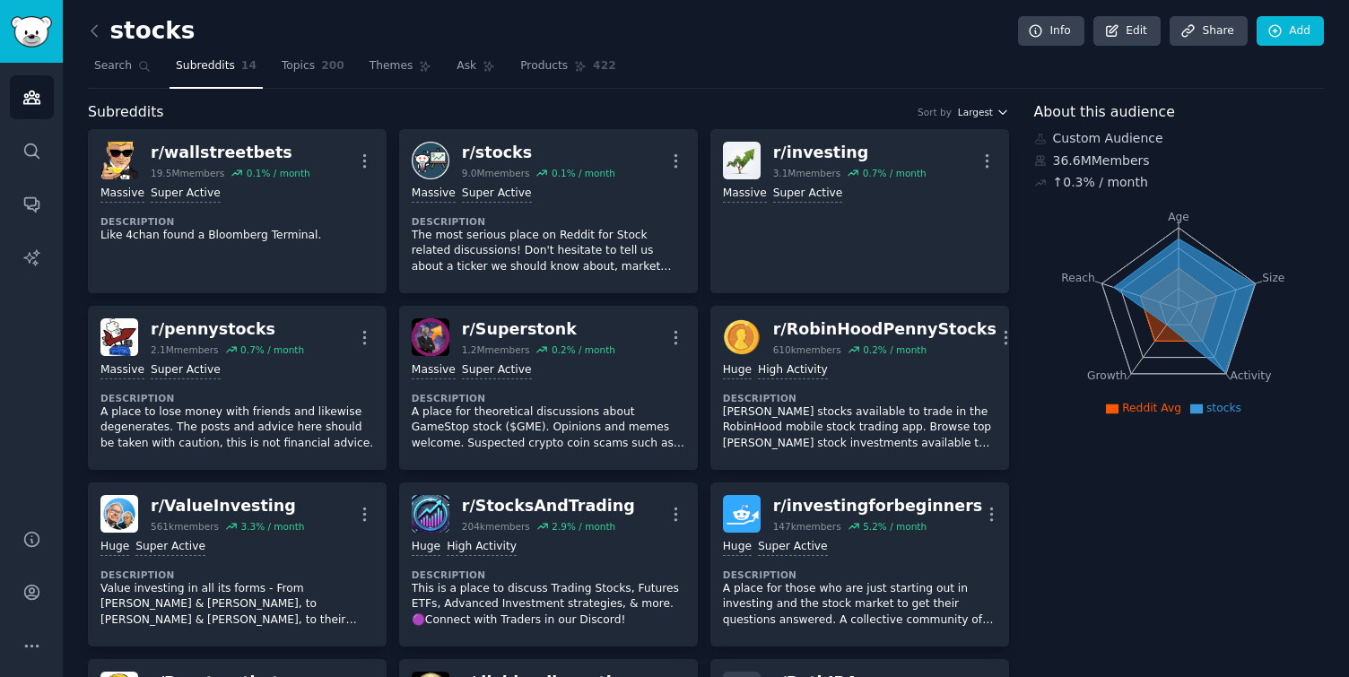
click at [997, 114] on icon "button" at bounding box center [1002, 112] width 13 height 13
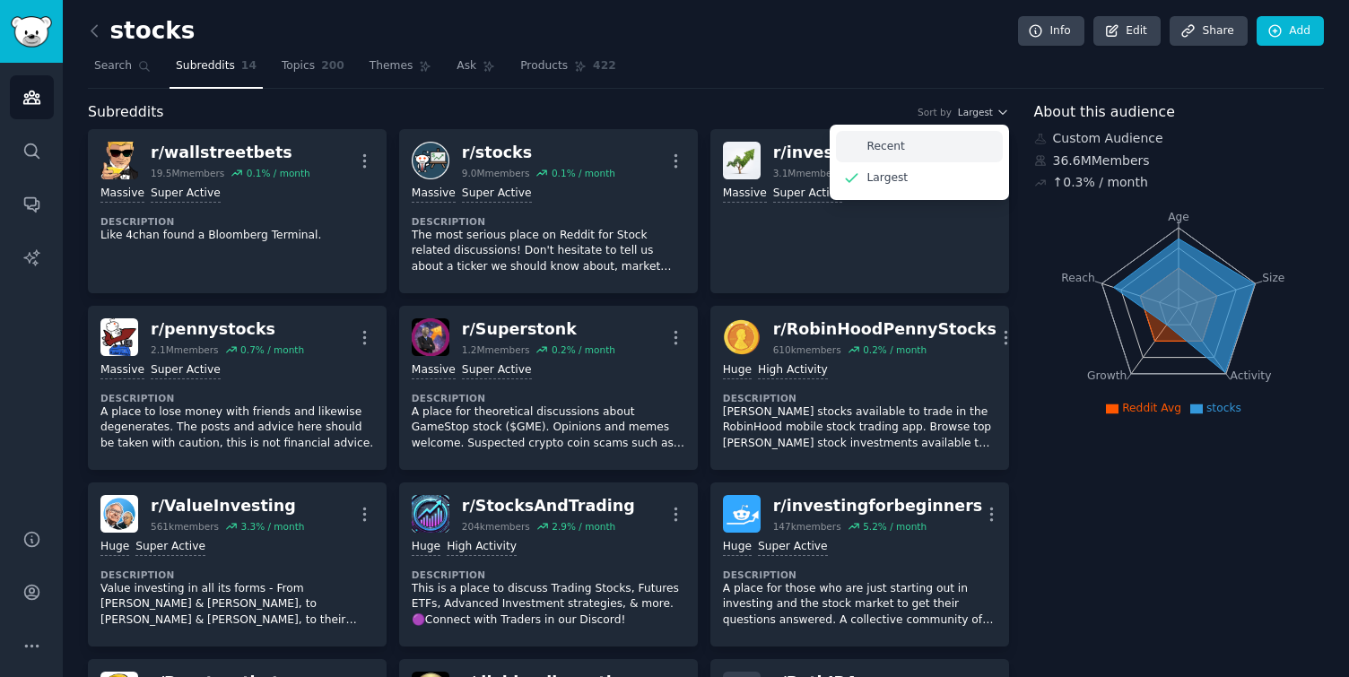
click at [944, 143] on div "Recent" at bounding box center [919, 146] width 167 height 31
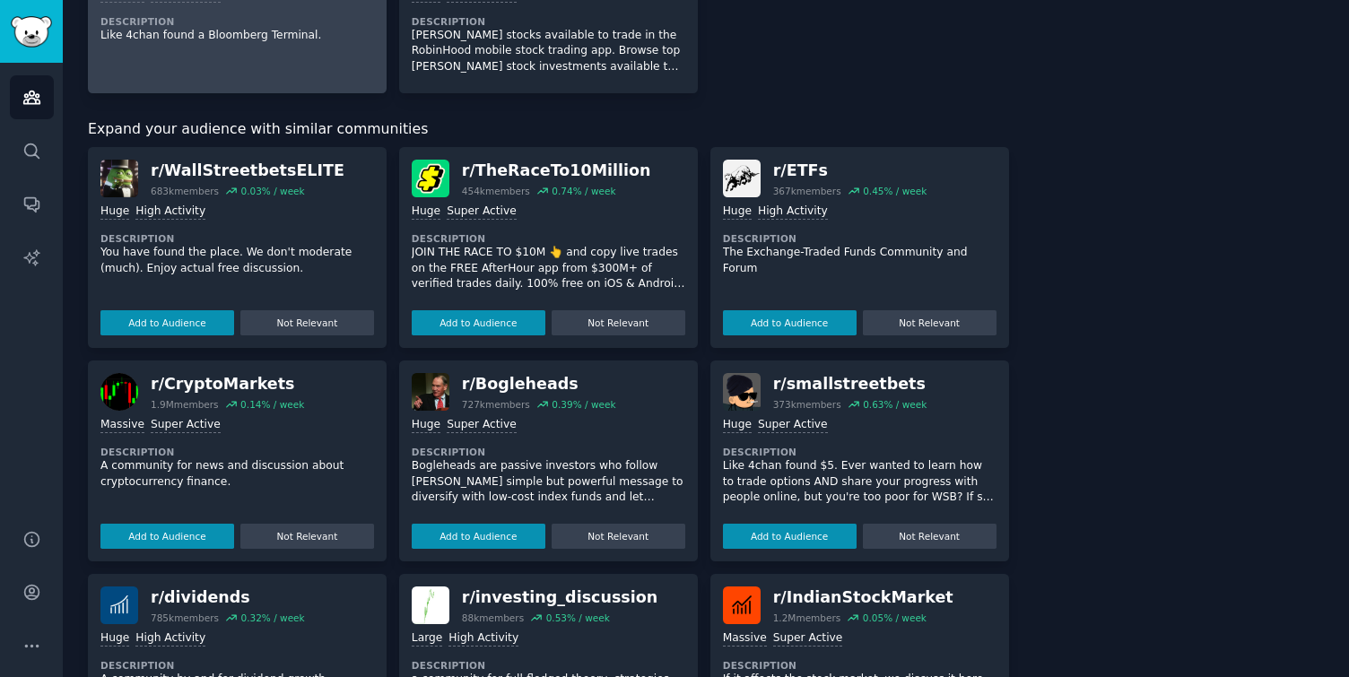
scroll to position [914, 0]
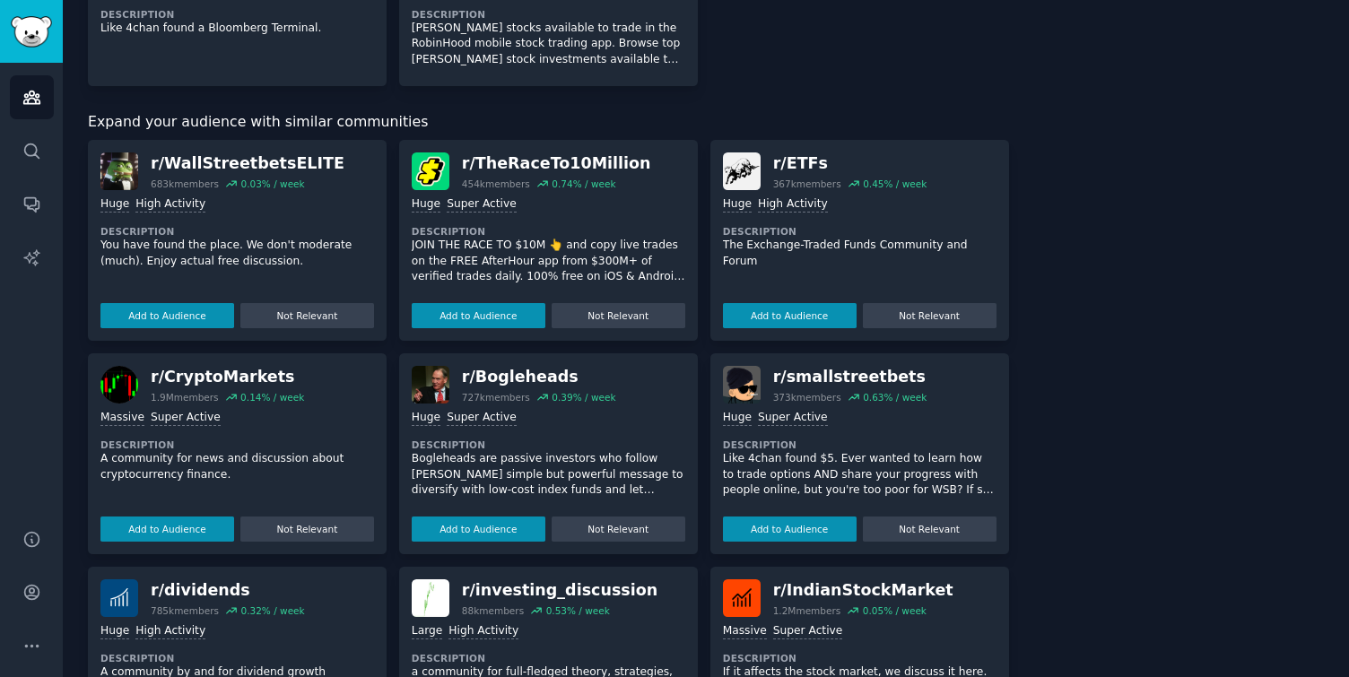
click at [1105, 239] on div "About this audience Custom Audience 36.6M Members ↑ 0.3 % / month Age Size Acti…" at bounding box center [1179, 84] width 291 height 1793
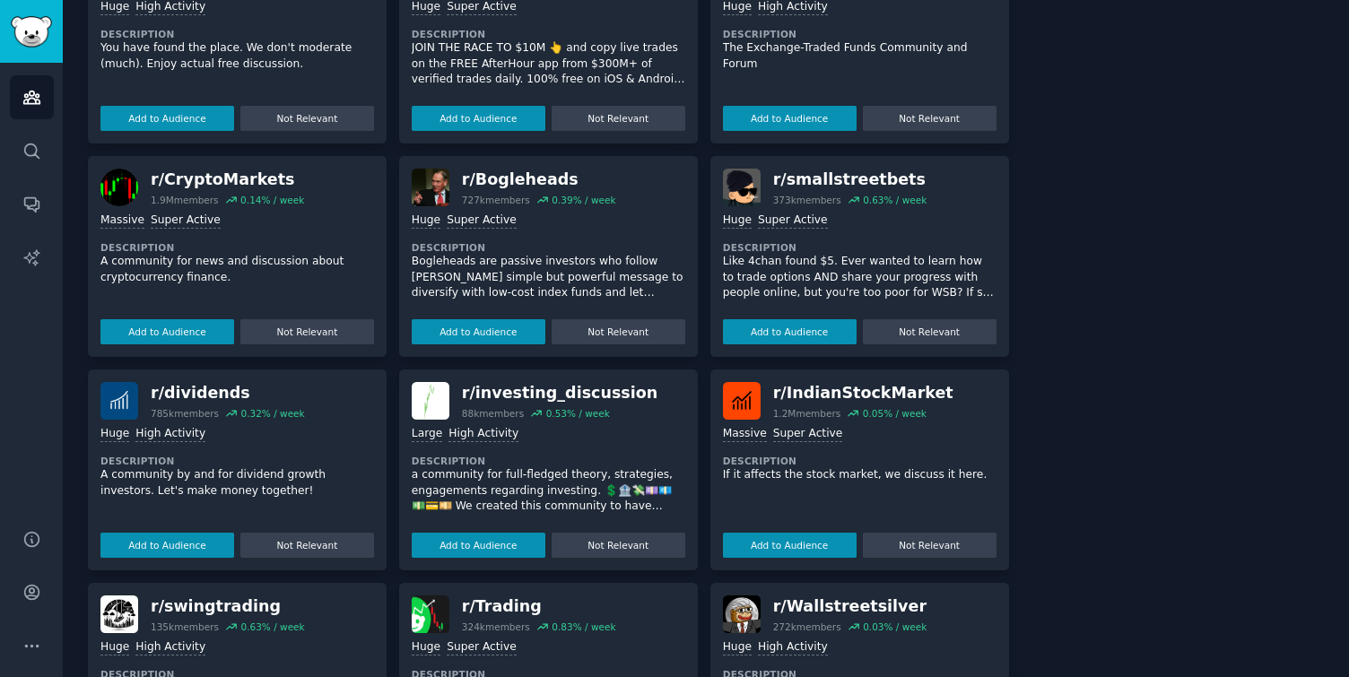
scroll to position [1113, 0]
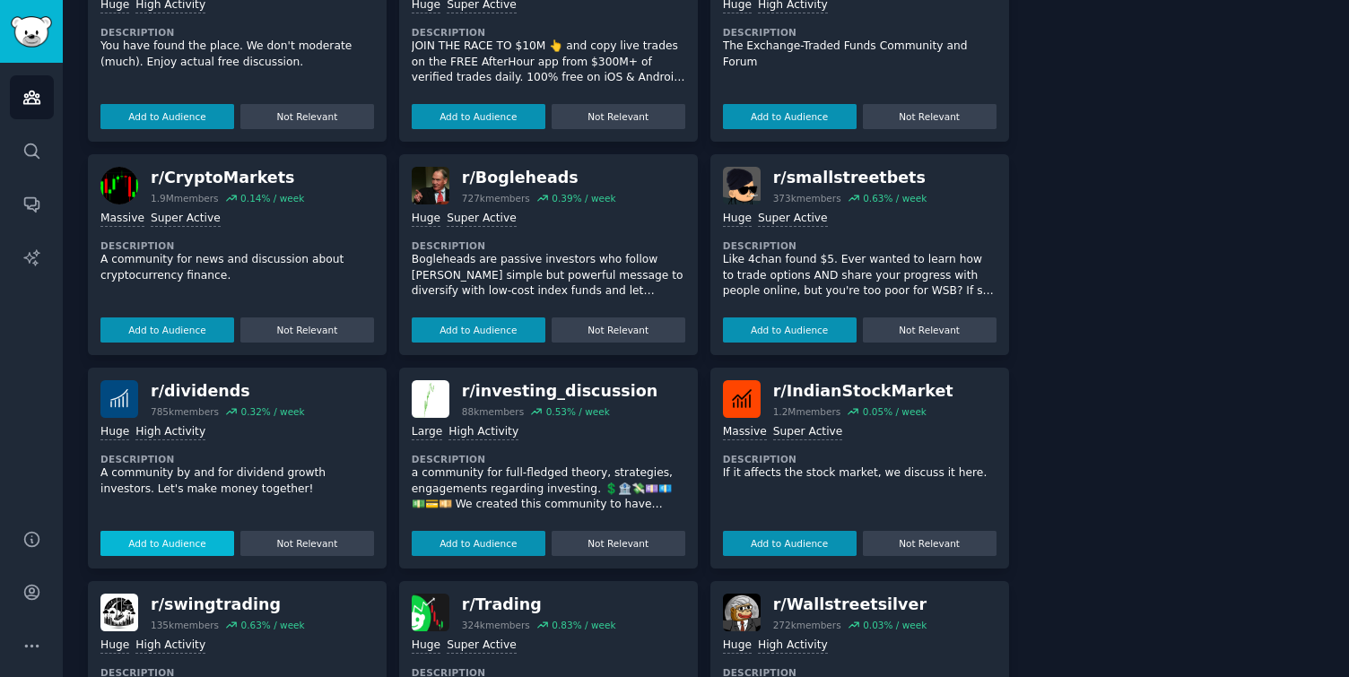
click at [187, 551] on button "Add to Audience" at bounding box center [167, 543] width 134 height 25
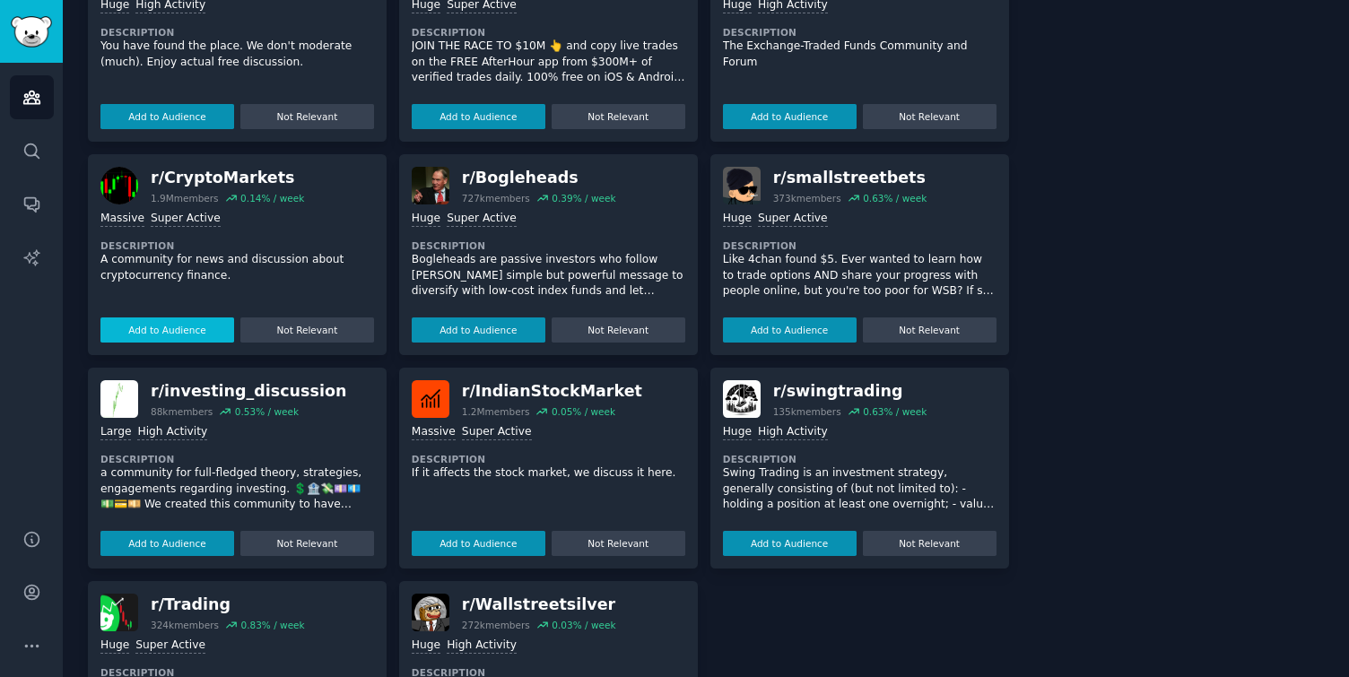
click at [195, 325] on button "Add to Audience" at bounding box center [167, 329] width 134 height 25
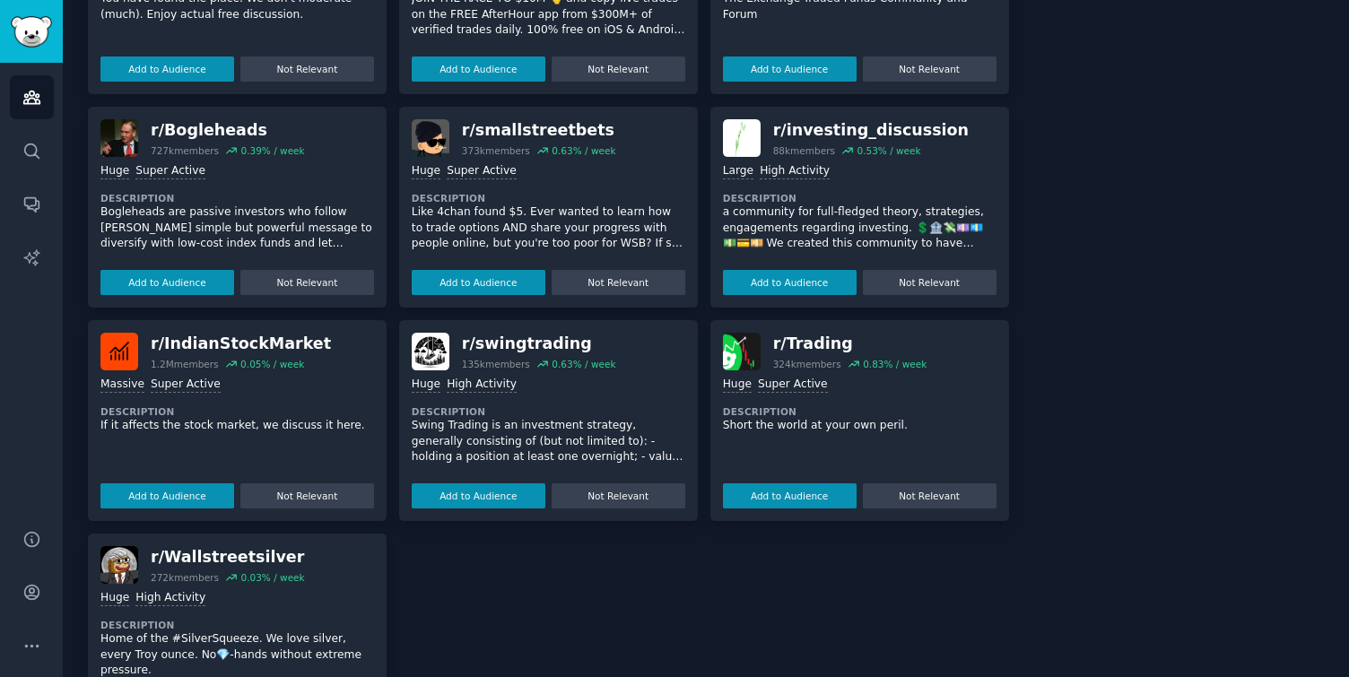
scroll to position [1356, 0]
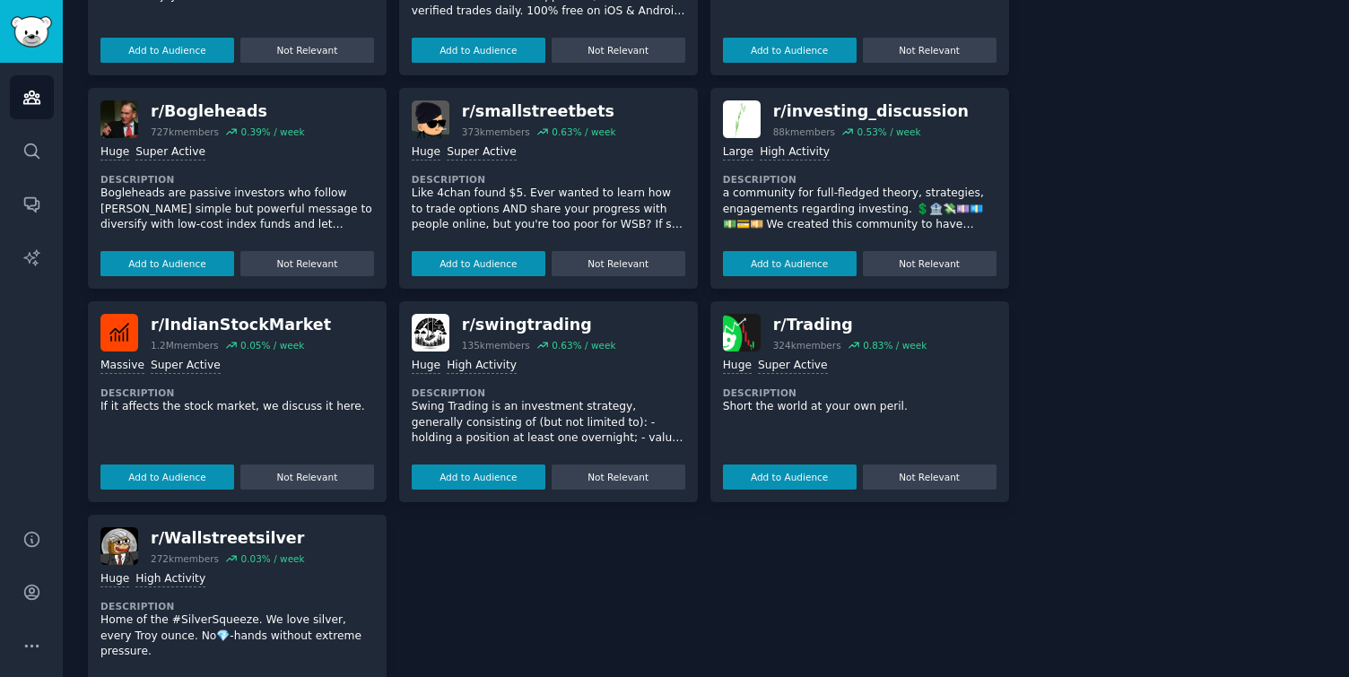
click at [504, 494] on div "r/ swingtrading 135k members 0.63 % / week Huge High Activity Description Swing…" at bounding box center [548, 401] width 299 height 201
click at [504, 476] on button "Add to Audience" at bounding box center [479, 476] width 134 height 25
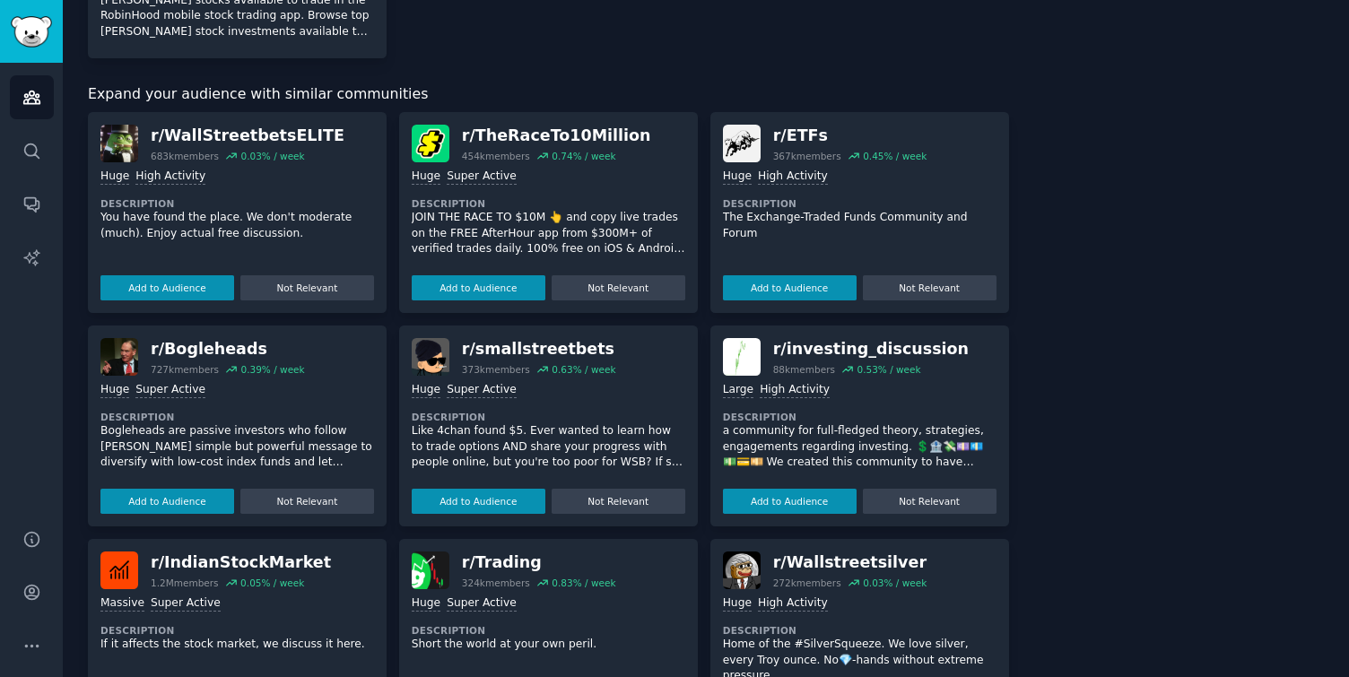
scroll to position [1093, 0]
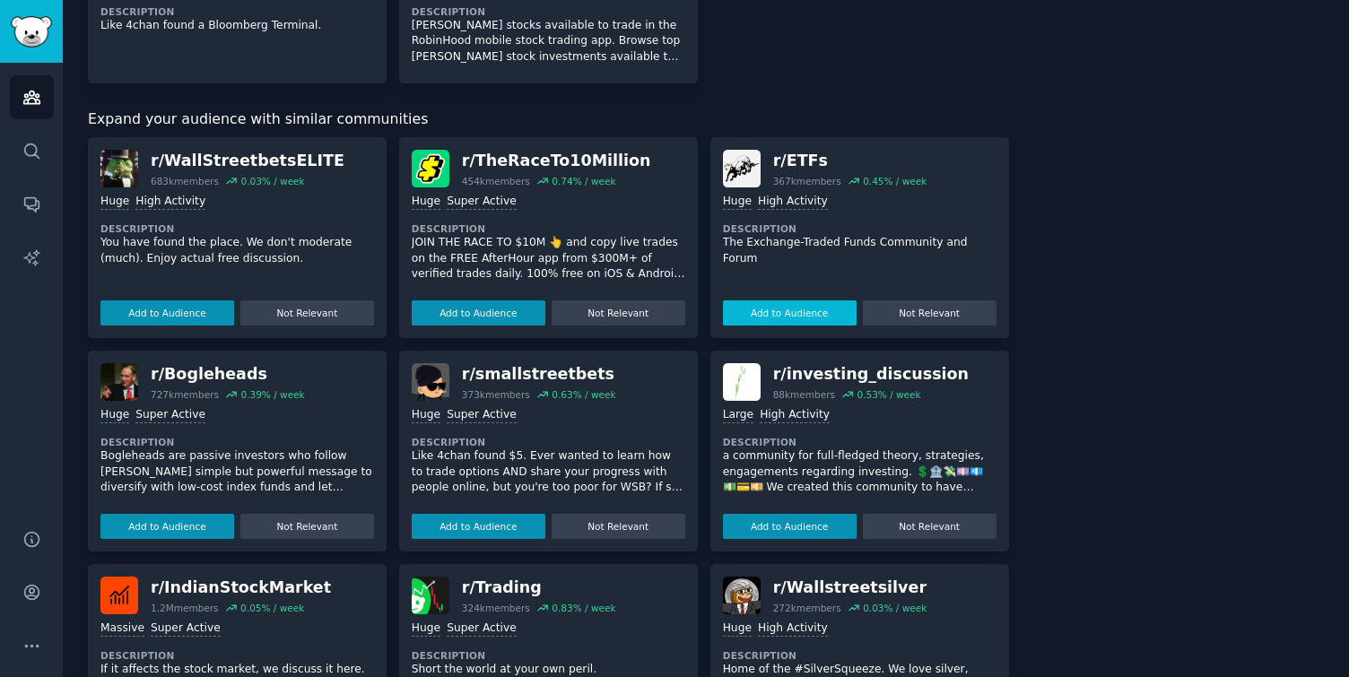
click at [780, 308] on button "Add to Audience" at bounding box center [790, 312] width 134 height 25
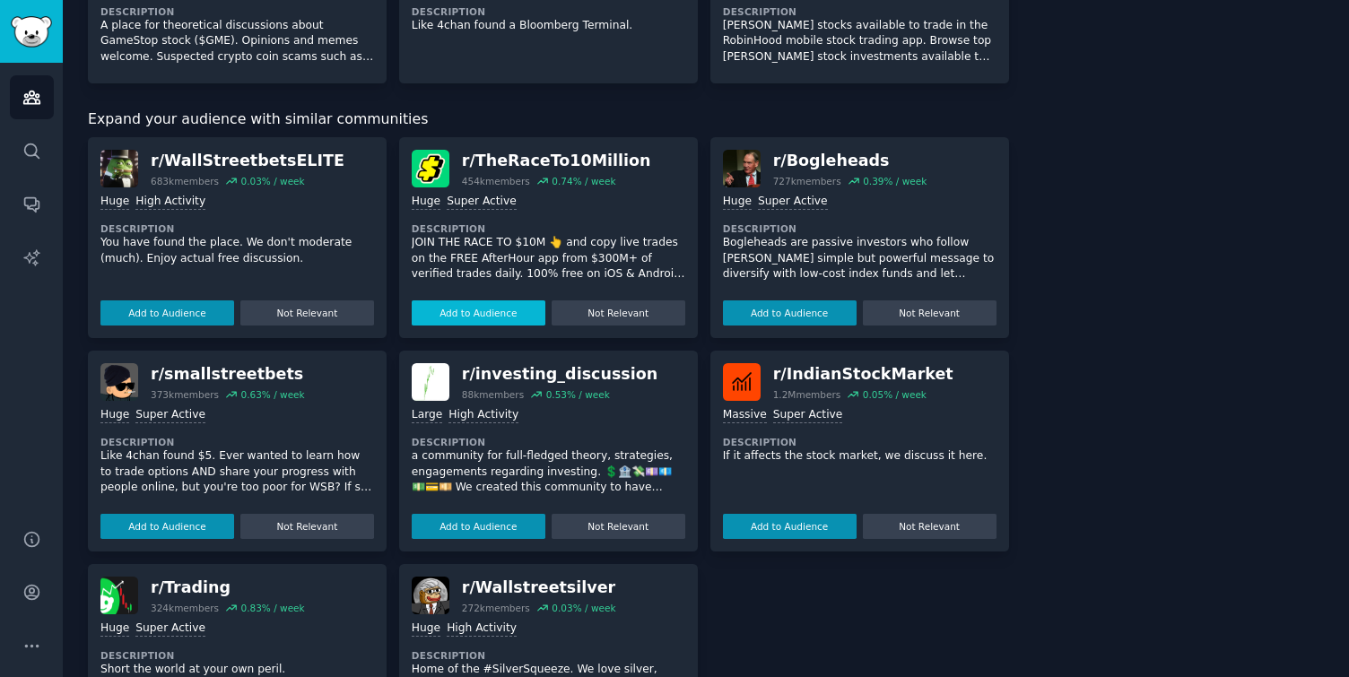
click at [474, 324] on button "Add to Audience" at bounding box center [479, 312] width 134 height 25
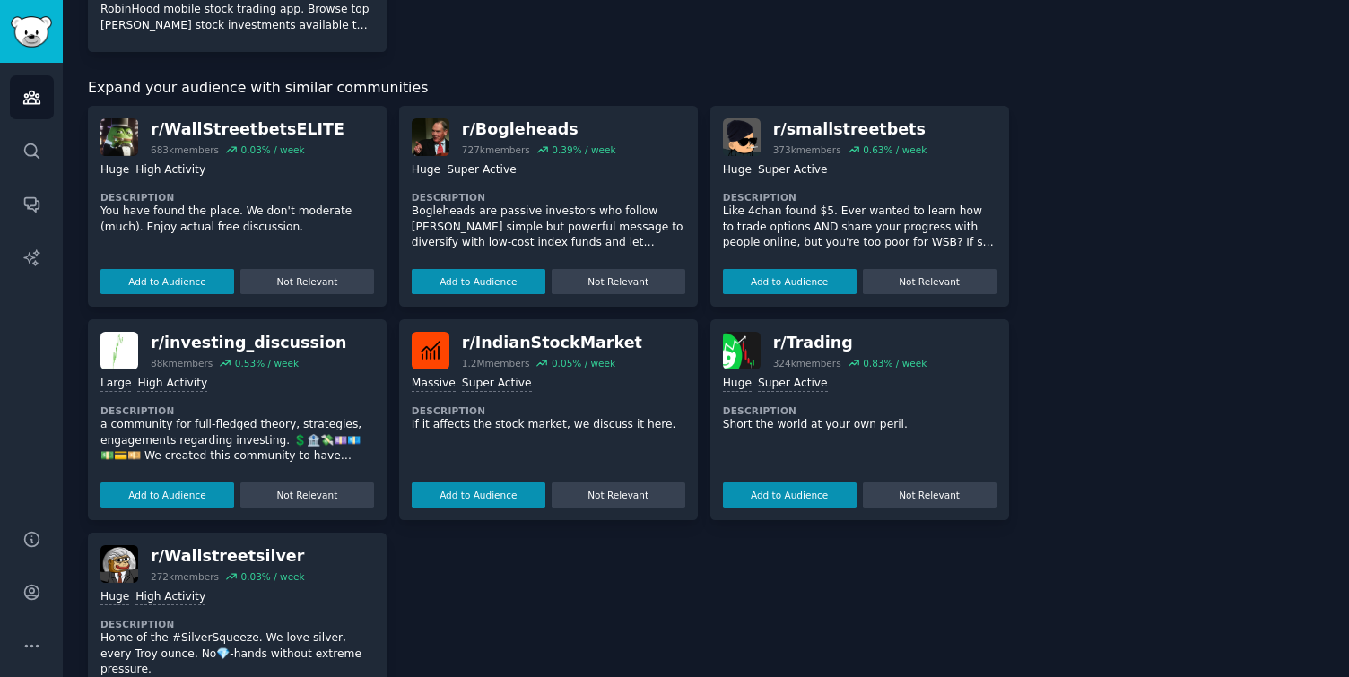
scroll to position [1318, 0]
